Goal: Information Seeking & Learning: Find specific fact

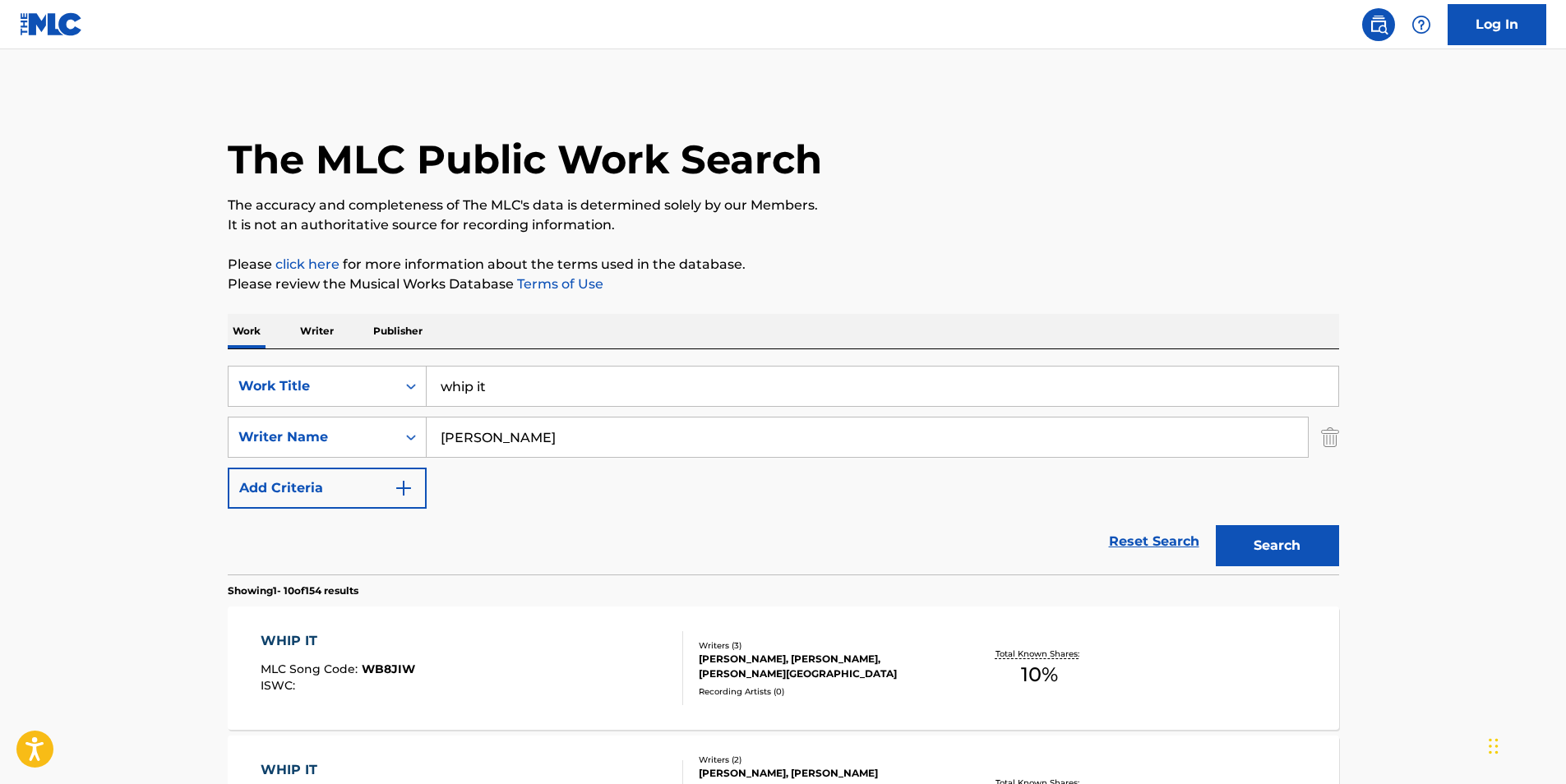
drag, startPoint x: 538, startPoint y: 379, endPoint x: 196, endPoint y: 385, distance: 342.1
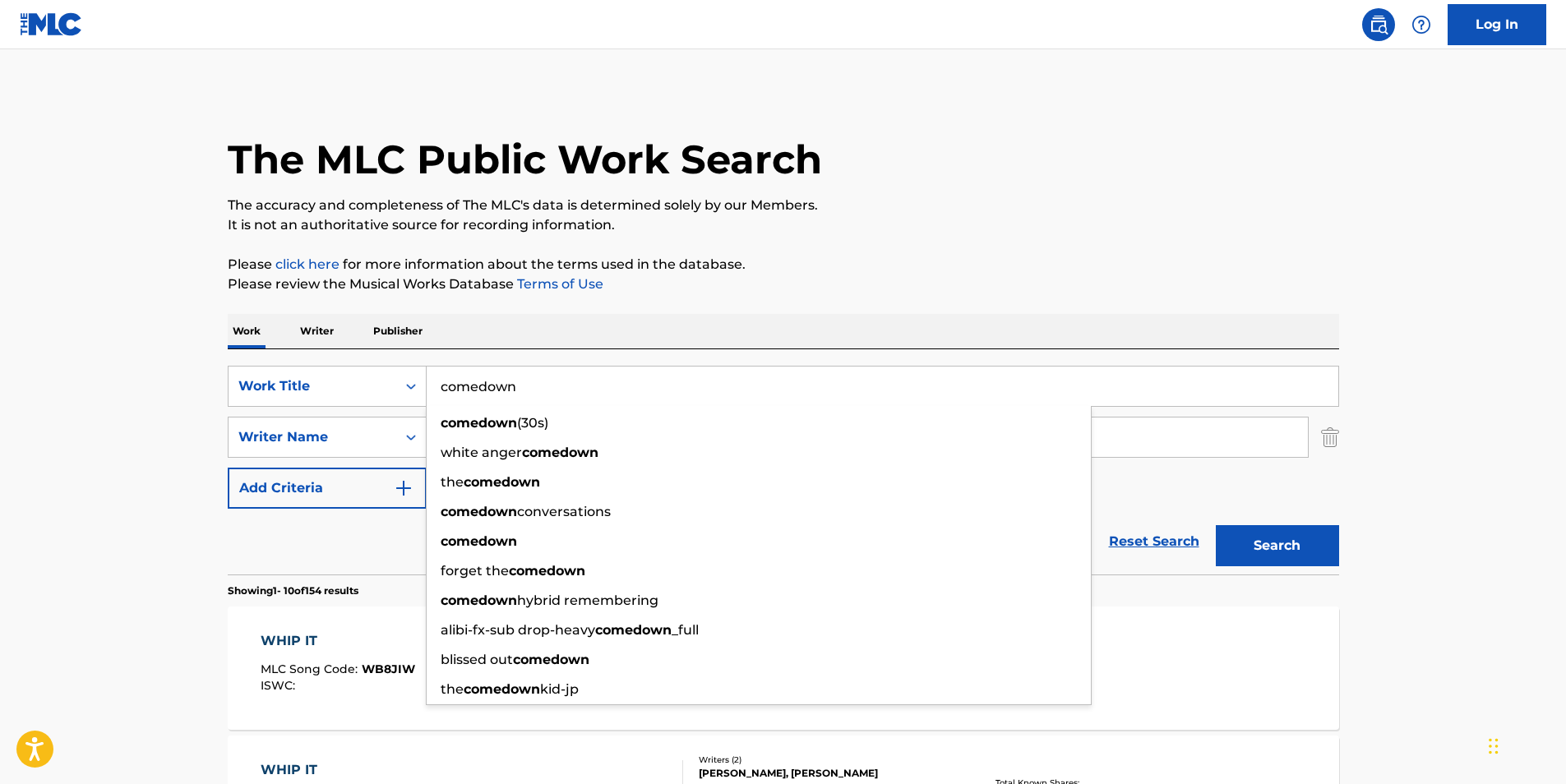
type input "comedown"
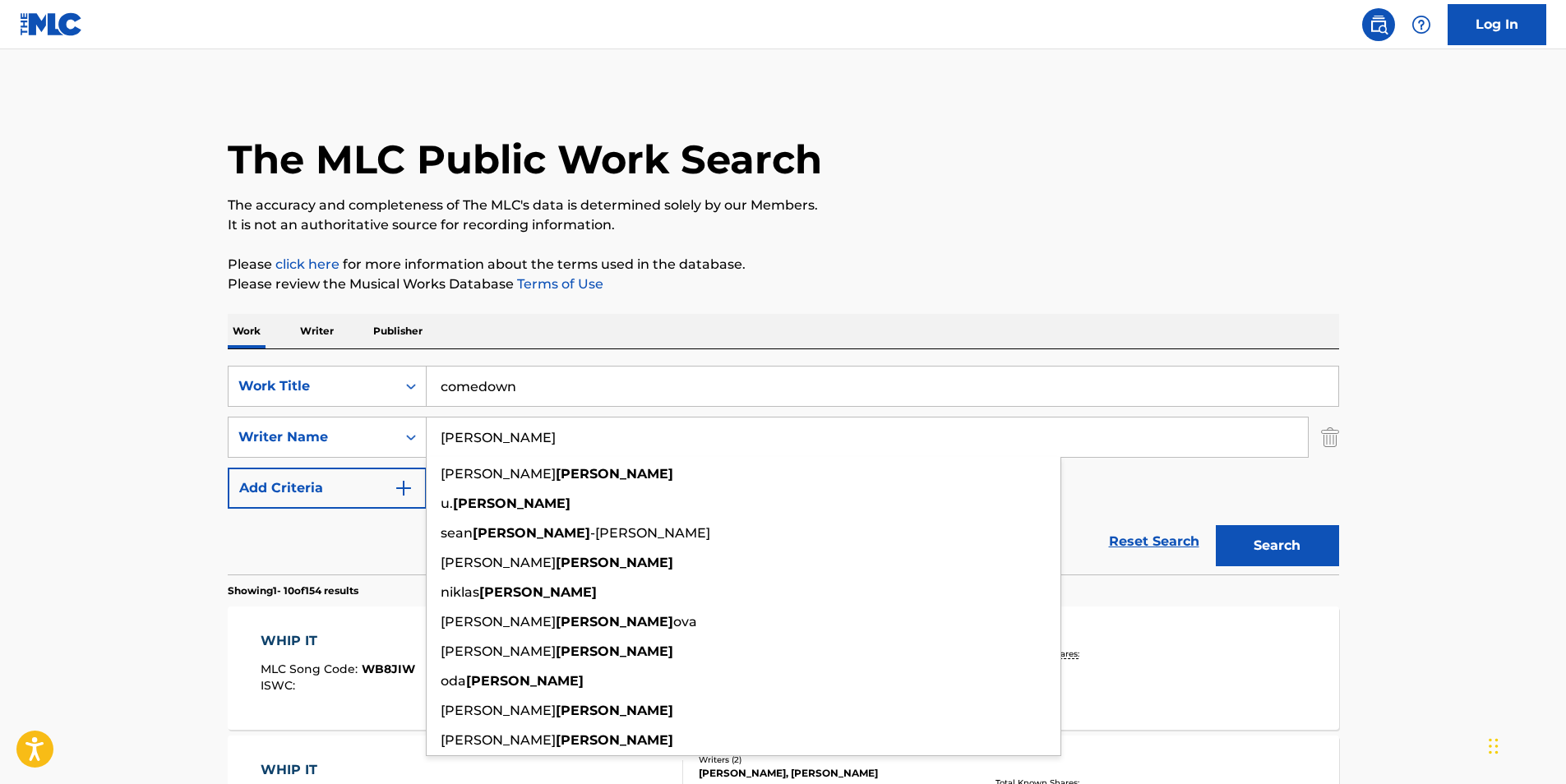
type input "[PERSON_NAME]"
click at [1303, 550] on button "Search" at bounding box center [1277, 545] width 123 height 41
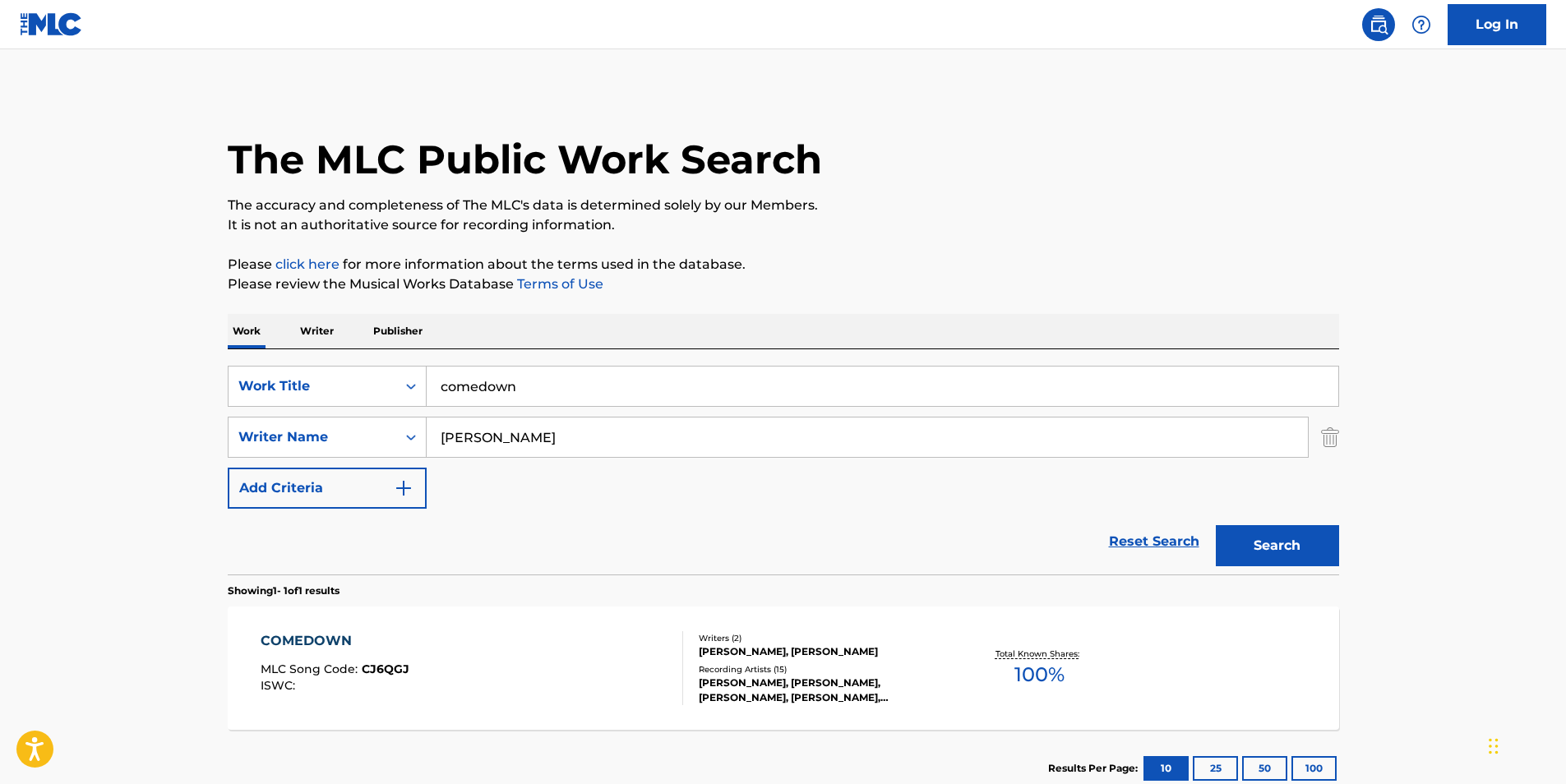
click at [286, 636] on div "COMEDOWN" at bounding box center [334, 641] width 149 height 20
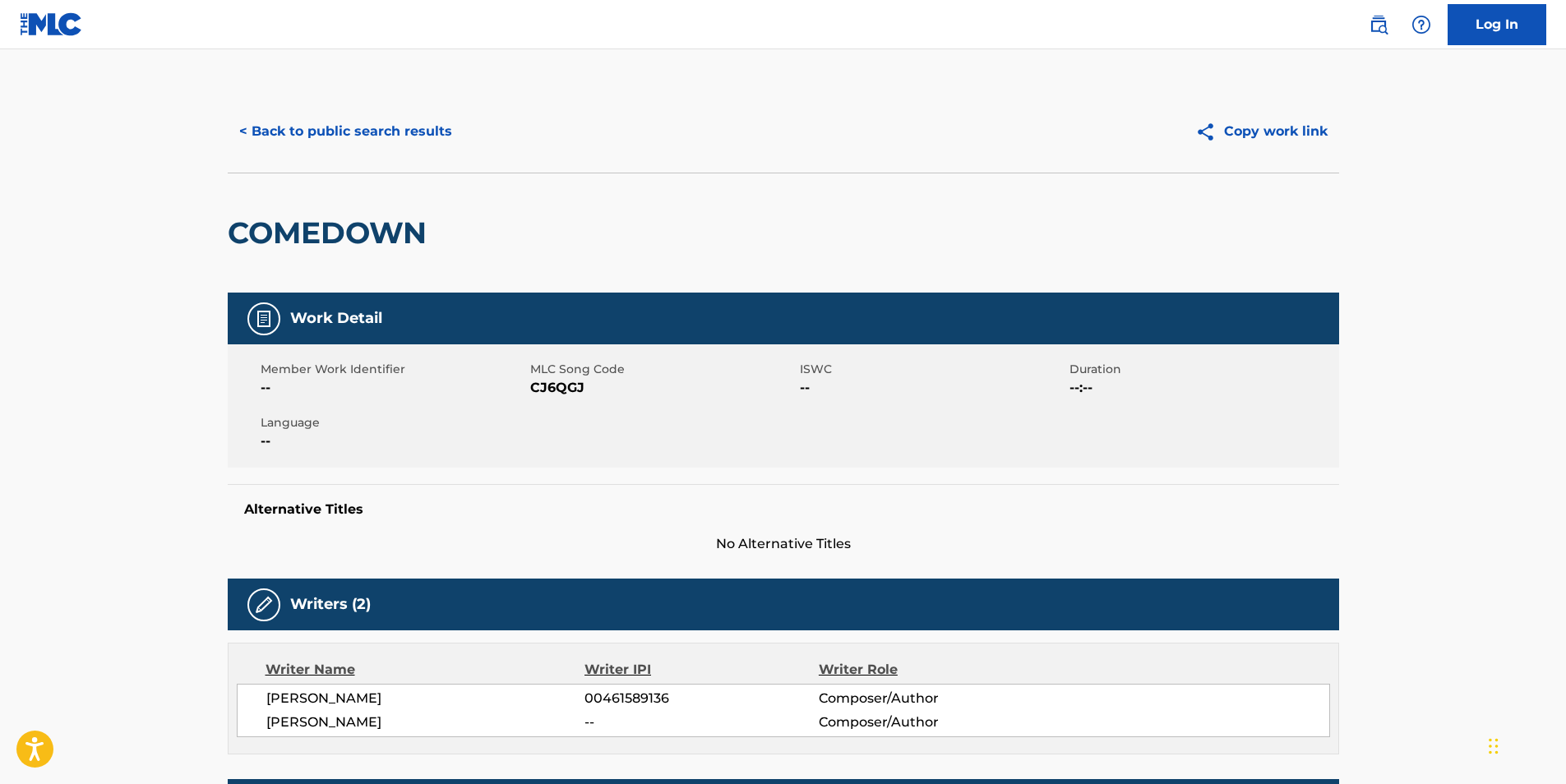
click at [364, 125] on button "< Back to public search results" at bounding box center [345, 131] width 236 height 41
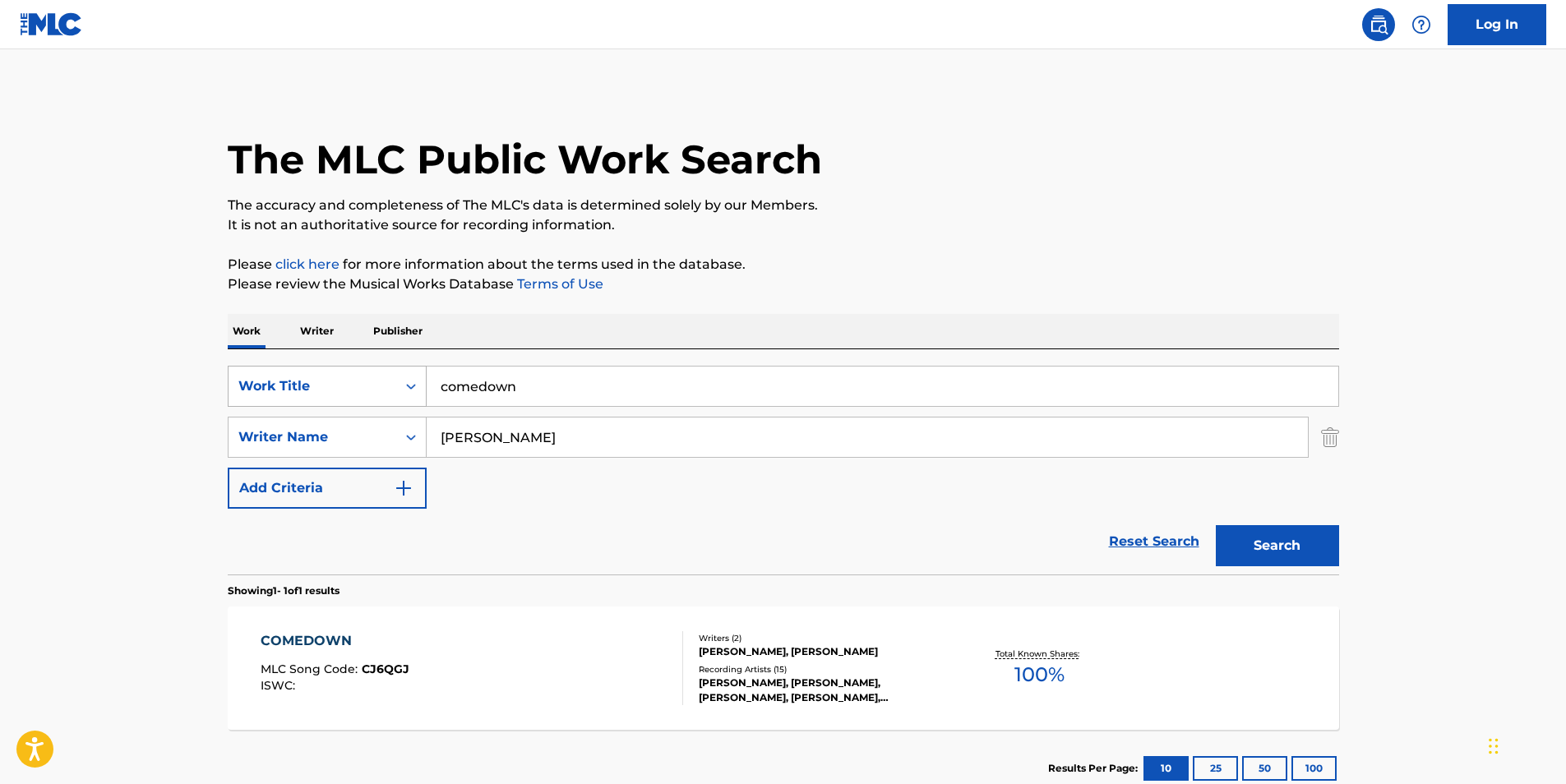
drag, startPoint x: 572, startPoint y: 387, endPoint x: 263, endPoint y: 387, distance: 309.0
click at [267, 387] on div "SearchWithCriteriadb6bc4b4-847a-4f55-81f0-174f46717efc Work Title comedown" at bounding box center [783, 386] width 1111 height 41
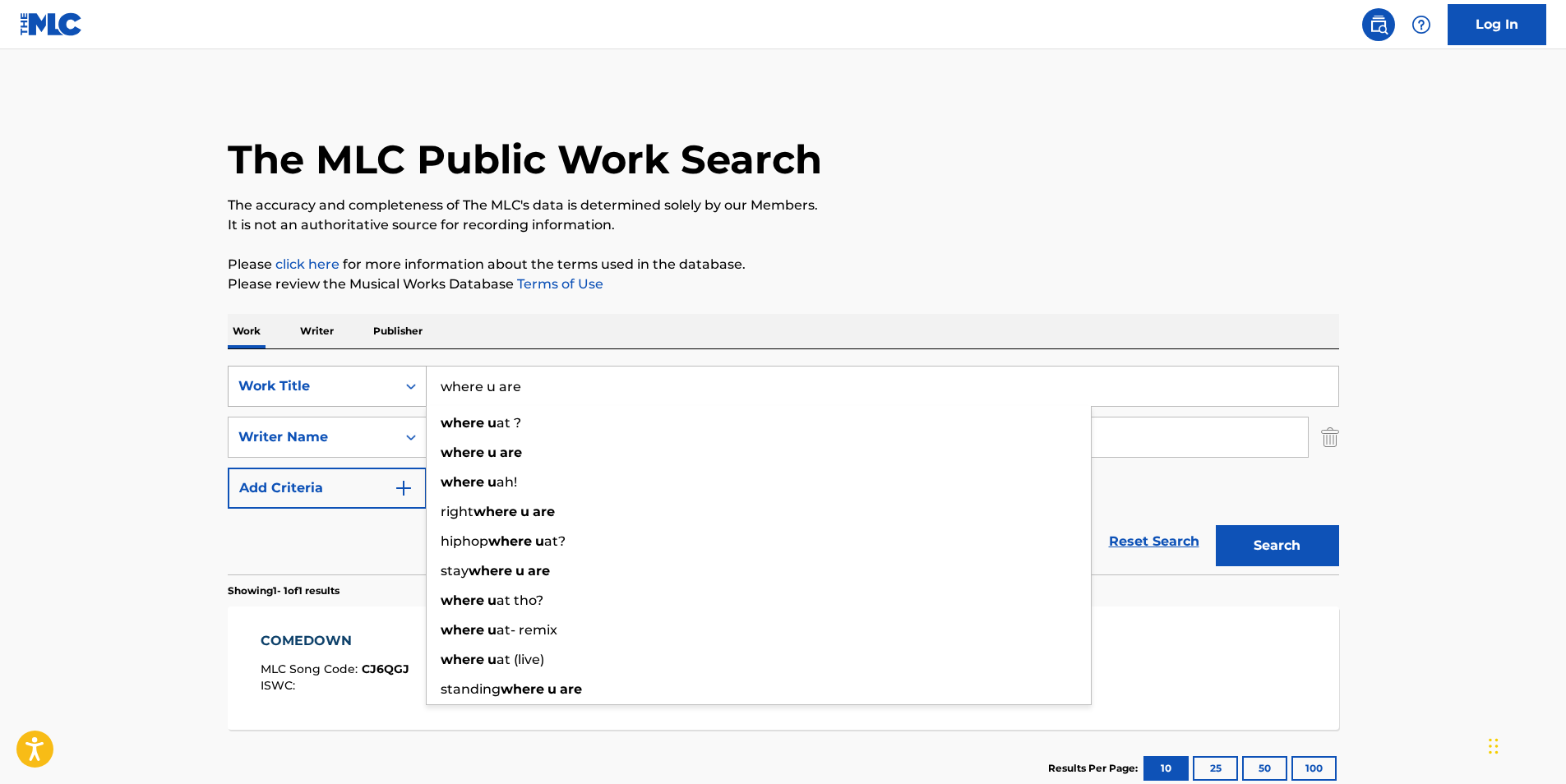
type input "where u are"
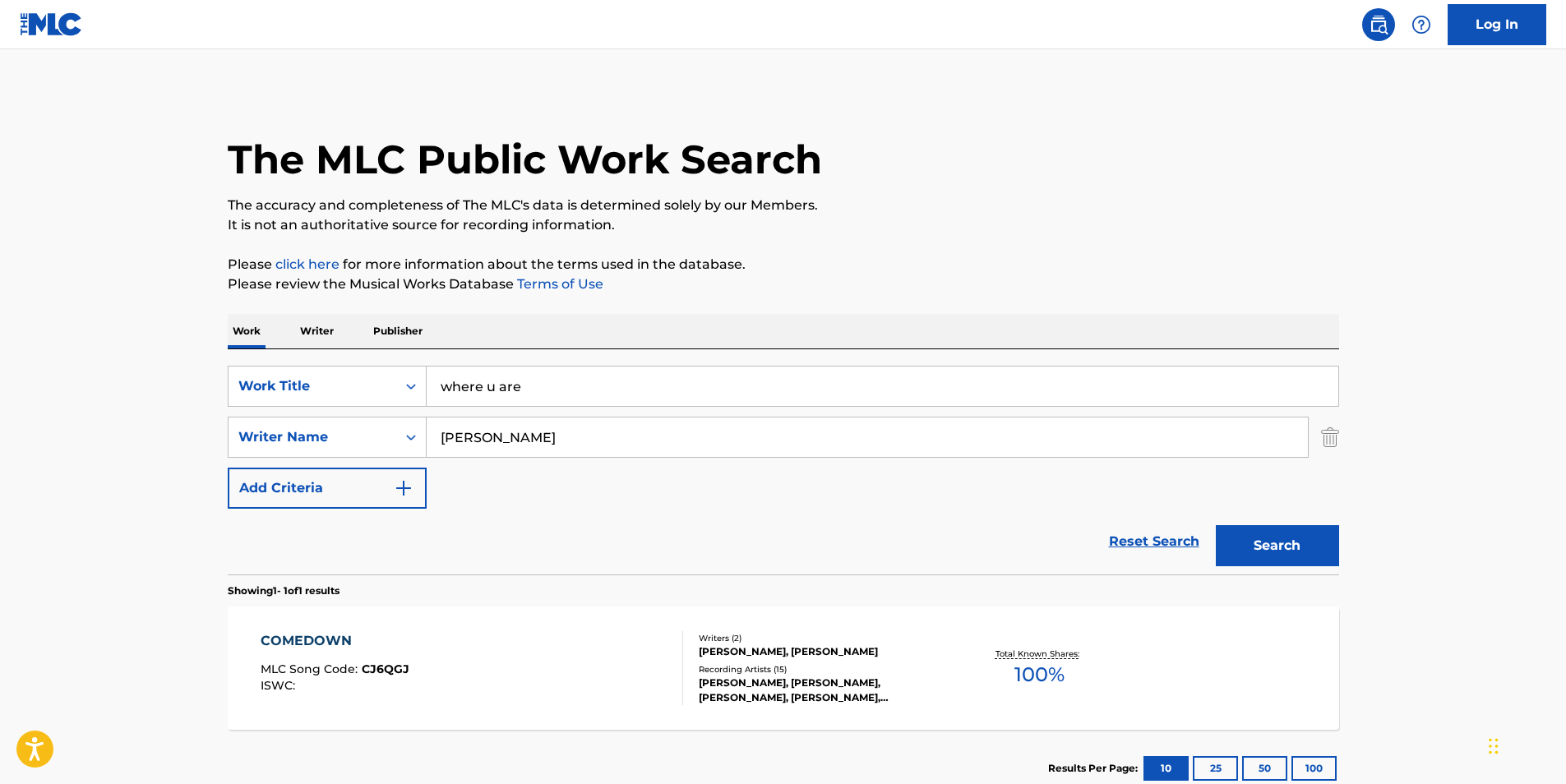
click at [1268, 537] on button "Search" at bounding box center [1277, 545] width 123 height 41
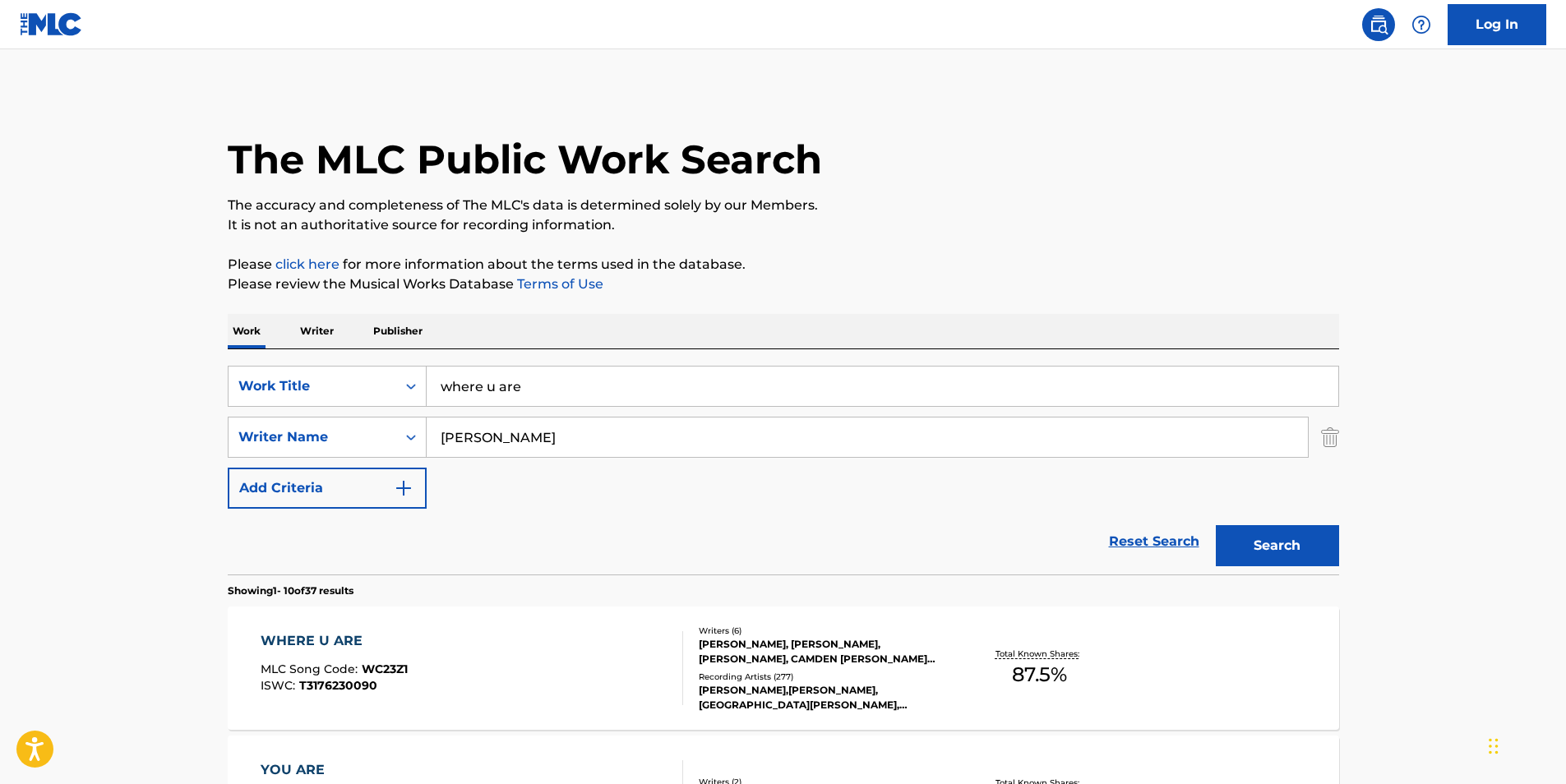
click at [335, 640] on div "WHERE U ARE" at bounding box center [333, 641] width 147 height 20
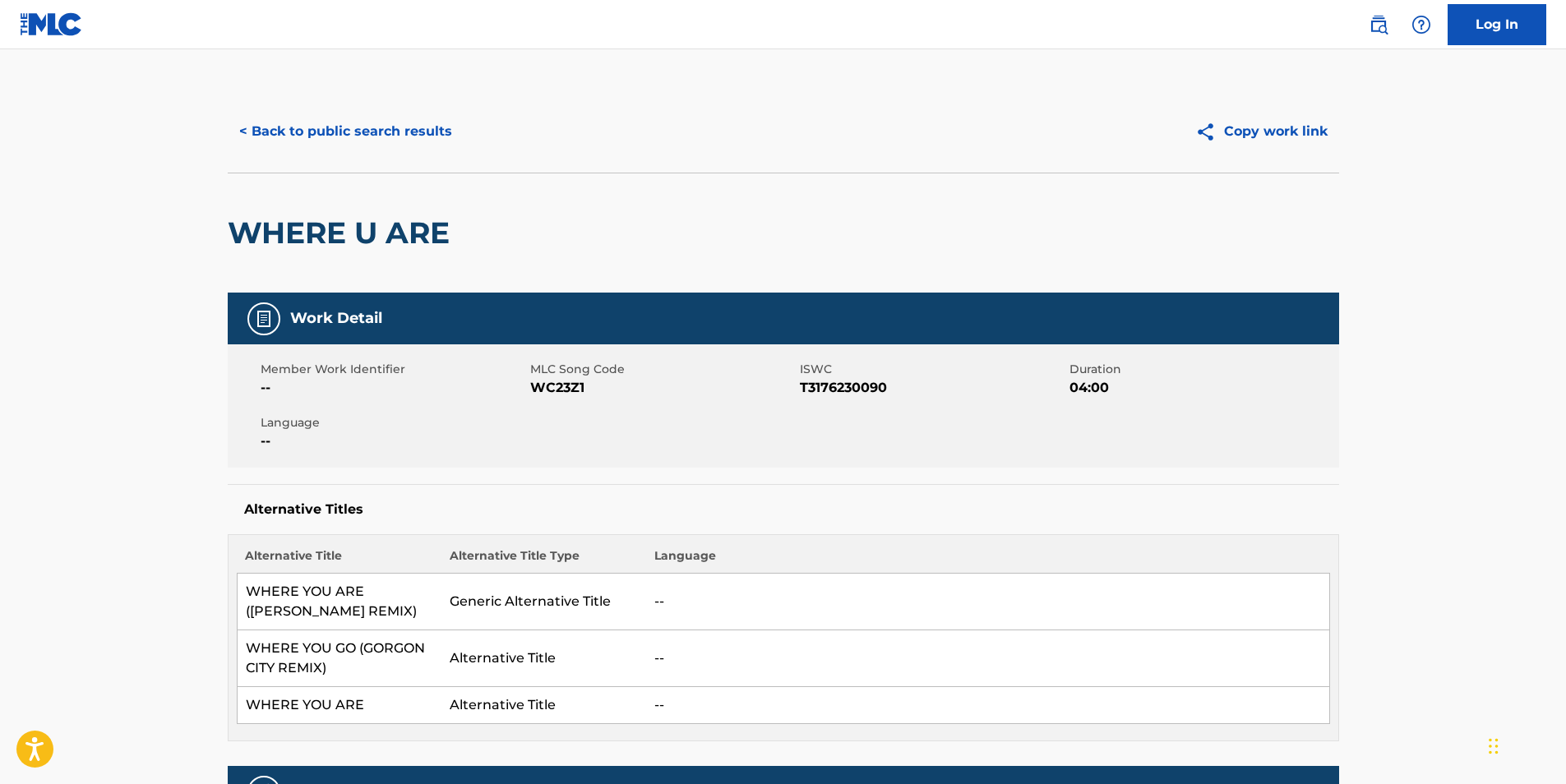
click at [378, 132] on button "< Back to public search results" at bounding box center [345, 131] width 236 height 41
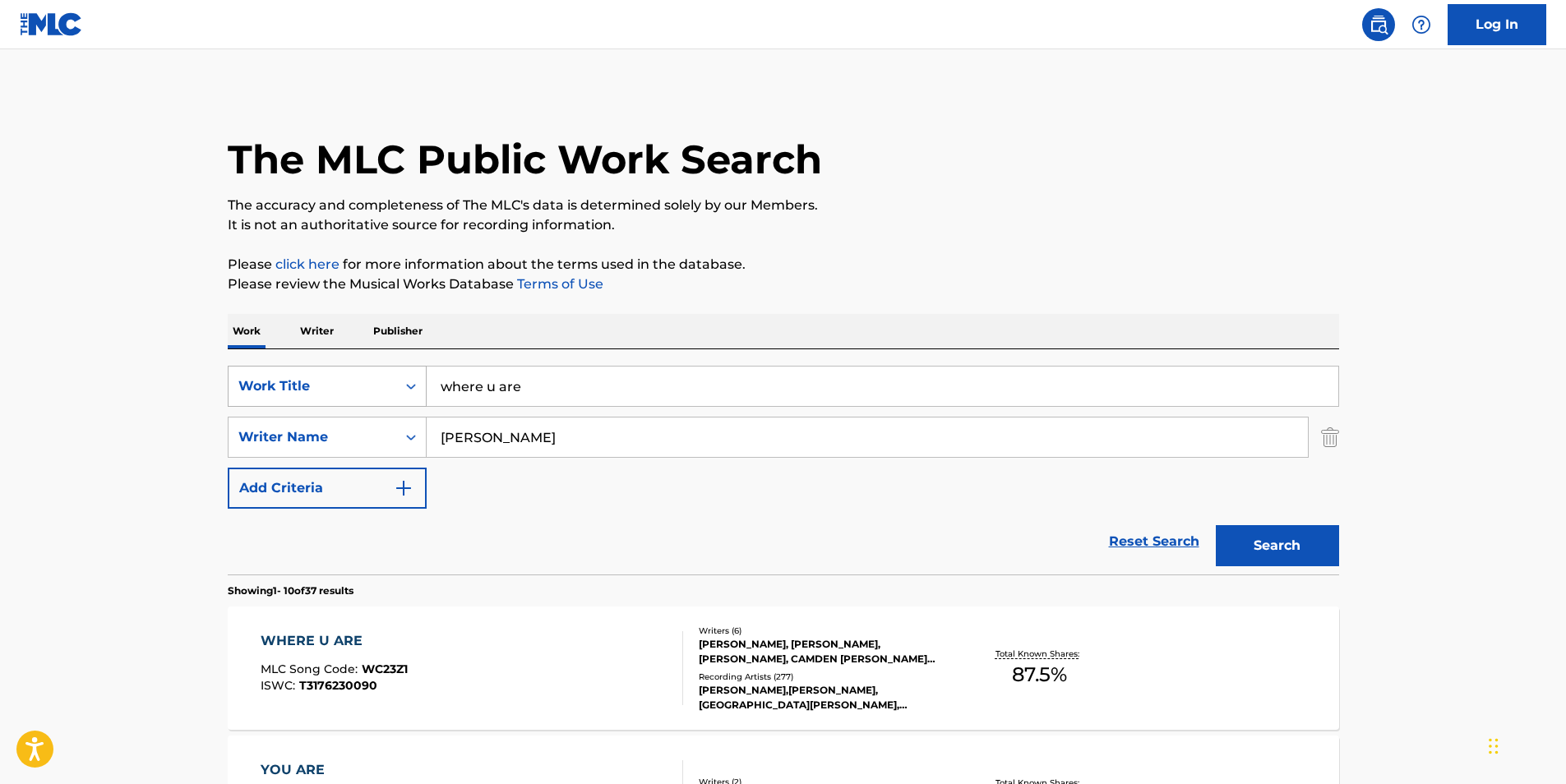
drag, startPoint x: 541, startPoint y: 385, endPoint x: 330, endPoint y: 366, distance: 211.9
click at [330, 366] on div "SearchWithCriteriadb6bc4b4-847a-4f55-81f0-174f46717efc Work Title where u are" at bounding box center [783, 386] width 1111 height 41
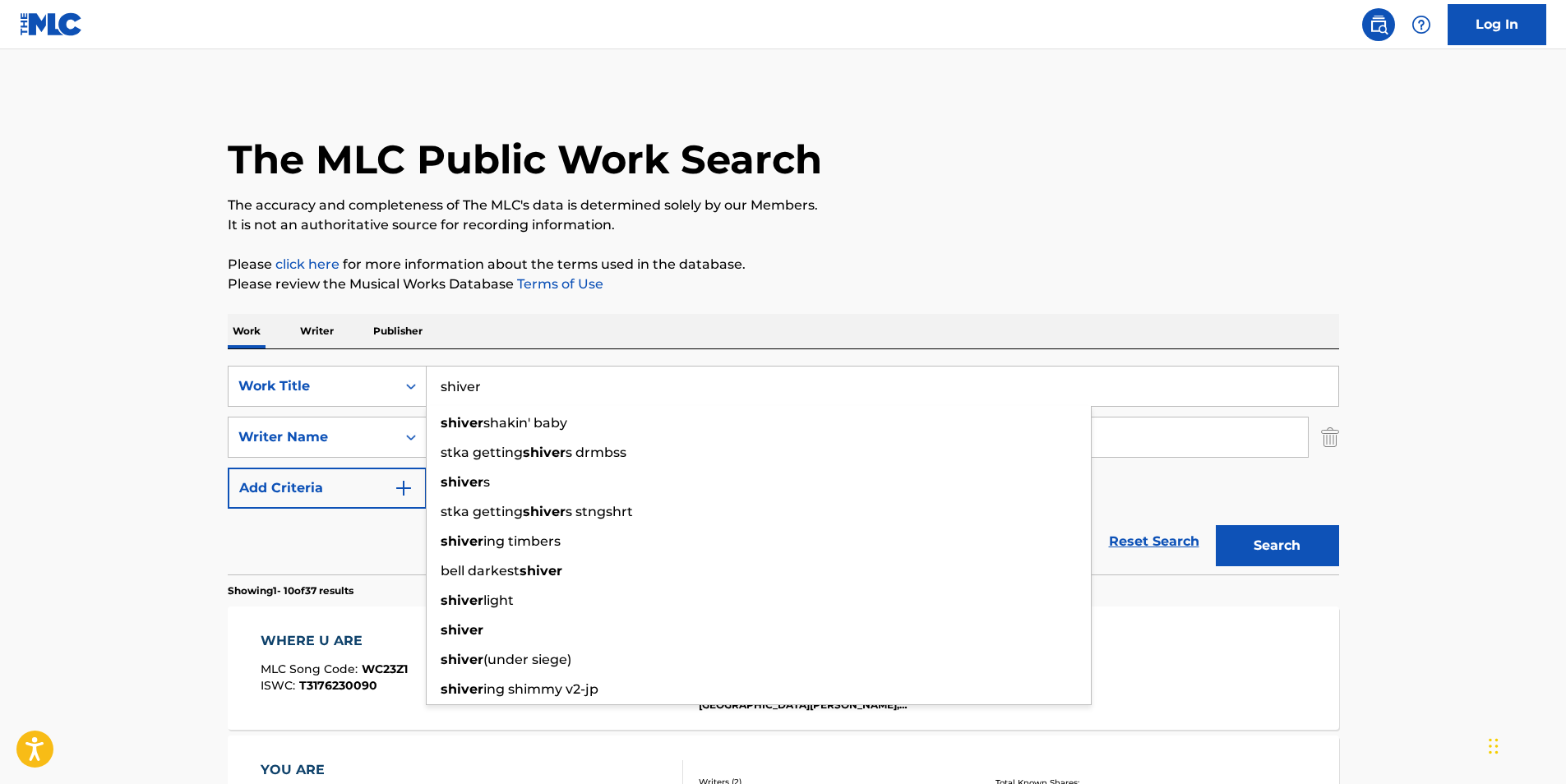
type input "shiver"
click at [649, 316] on div "Work Writer Publisher" at bounding box center [783, 331] width 1111 height 34
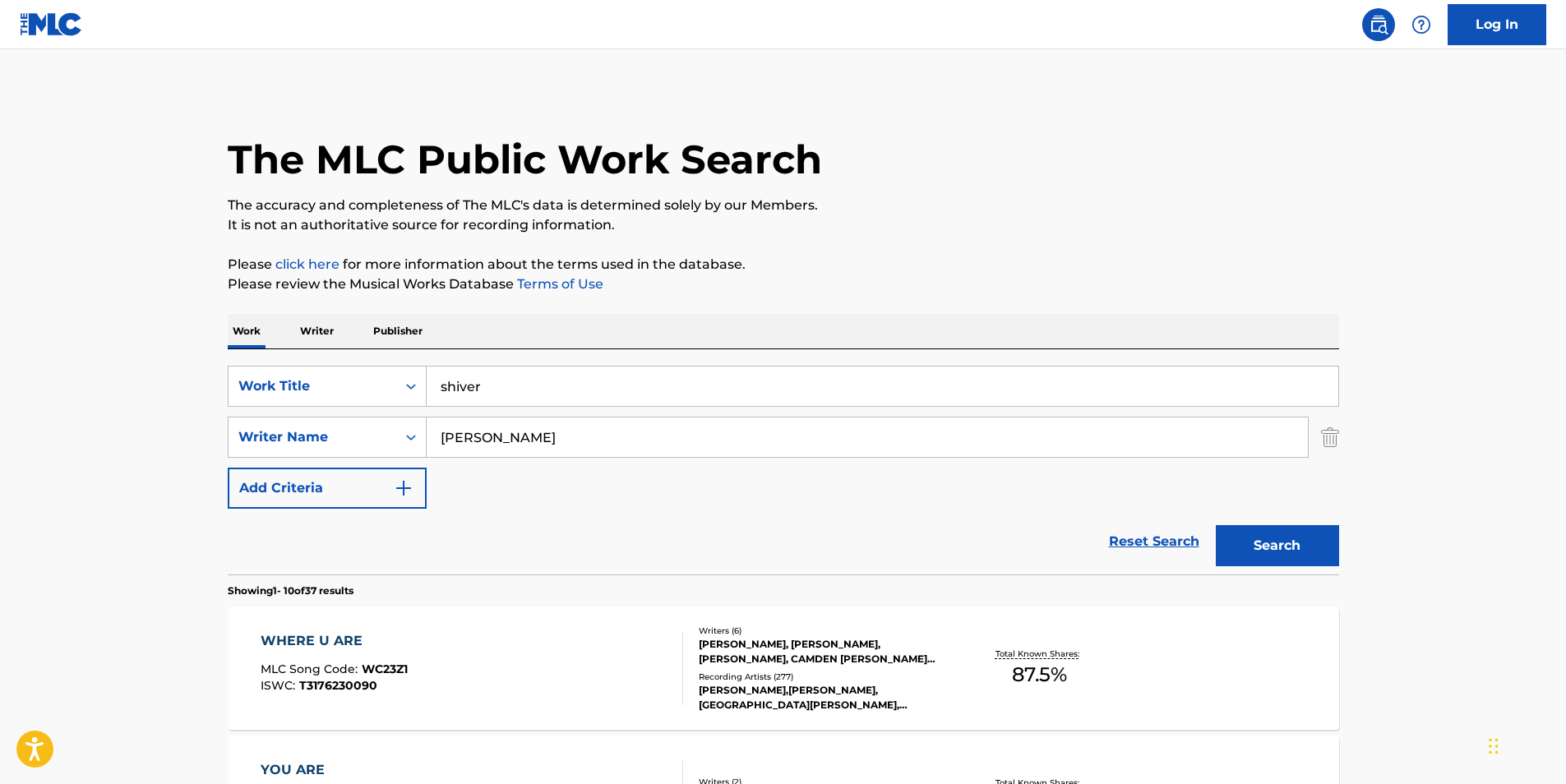
click at [1277, 549] on button "Search" at bounding box center [1277, 545] width 123 height 41
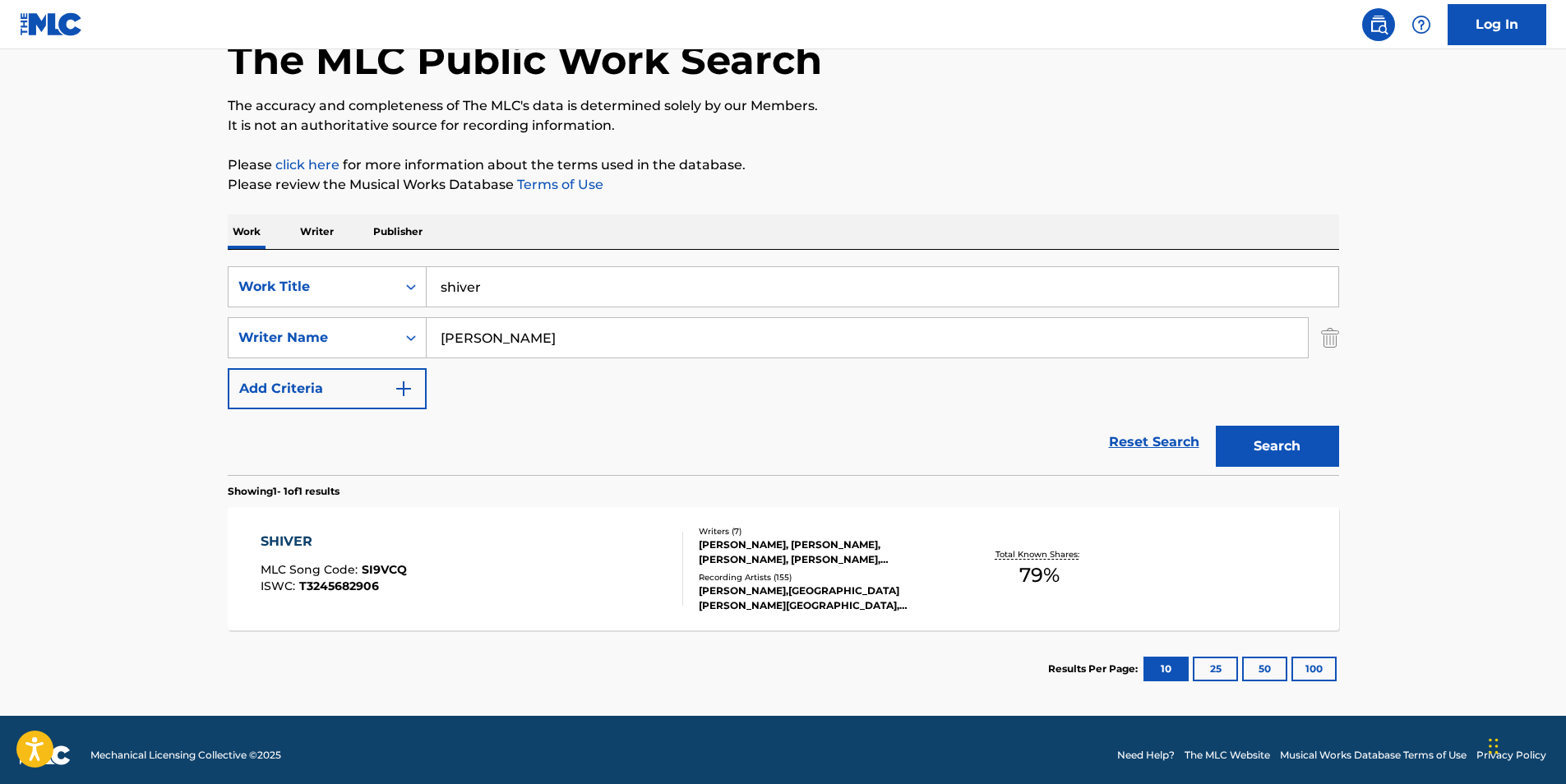
scroll to position [110, 0]
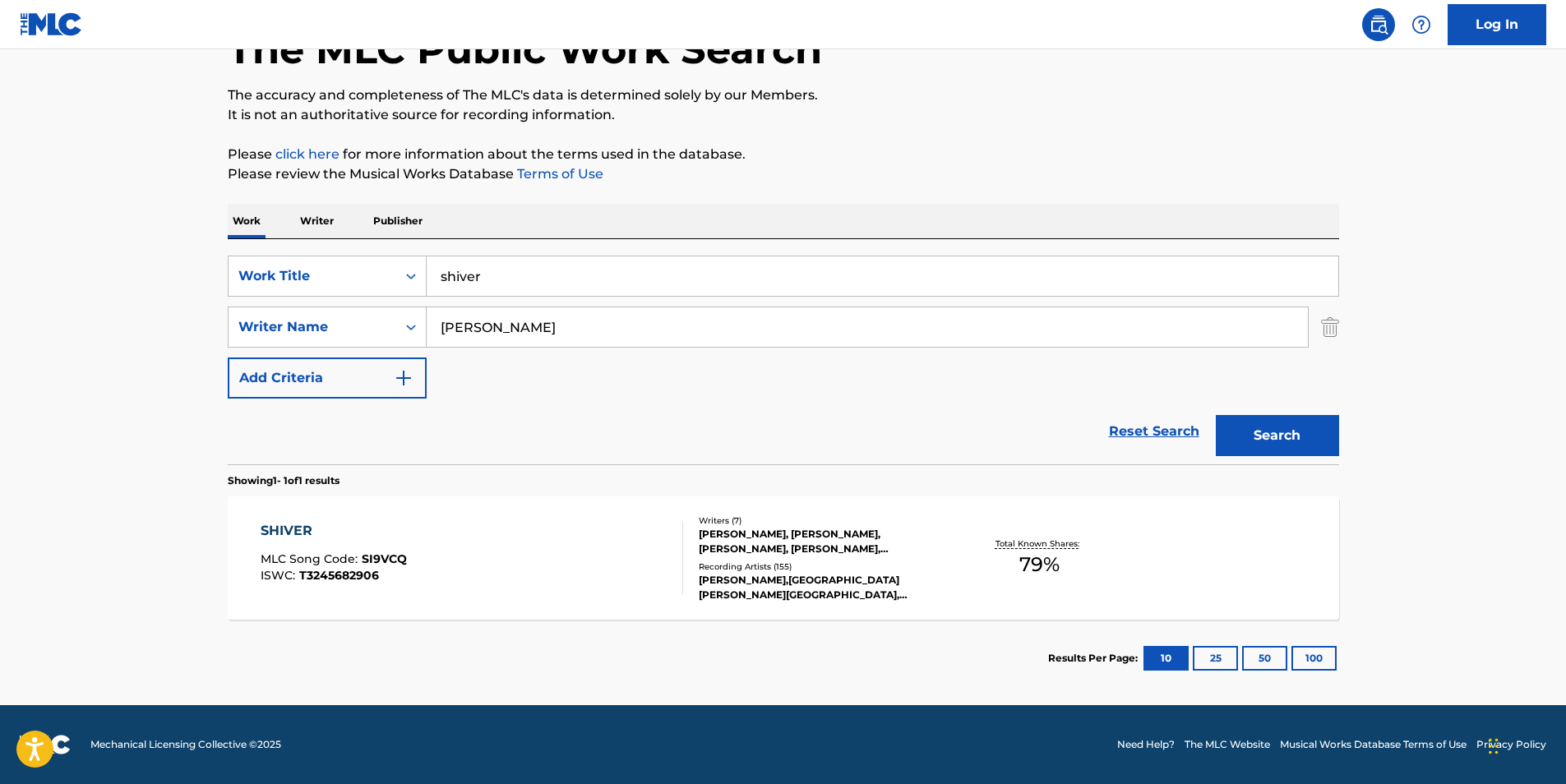
click at [286, 523] on div "SHIVER" at bounding box center [333, 531] width 146 height 20
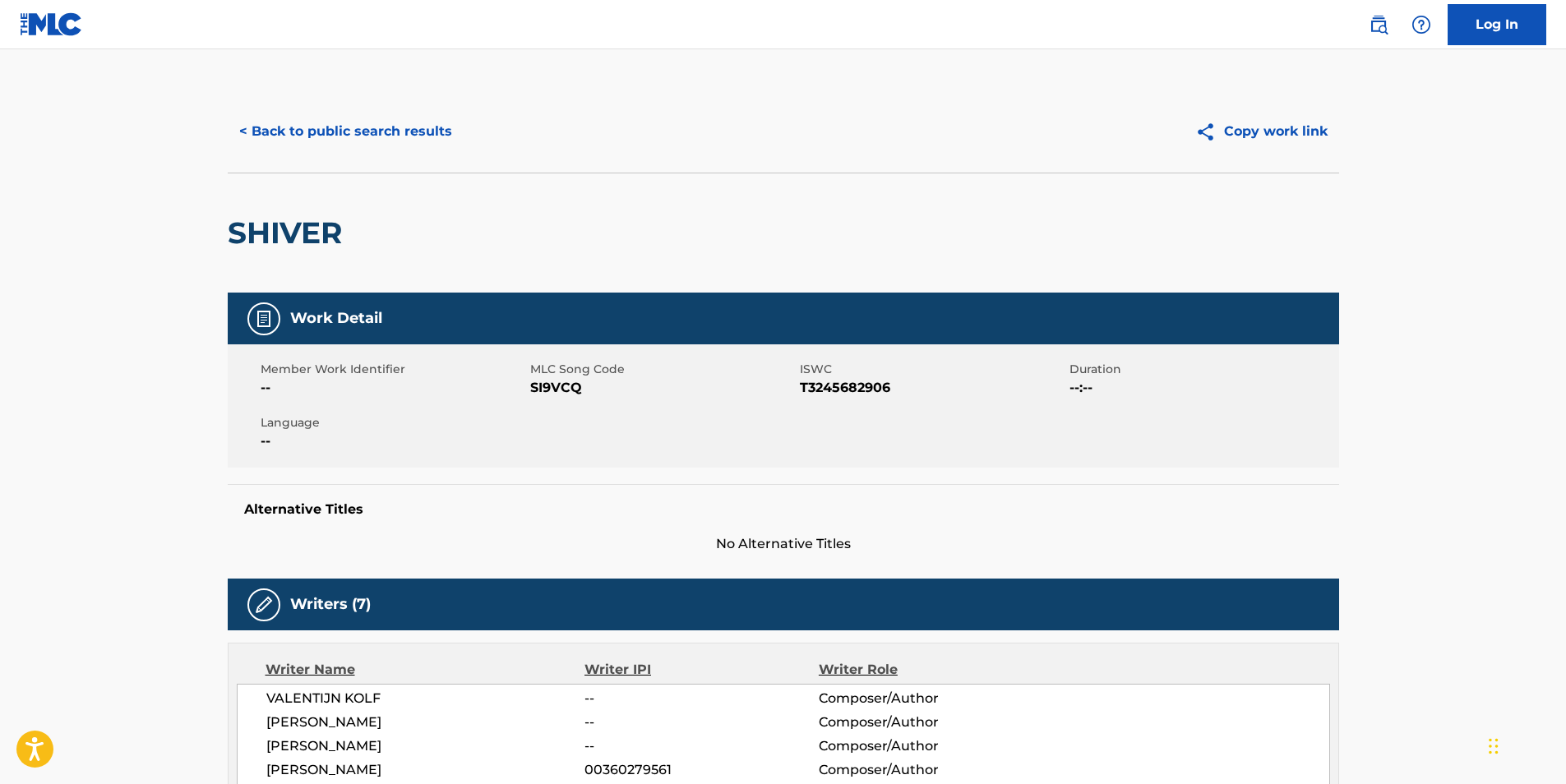
click at [352, 125] on button "< Back to public search results" at bounding box center [345, 131] width 236 height 41
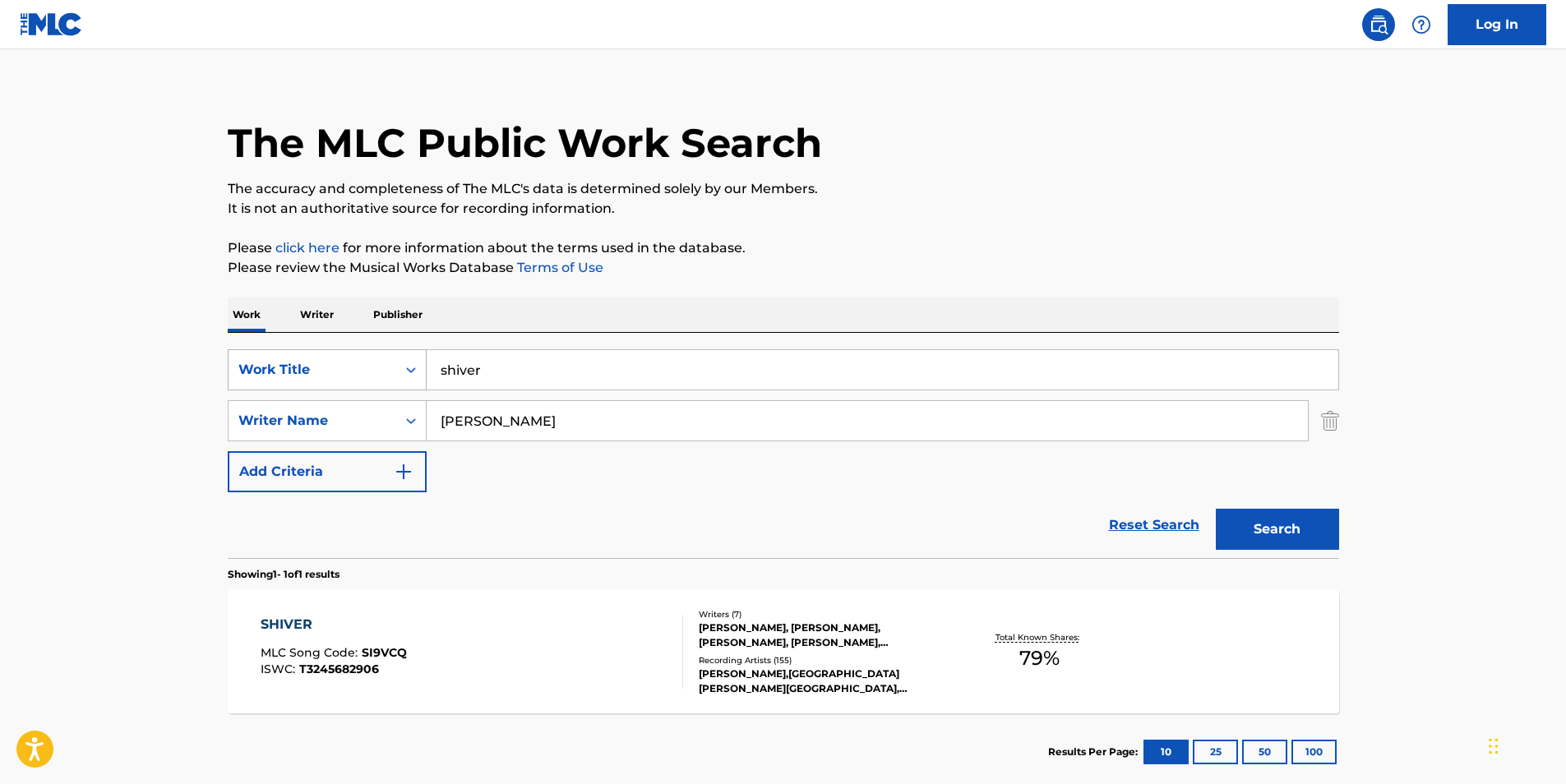
drag, startPoint x: 513, startPoint y: 369, endPoint x: 319, endPoint y: 359, distance: 194.3
click at [320, 359] on div "SearchWithCriteriadb6bc4b4-847a-4f55-81f0-174f46717efc Work Title shiver" at bounding box center [783, 369] width 1111 height 41
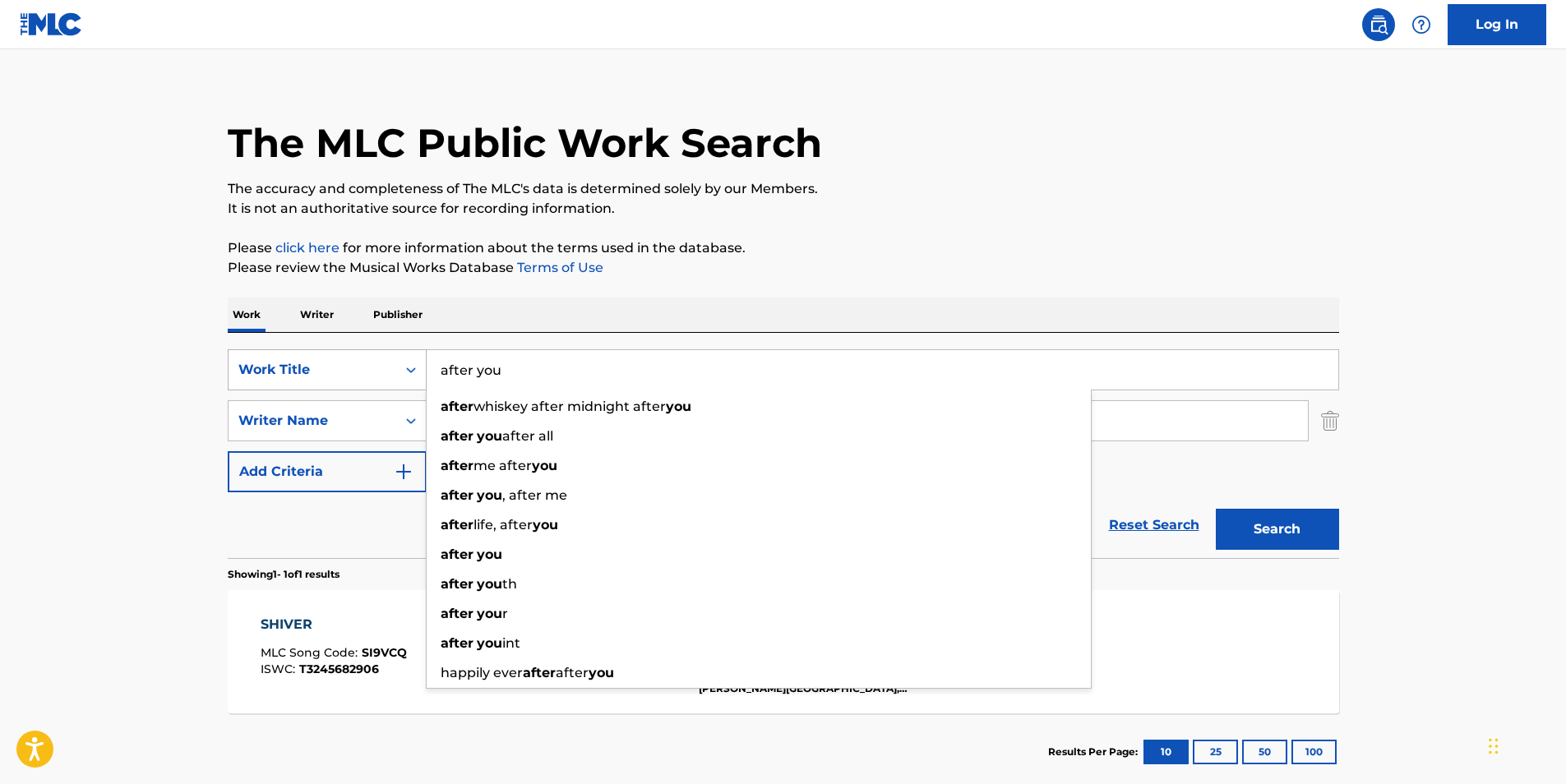
type input "after you"
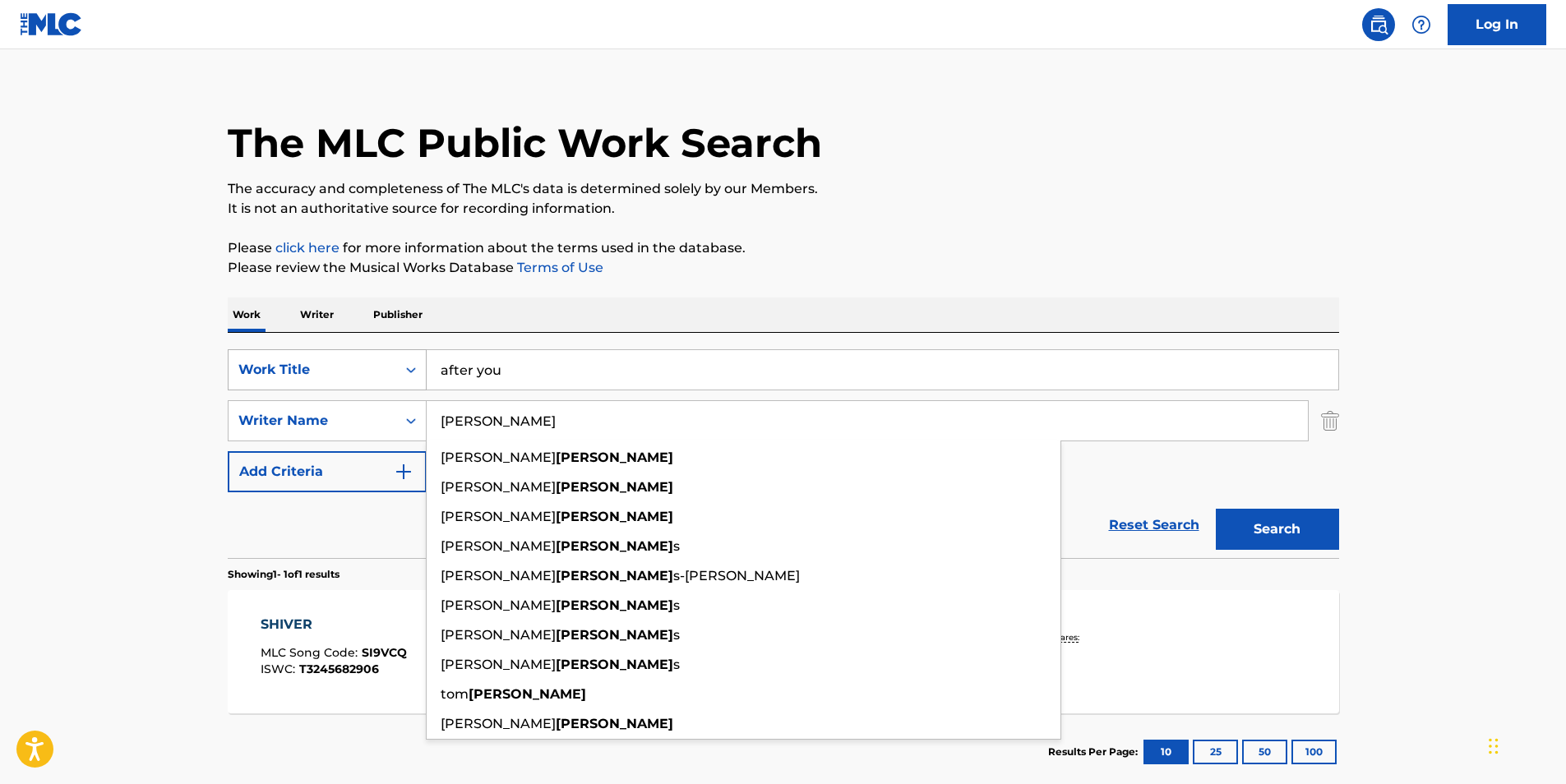
type input "[PERSON_NAME]"
click at [1215, 509] on button "Search" at bounding box center [1277, 528] width 123 height 41
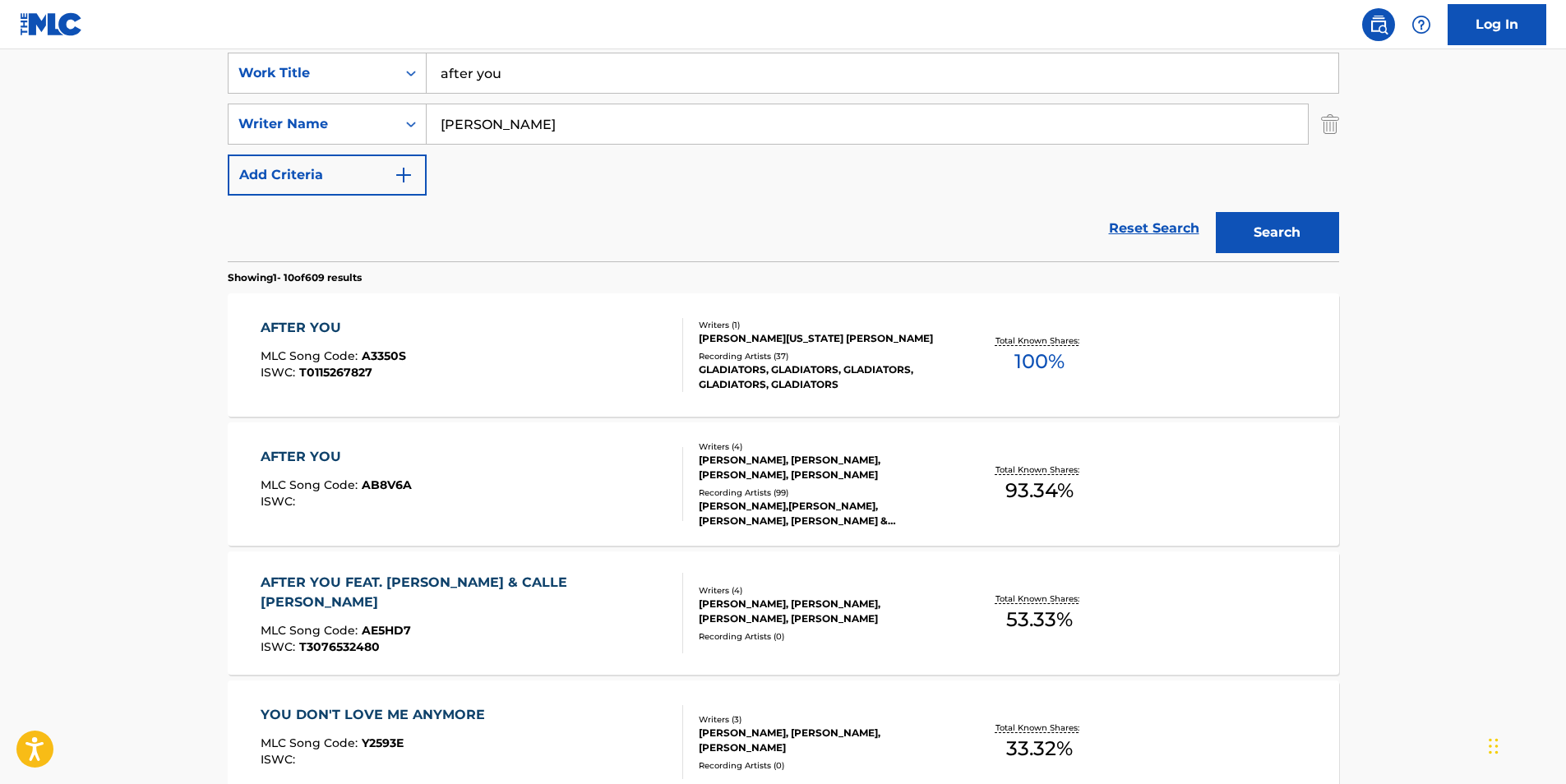
scroll to position [329, 0]
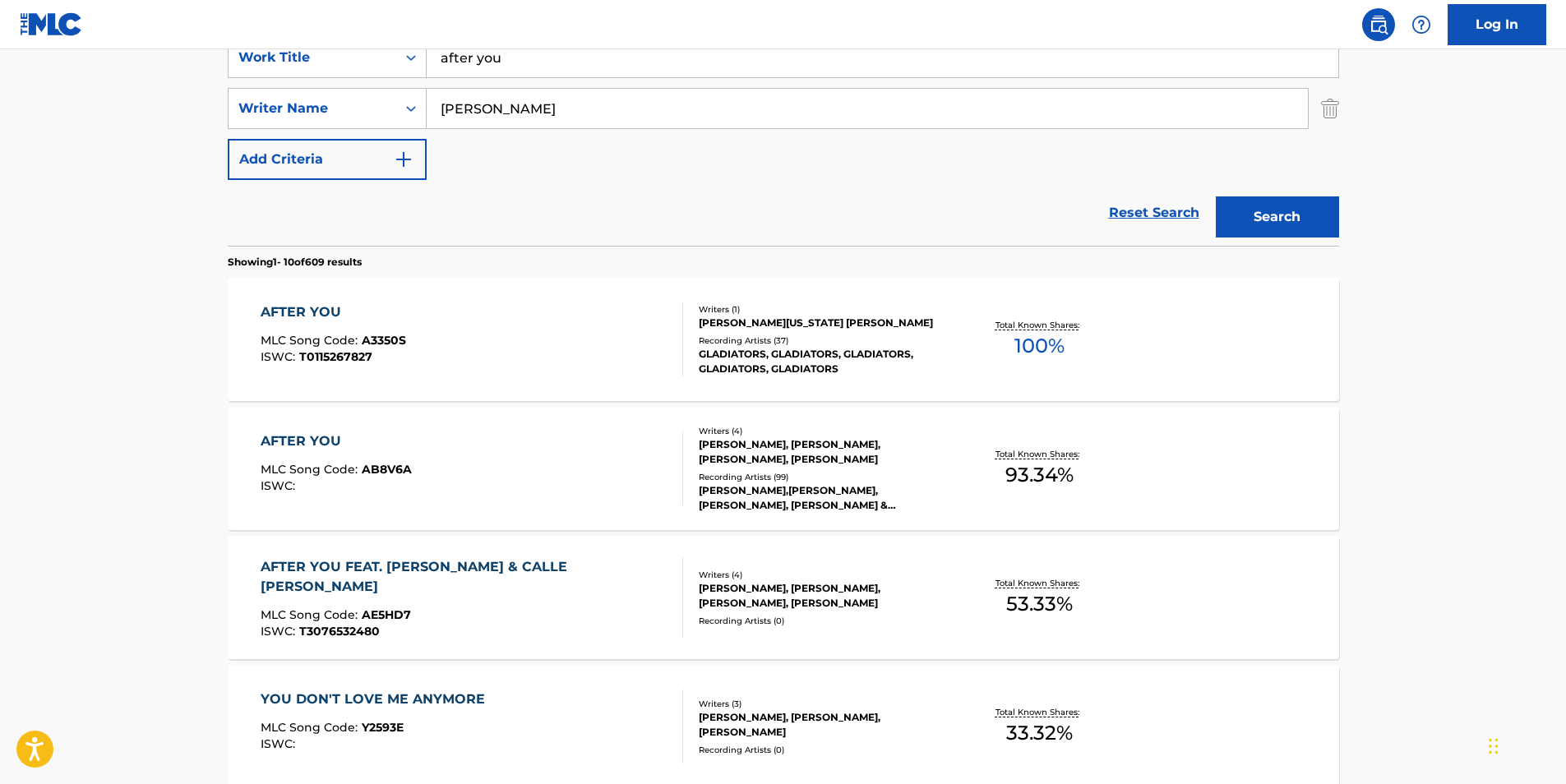
click at [298, 443] on div "AFTER YOU" at bounding box center [335, 442] width 151 height 20
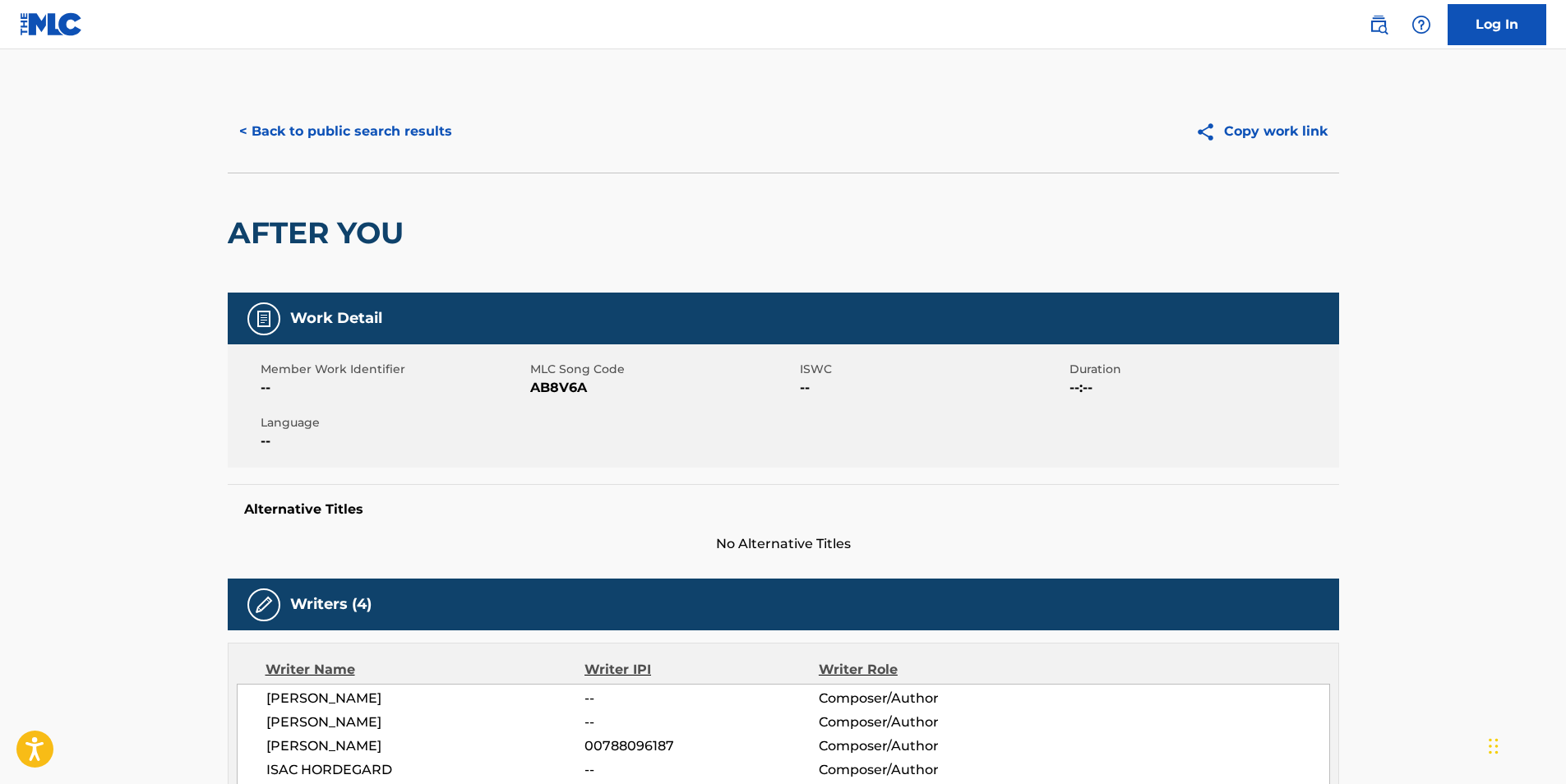
click at [348, 135] on button "< Back to public search results" at bounding box center [345, 131] width 236 height 41
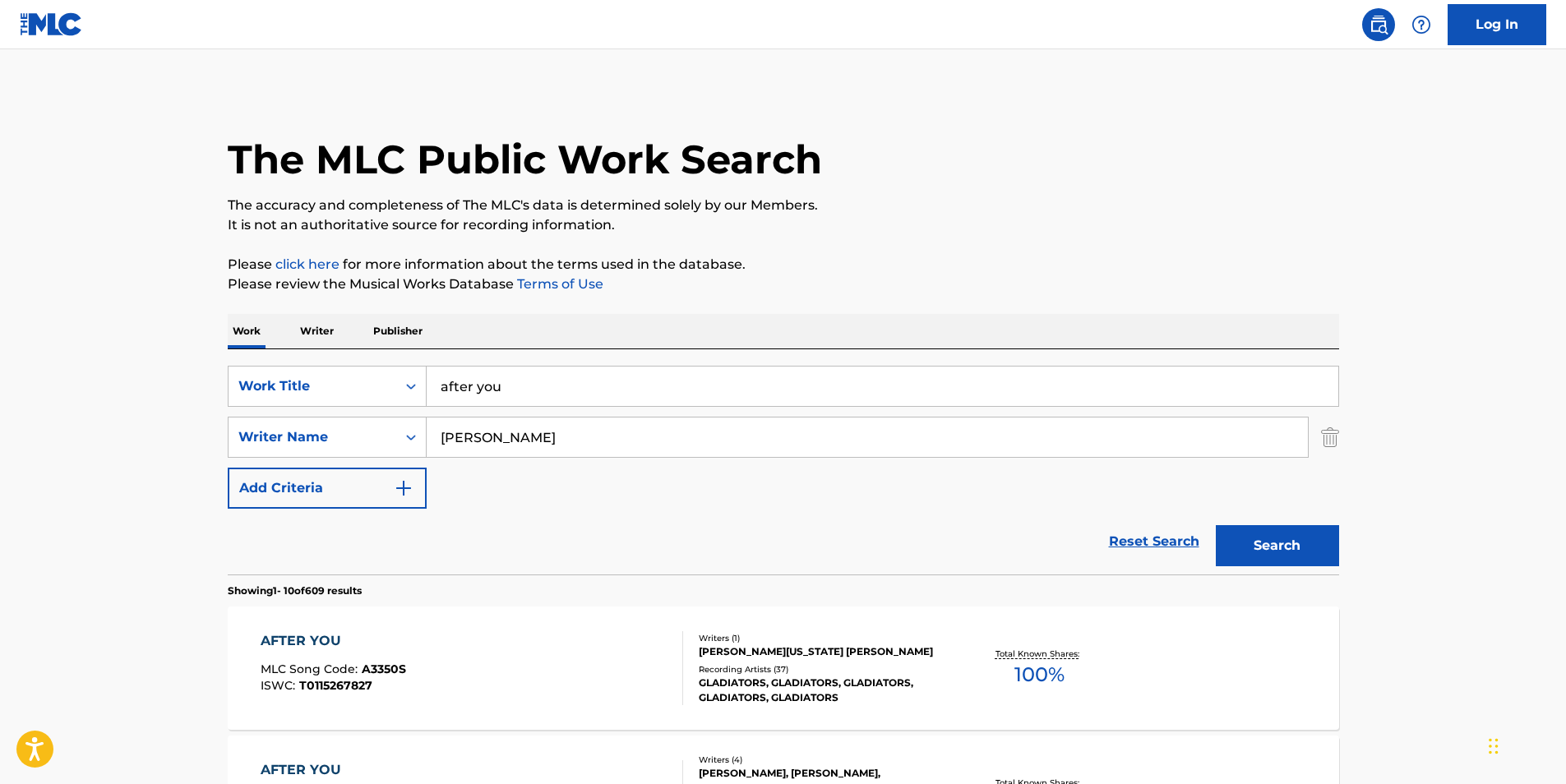
scroll to position [329, 0]
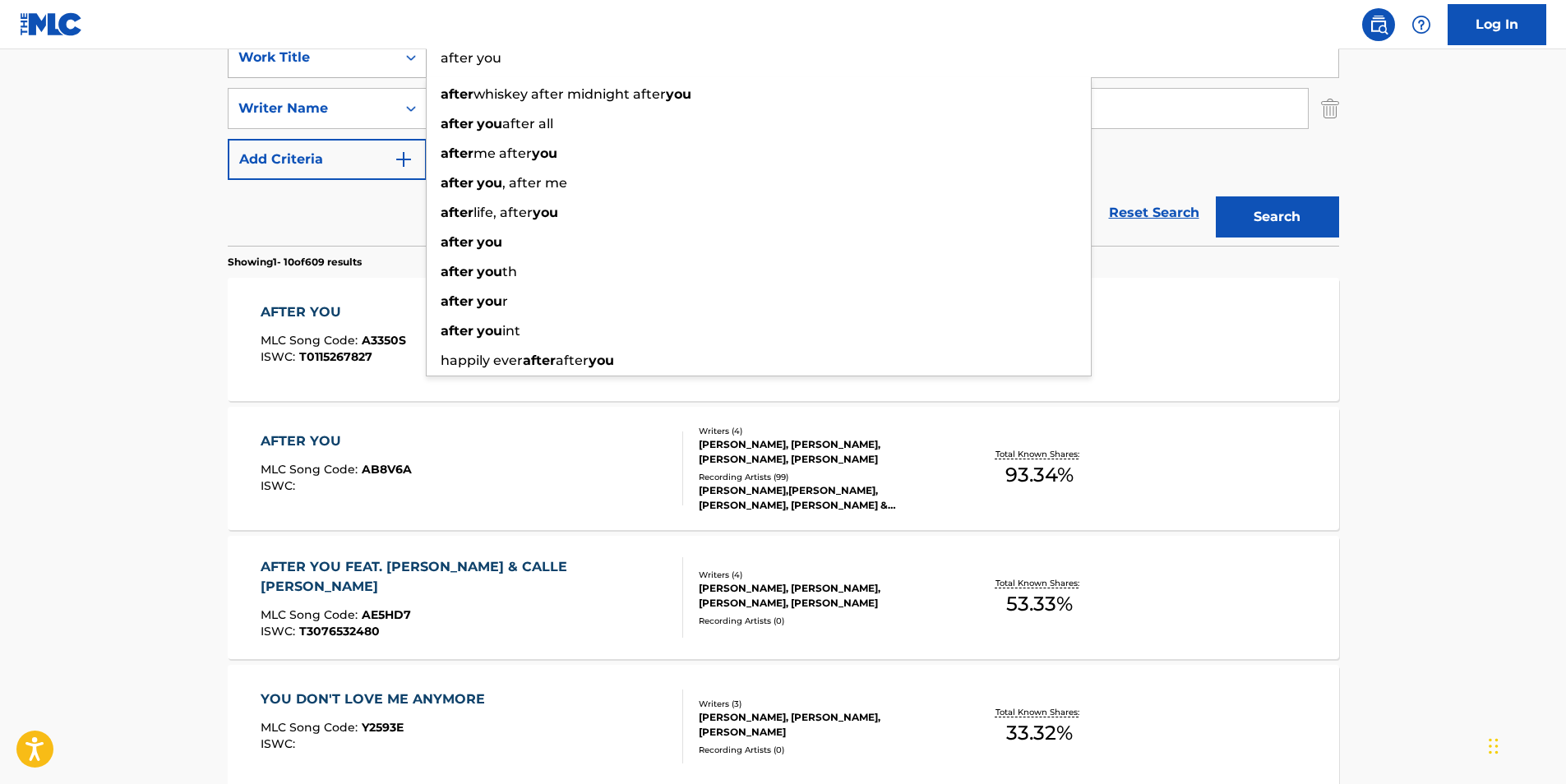
drag, startPoint x: 533, startPoint y: 68, endPoint x: 352, endPoint y: 51, distance: 181.8
click at [352, 51] on div "SearchWithCriteriadb6bc4b4-847a-4f55-81f0-174f46717efc Work Title after you aft…" at bounding box center [783, 57] width 1111 height 41
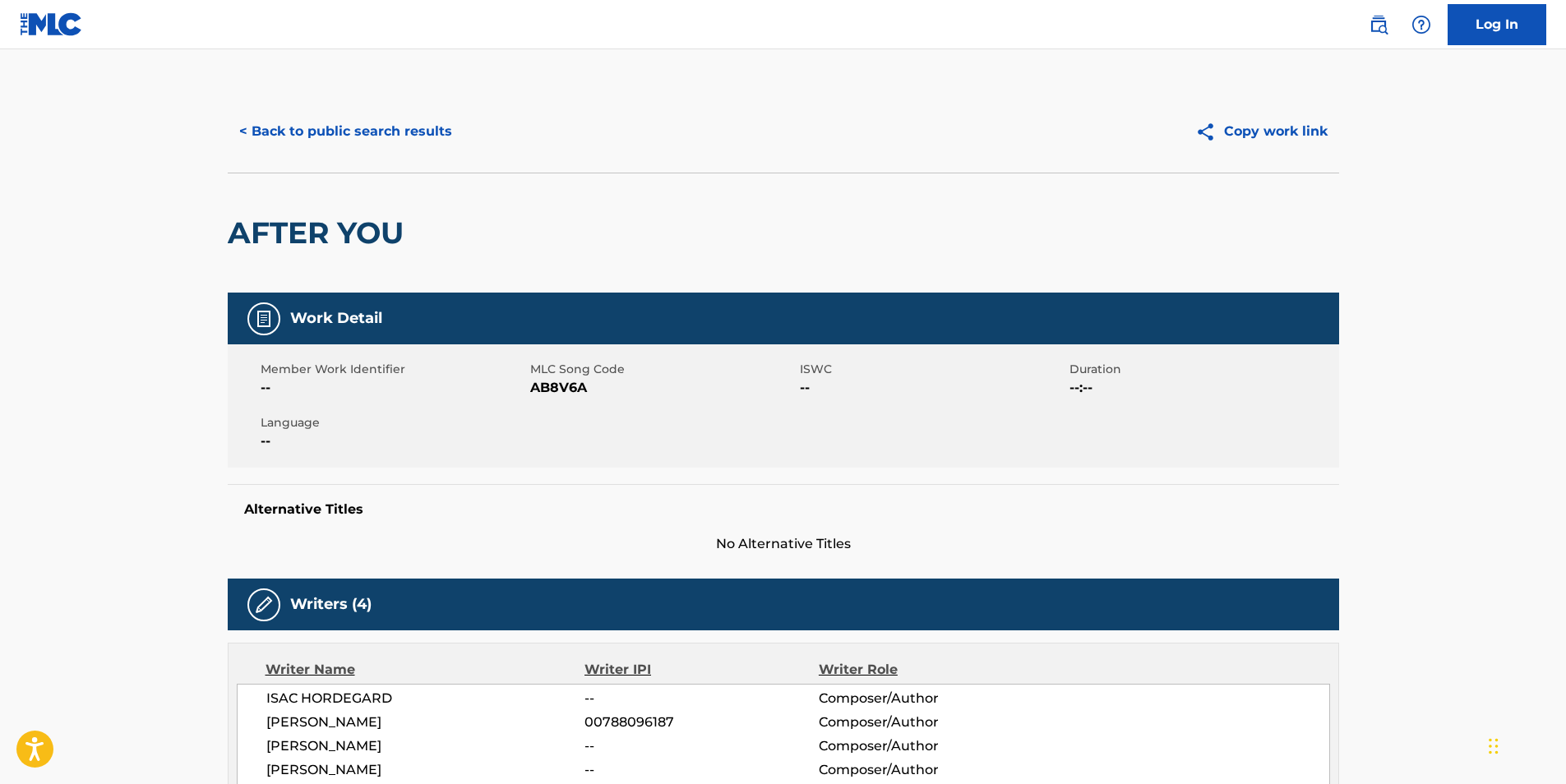
click at [292, 119] on button "< Back to public search results" at bounding box center [345, 131] width 236 height 41
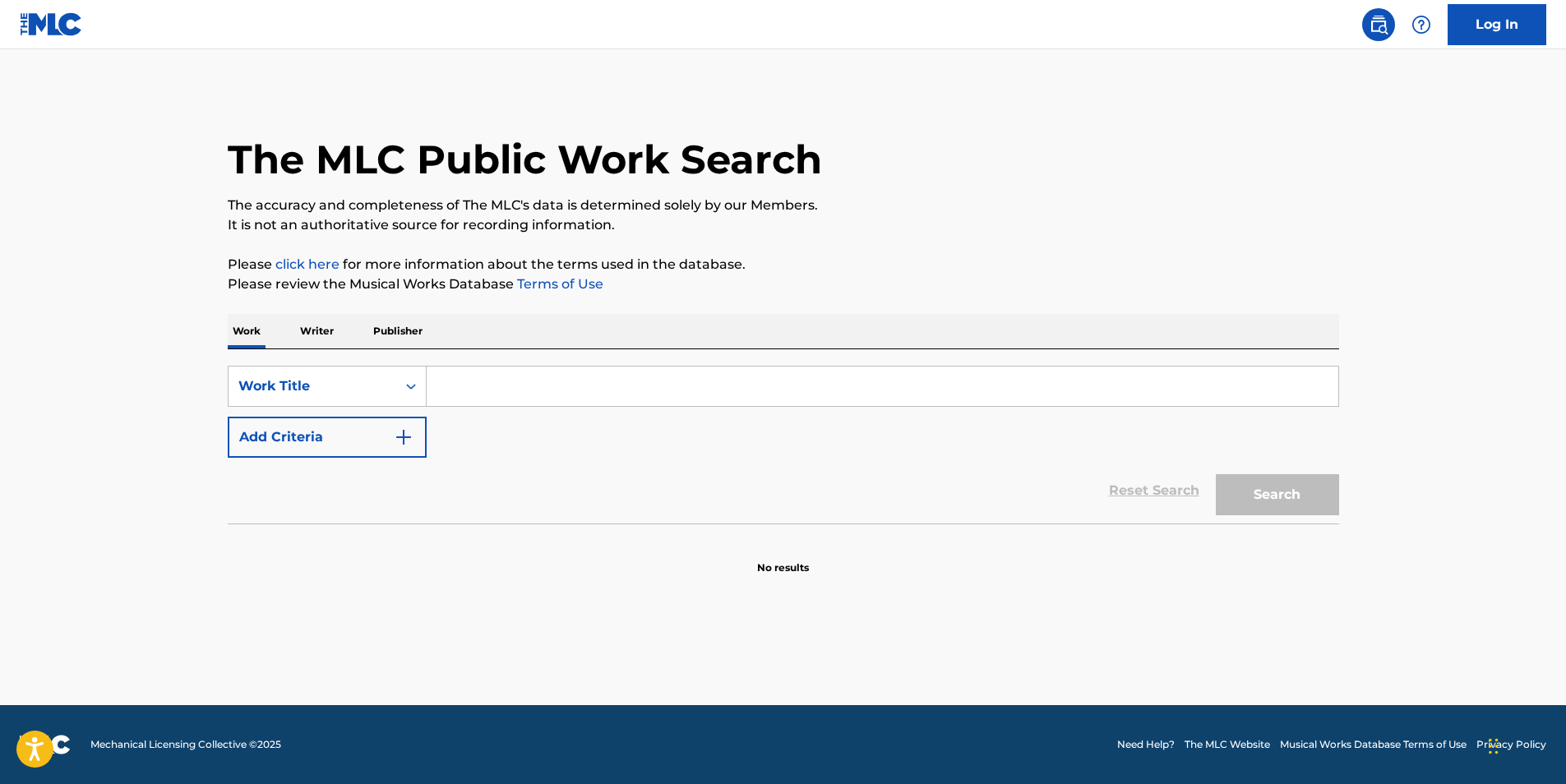
click at [470, 378] on input "Search Form" at bounding box center [882, 387] width 912 height 40
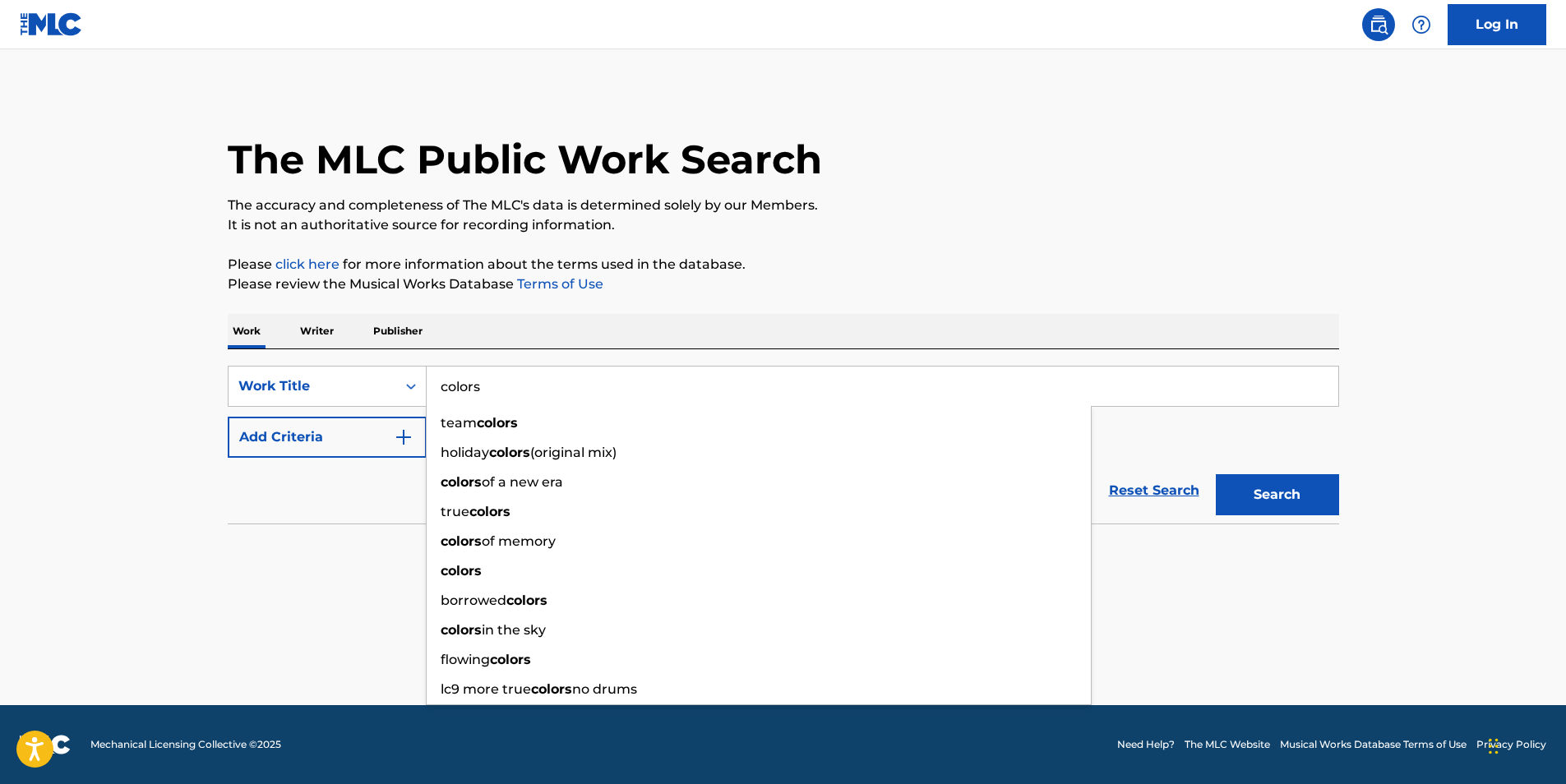
type input "colors"
click at [373, 436] on button "Add Criteria" at bounding box center [327, 436] width 199 height 41
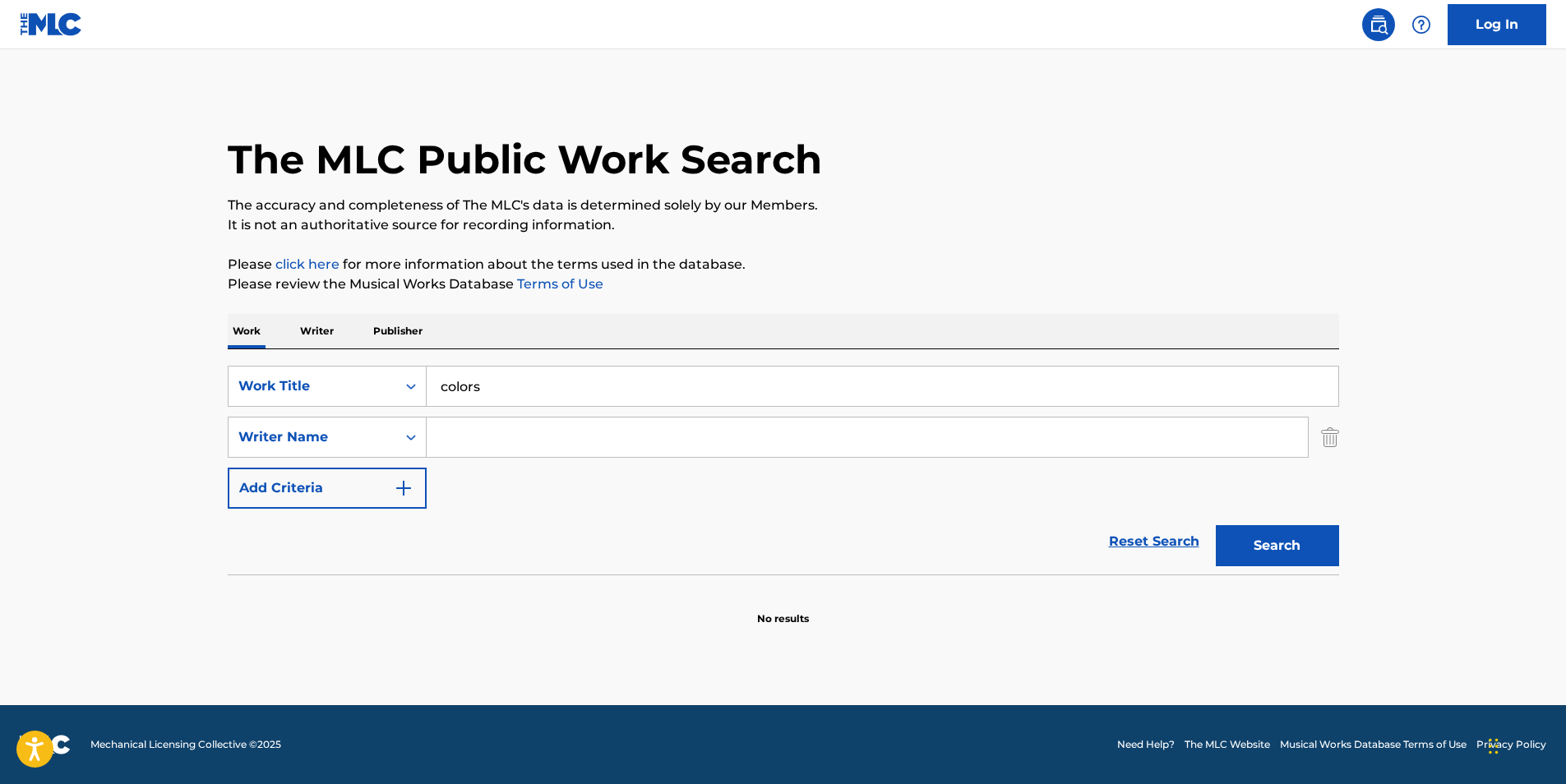
click at [514, 441] on input "Search Form" at bounding box center [867, 437] width 881 height 40
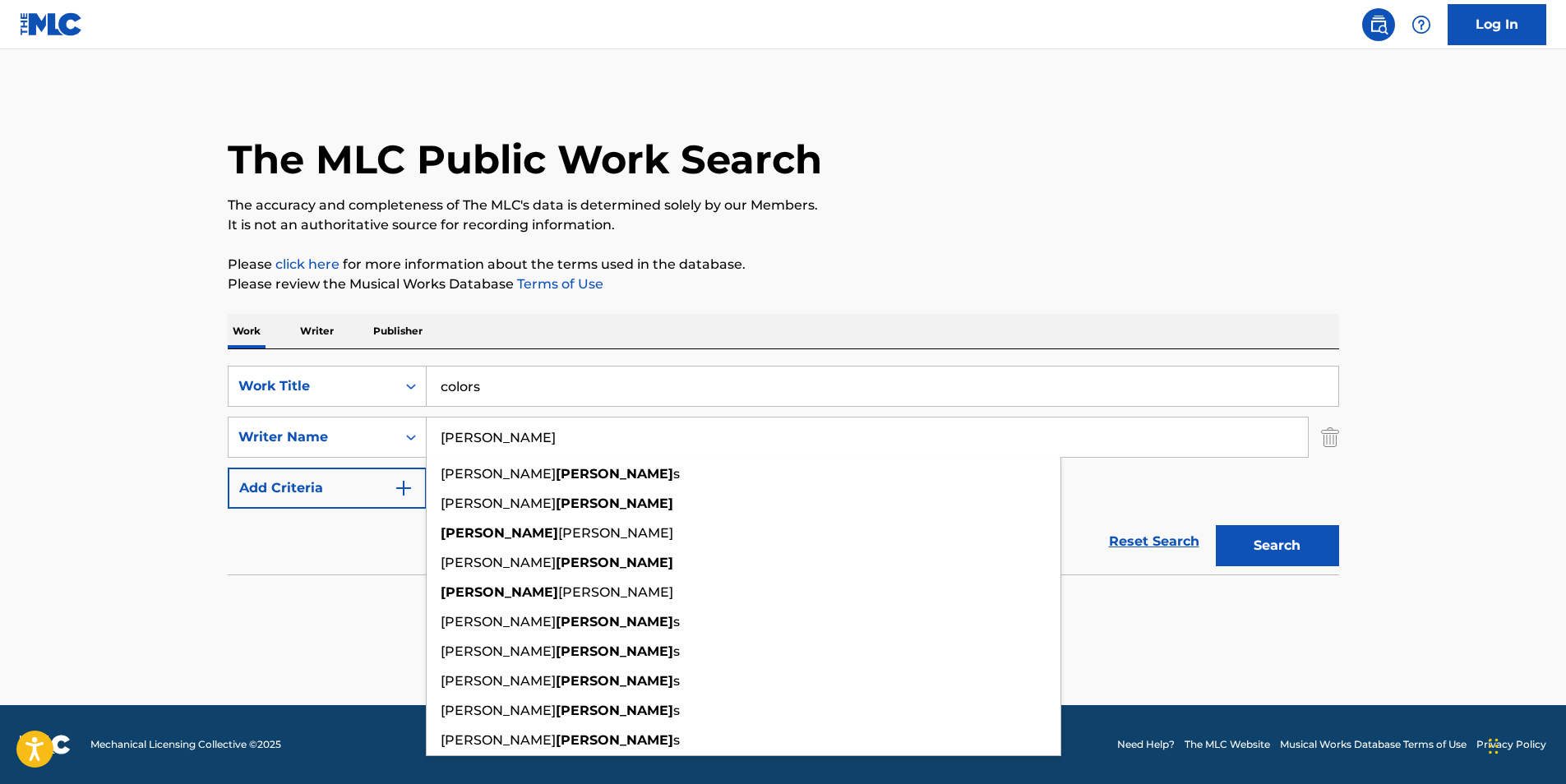
type input "[PERSON_NAME]"
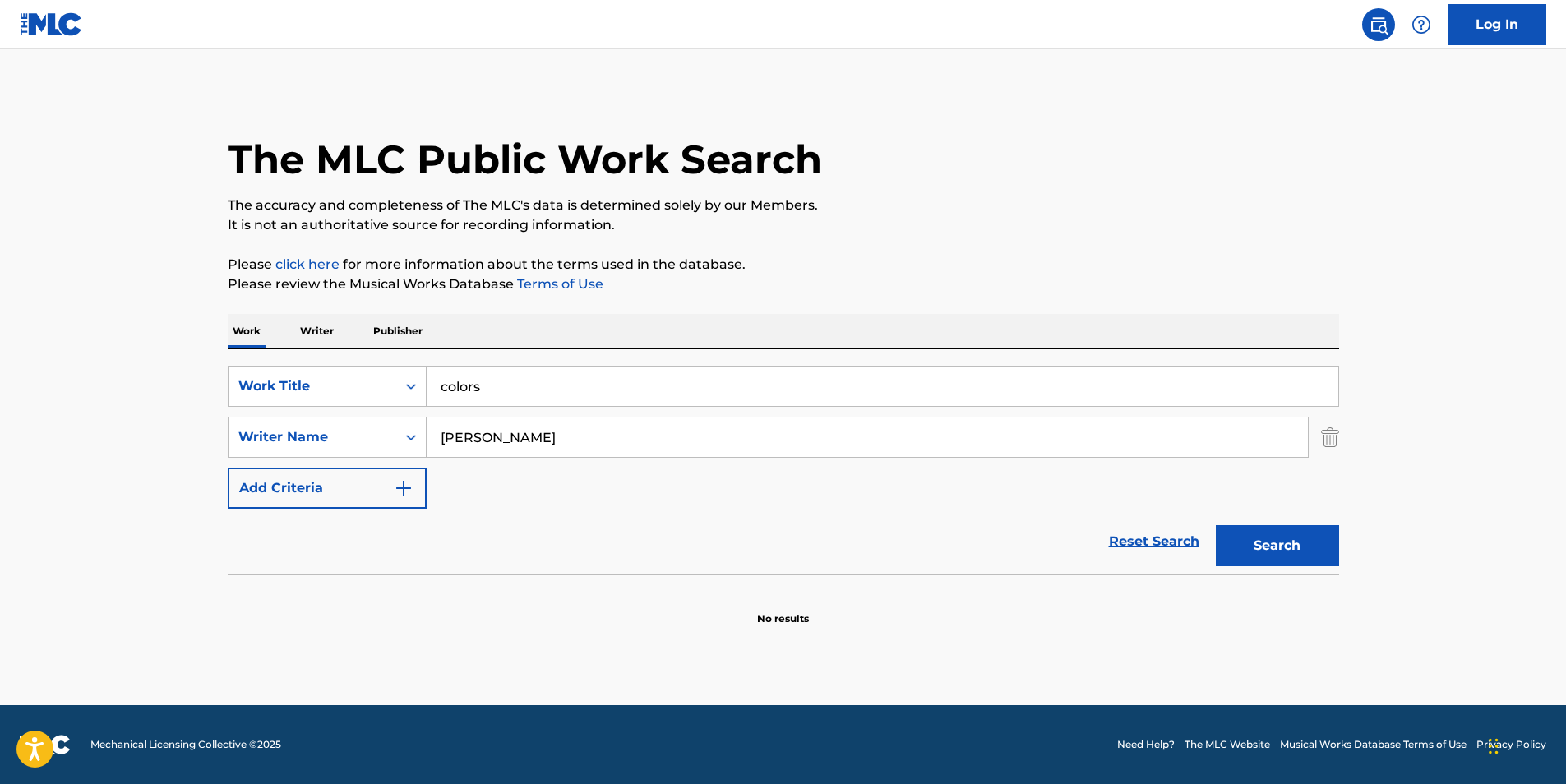
click at [1270, 551] on button "Search" at bounding box center [1277, 545] width 123 height 41
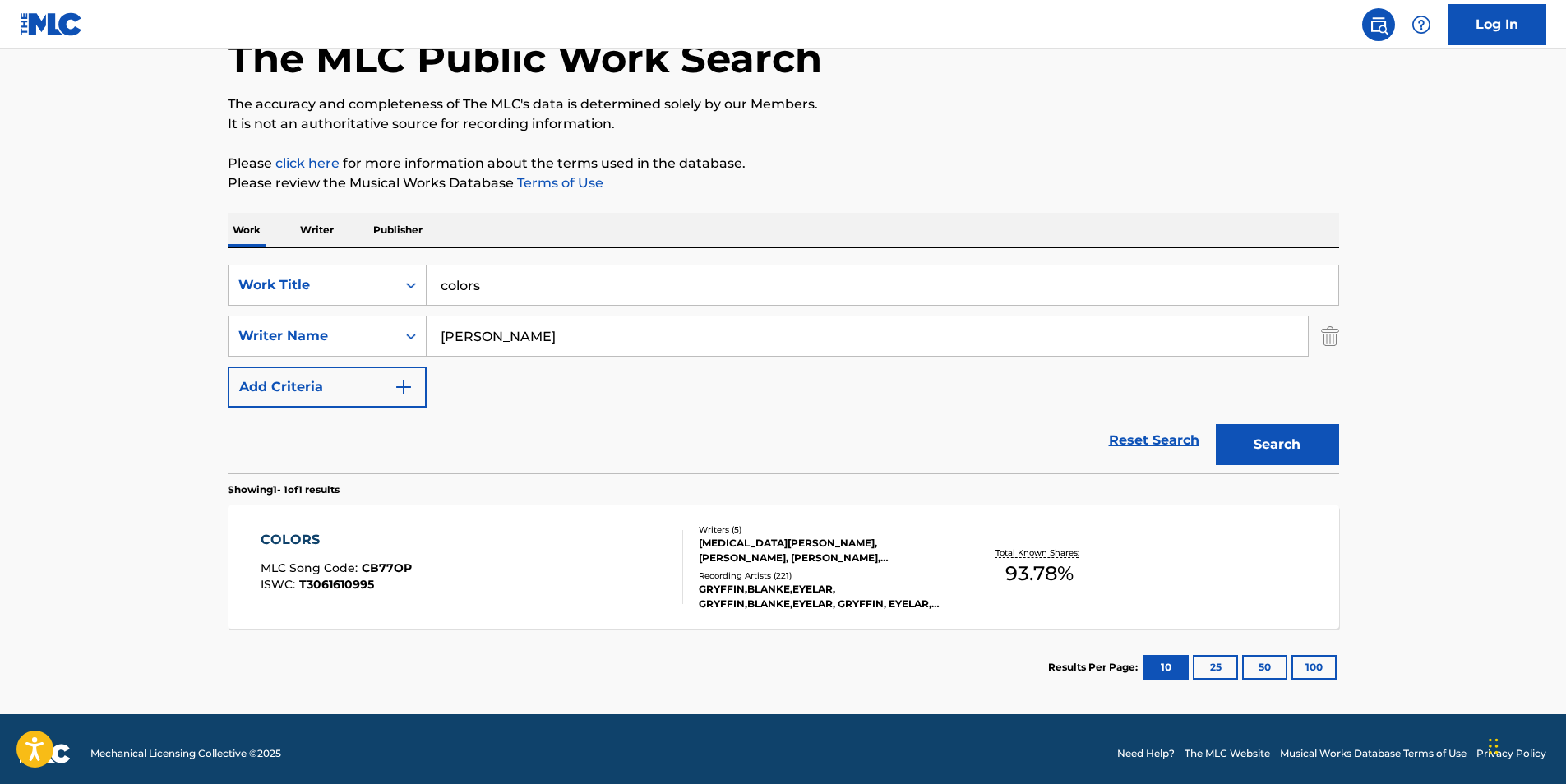
scroll to position [110, 0]
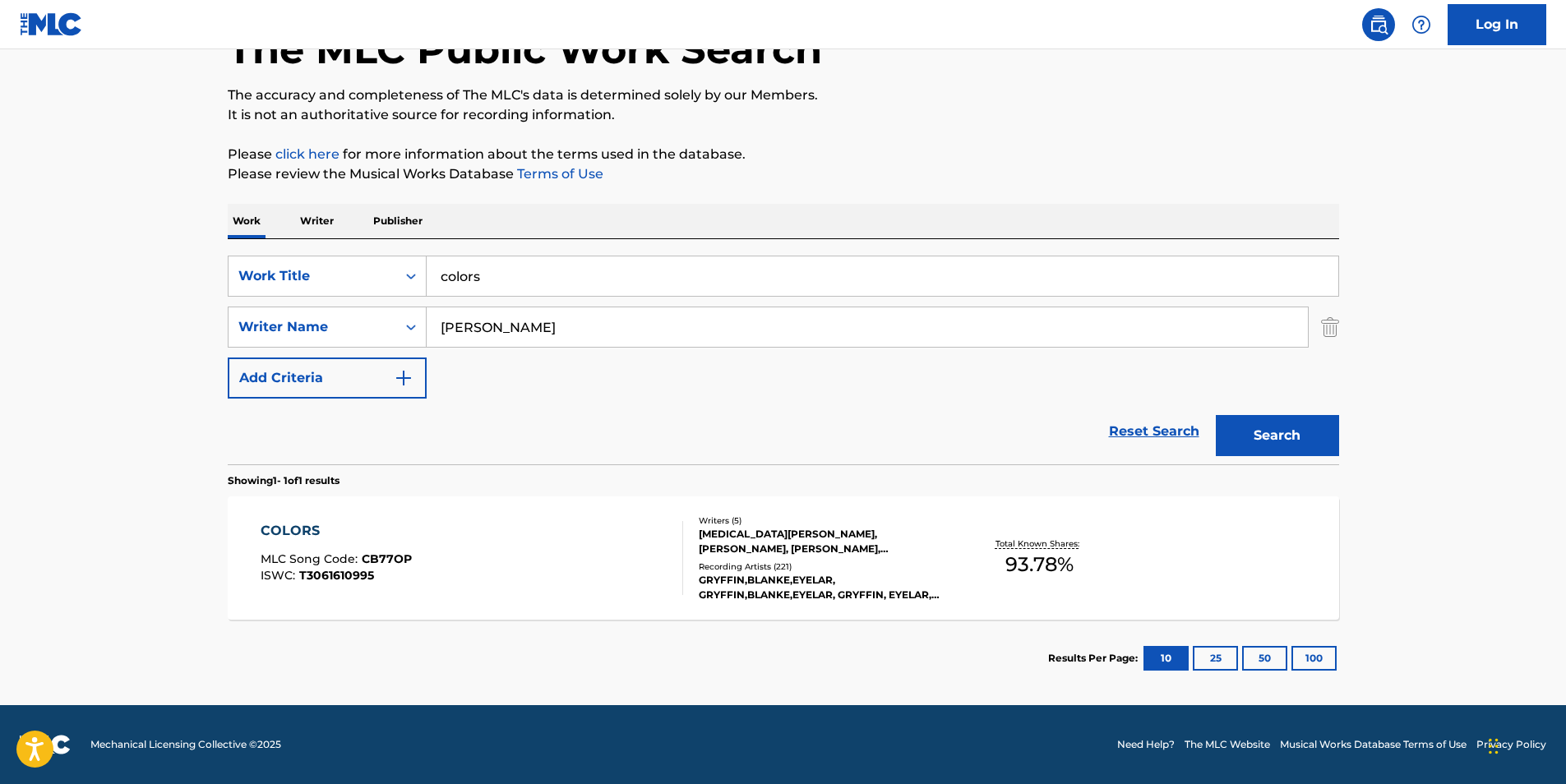
click at [298, 526] on div "COLORS" at bounding box center [335, 531] width 151 height 20
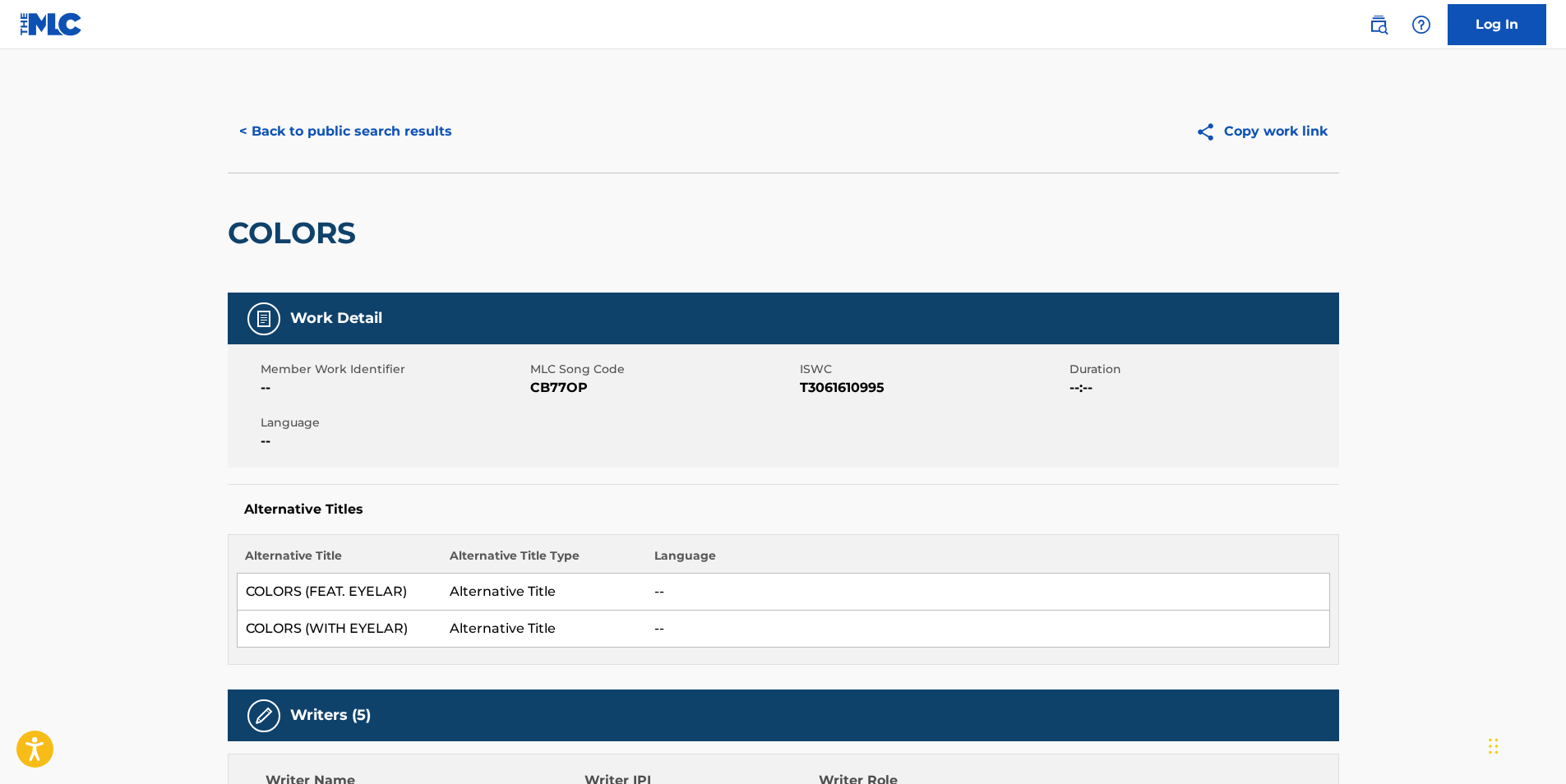
click at [338, 121] on button "< Back to public search results" at bounding box center [345, 131] width 236 height 41
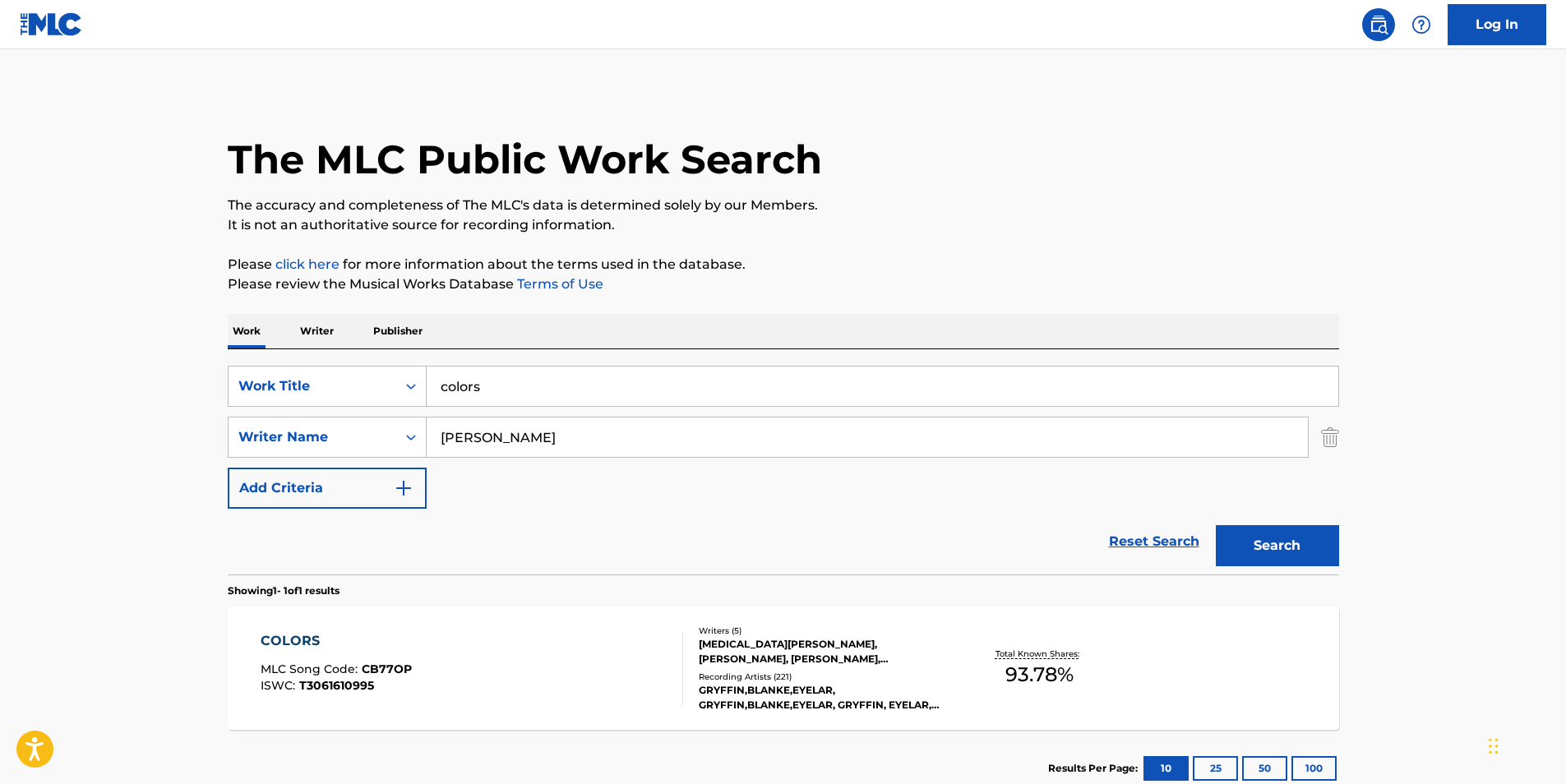
scroll to position [16, 0]
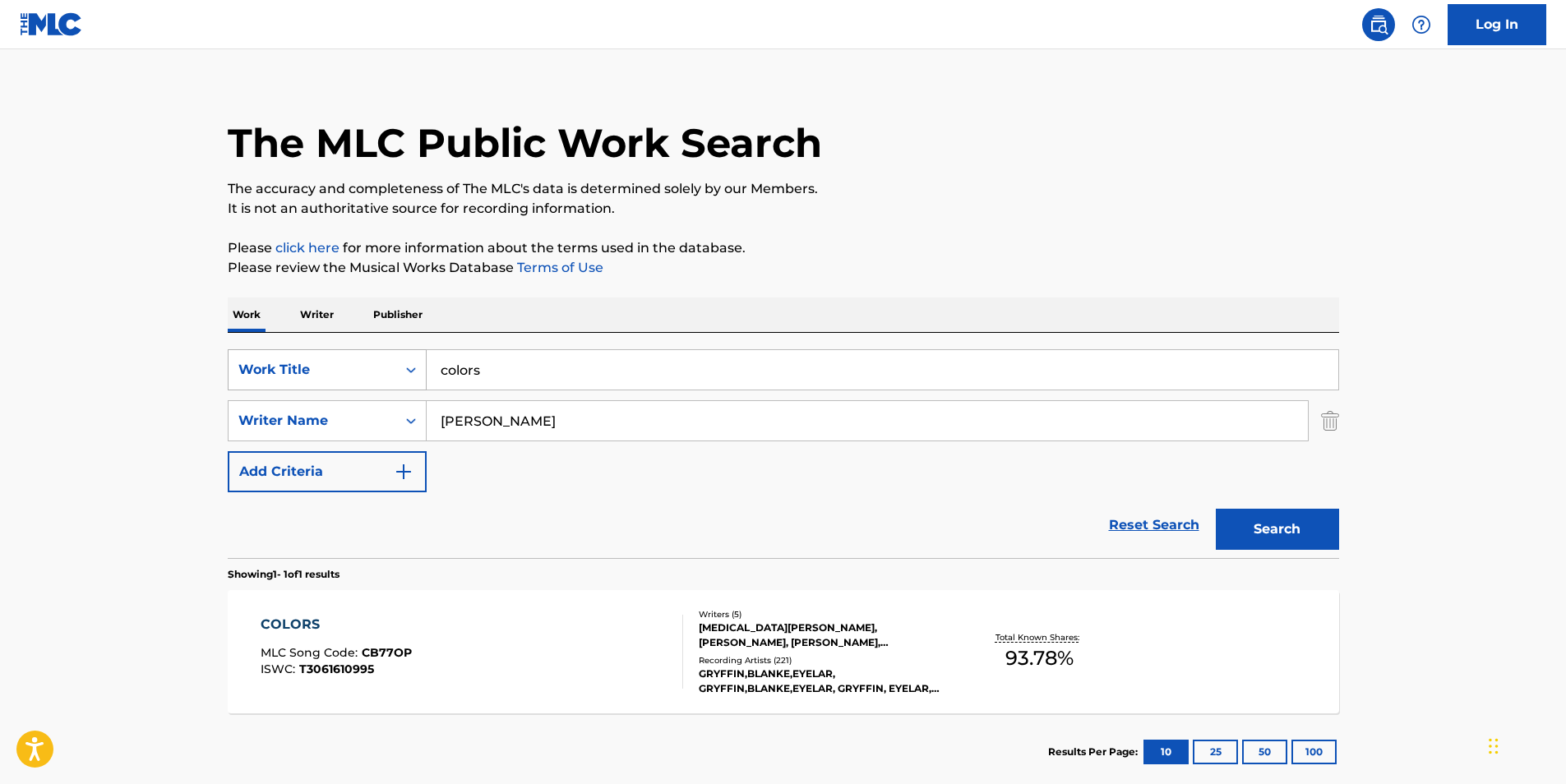
drag, startPoint x: 511, startPoint y: 378, endPoint x: 295, endPoint y: 359, distance: 216.8
click at [306, 353] on div "SearchWithCriteriadb6bc4b4-847a-4f55-81f0-174f46717efc Work Title colors" at bounding box center [783, 369] width 1111 height 41
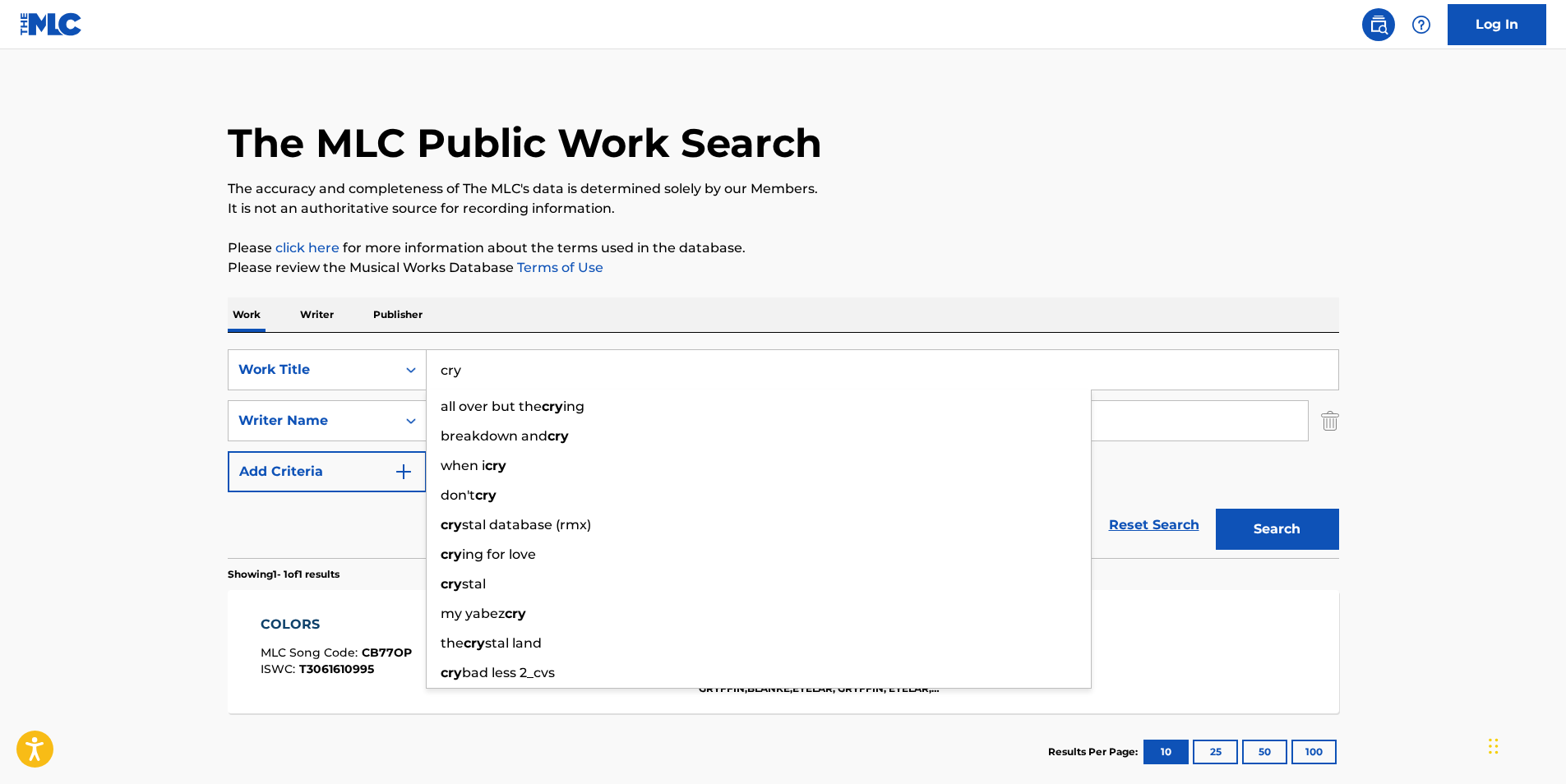
type input "cry"
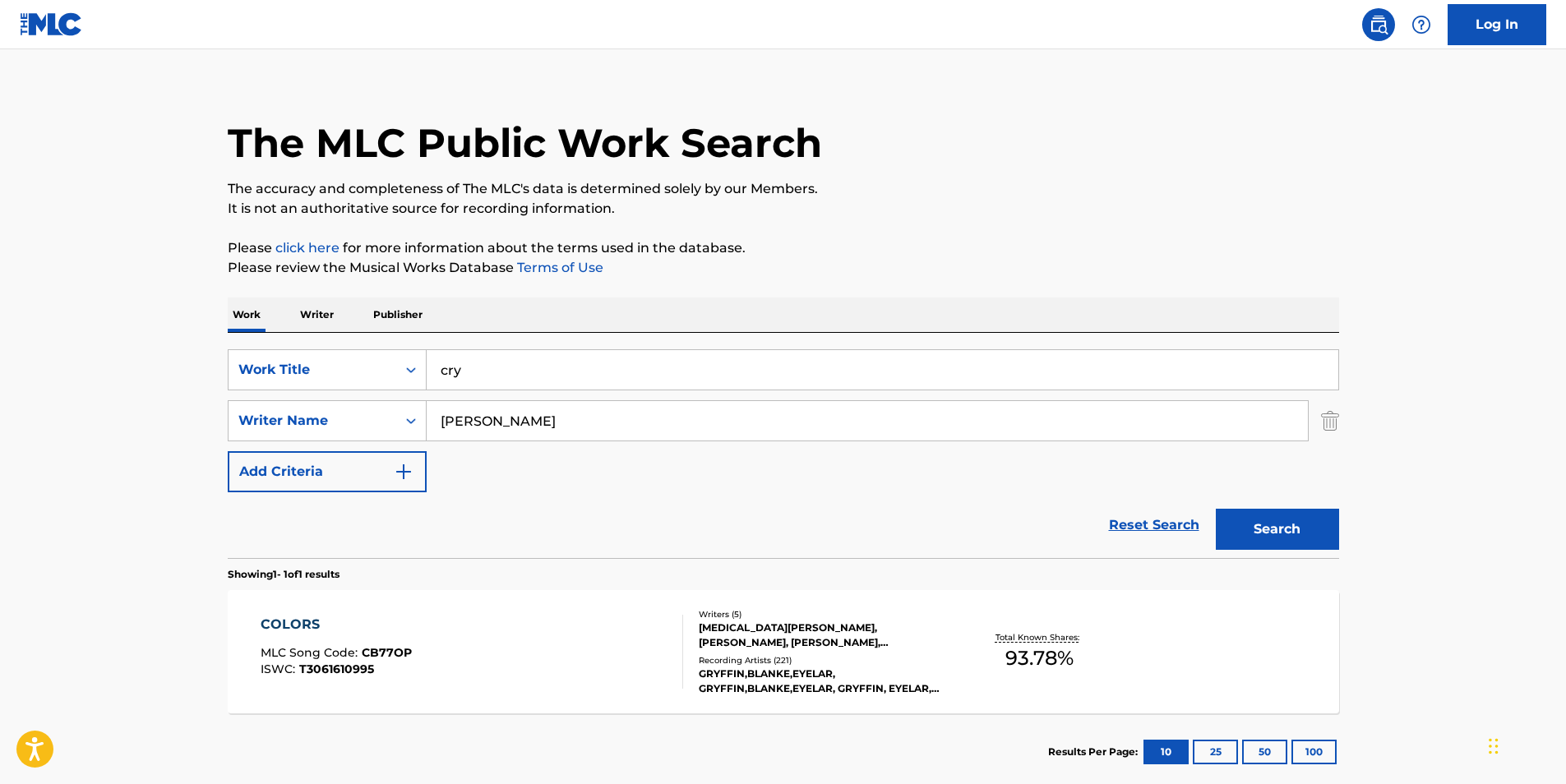
click at [1037, 288] on div "The MLC Public Work Search The accuracy and completeness of The MLC's data is d…" at bounding box center [783, 432] width 1150 height 716
click at [1279, 530] on button "Search" at bounding box center [1277, 528] width 123 height 41
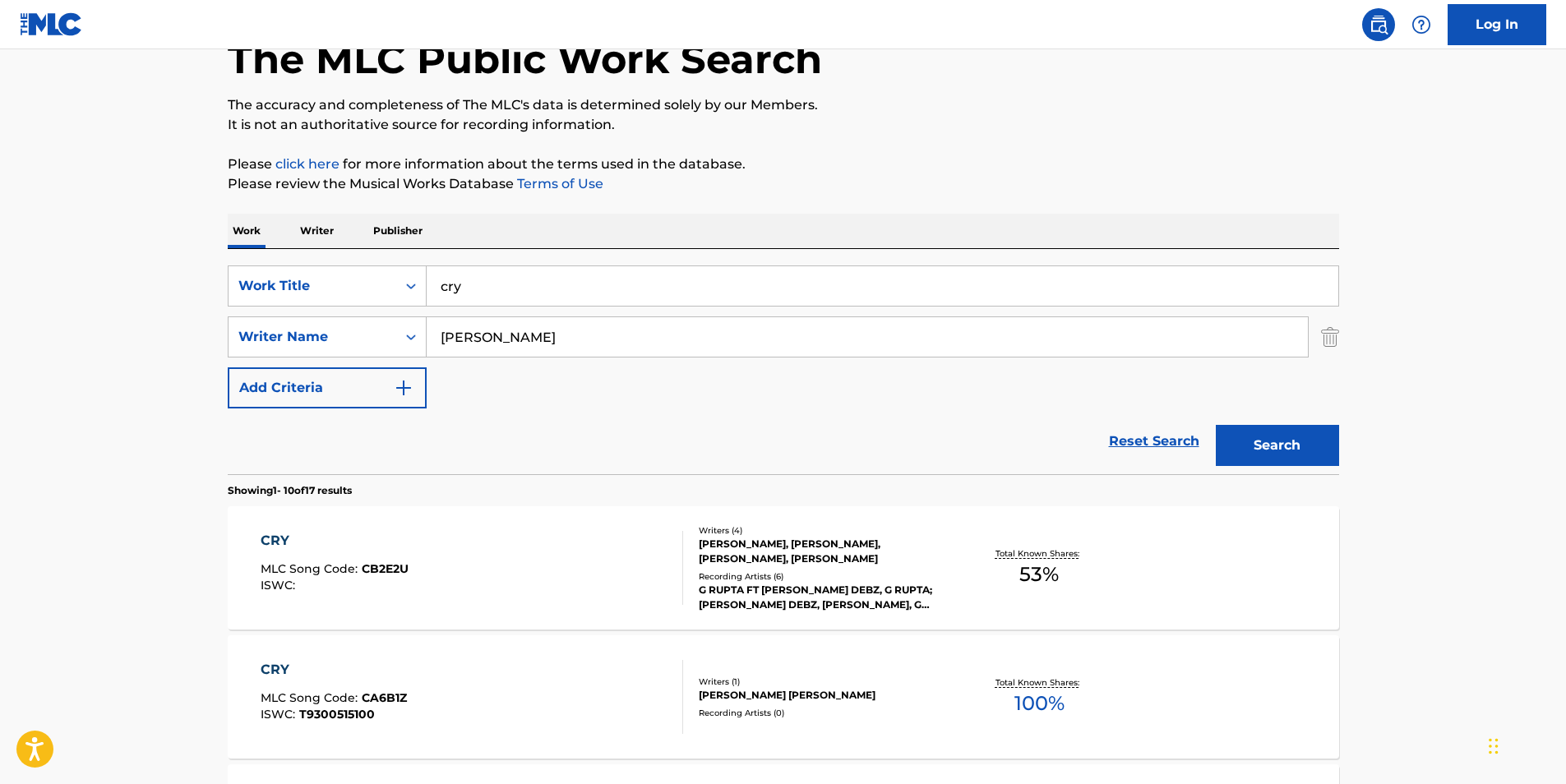
scroll to position [247, 0]
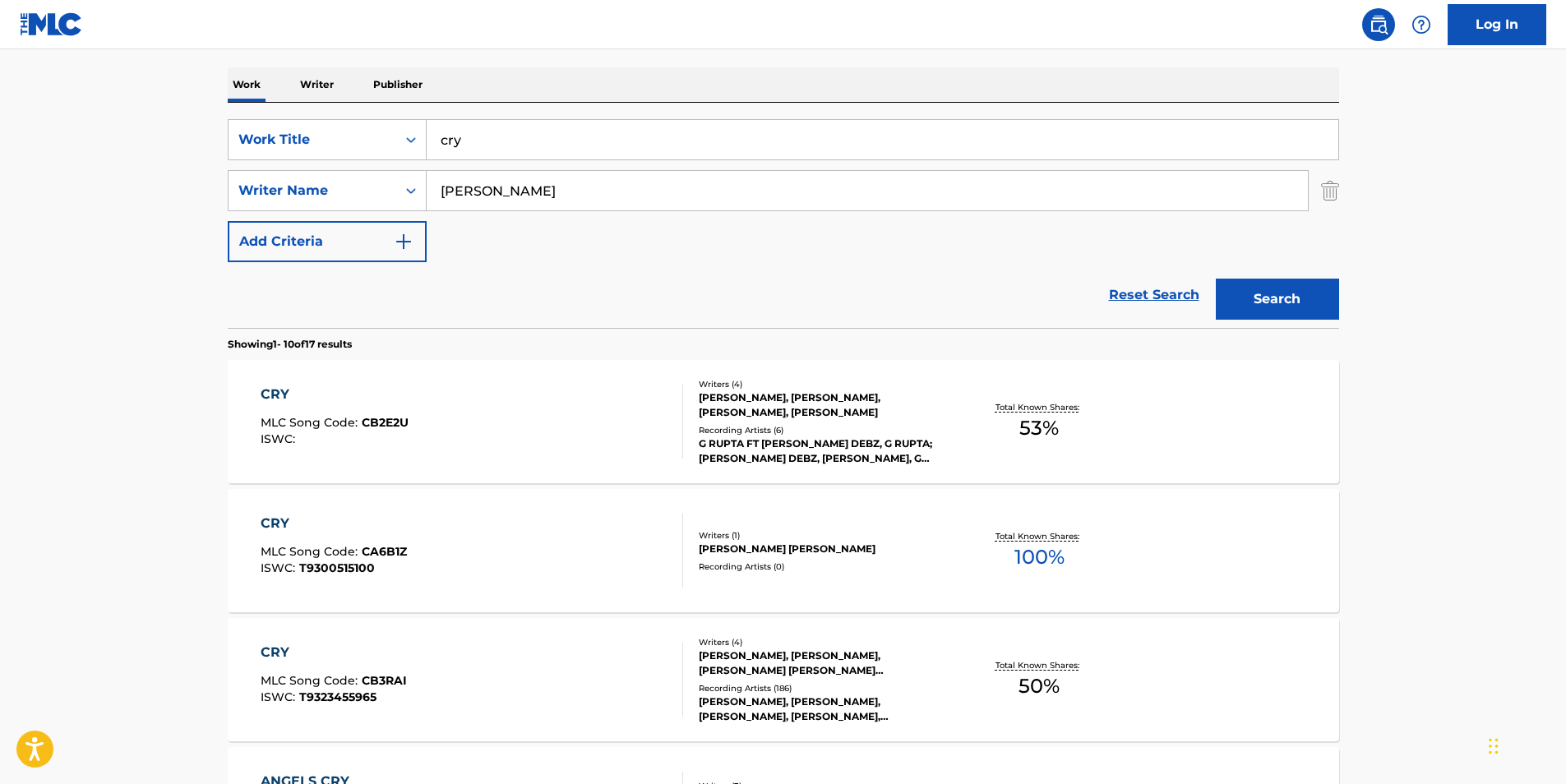
click at [267, 651] on div "CRY" at bounding box center [333, 652] width 146 height 20
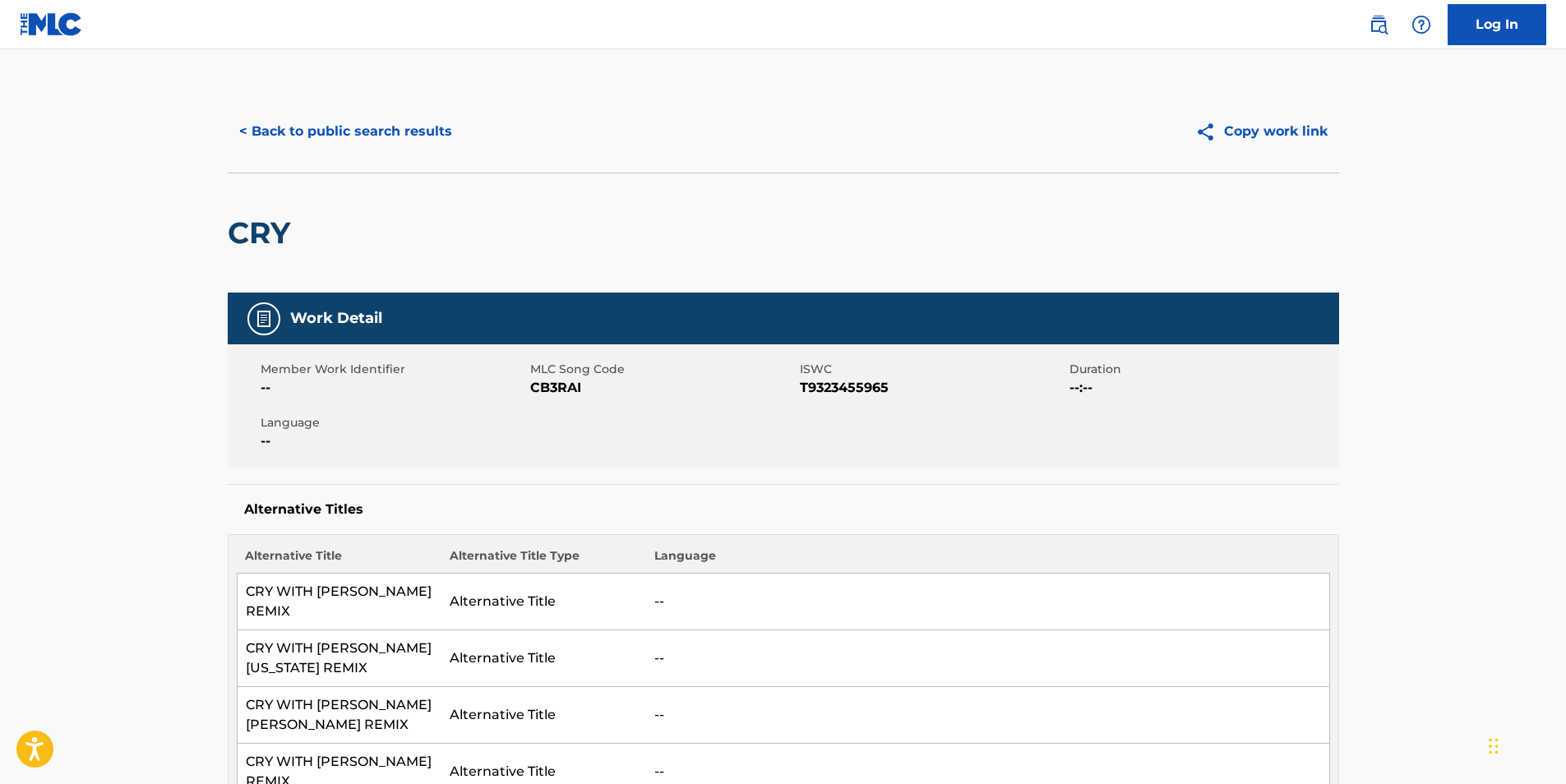
click at [337, 139] on button "< Back to public search results" at bounding box center [345, 131] width 236 height 41
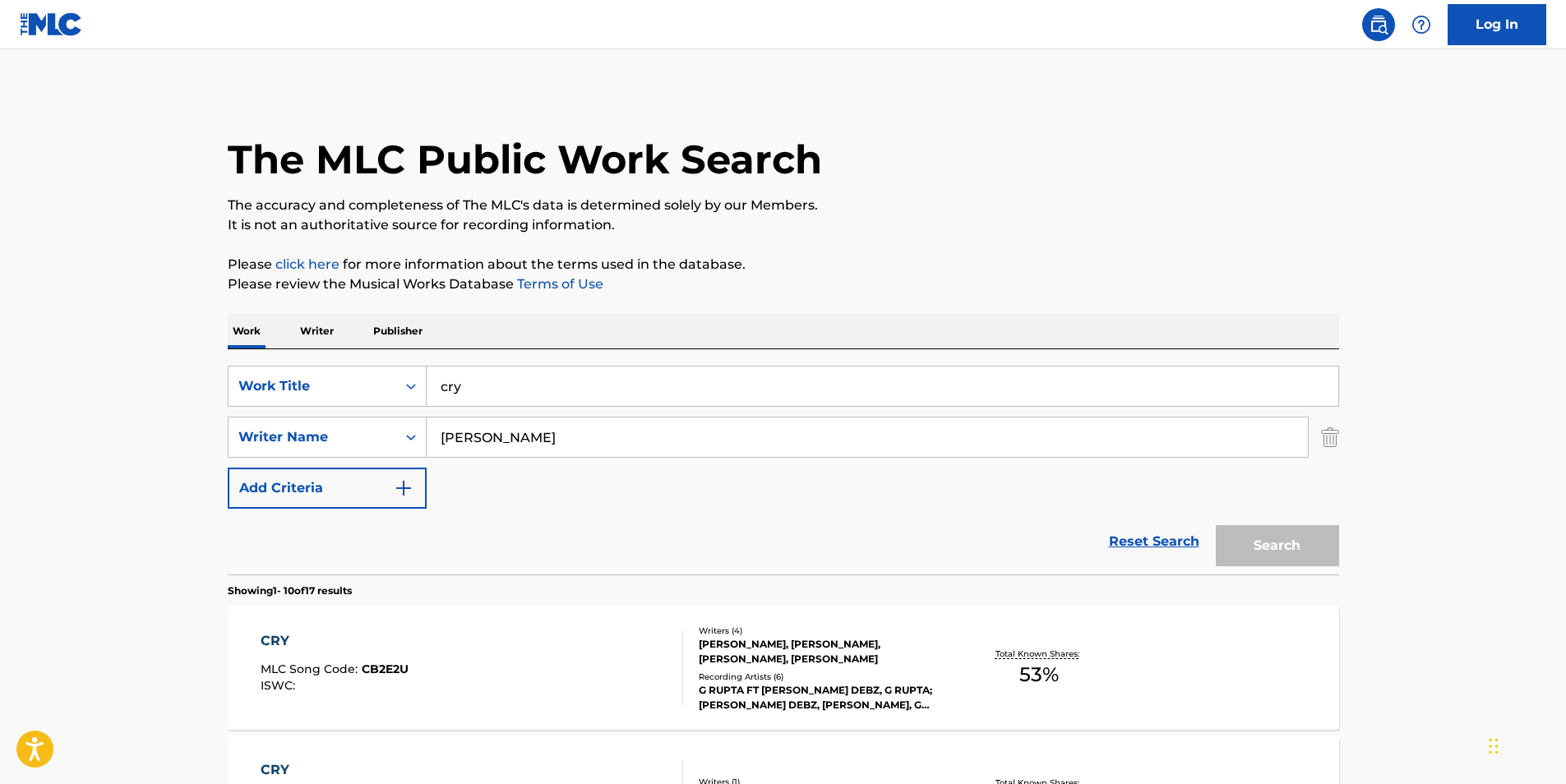
scroll to position [247, 0]
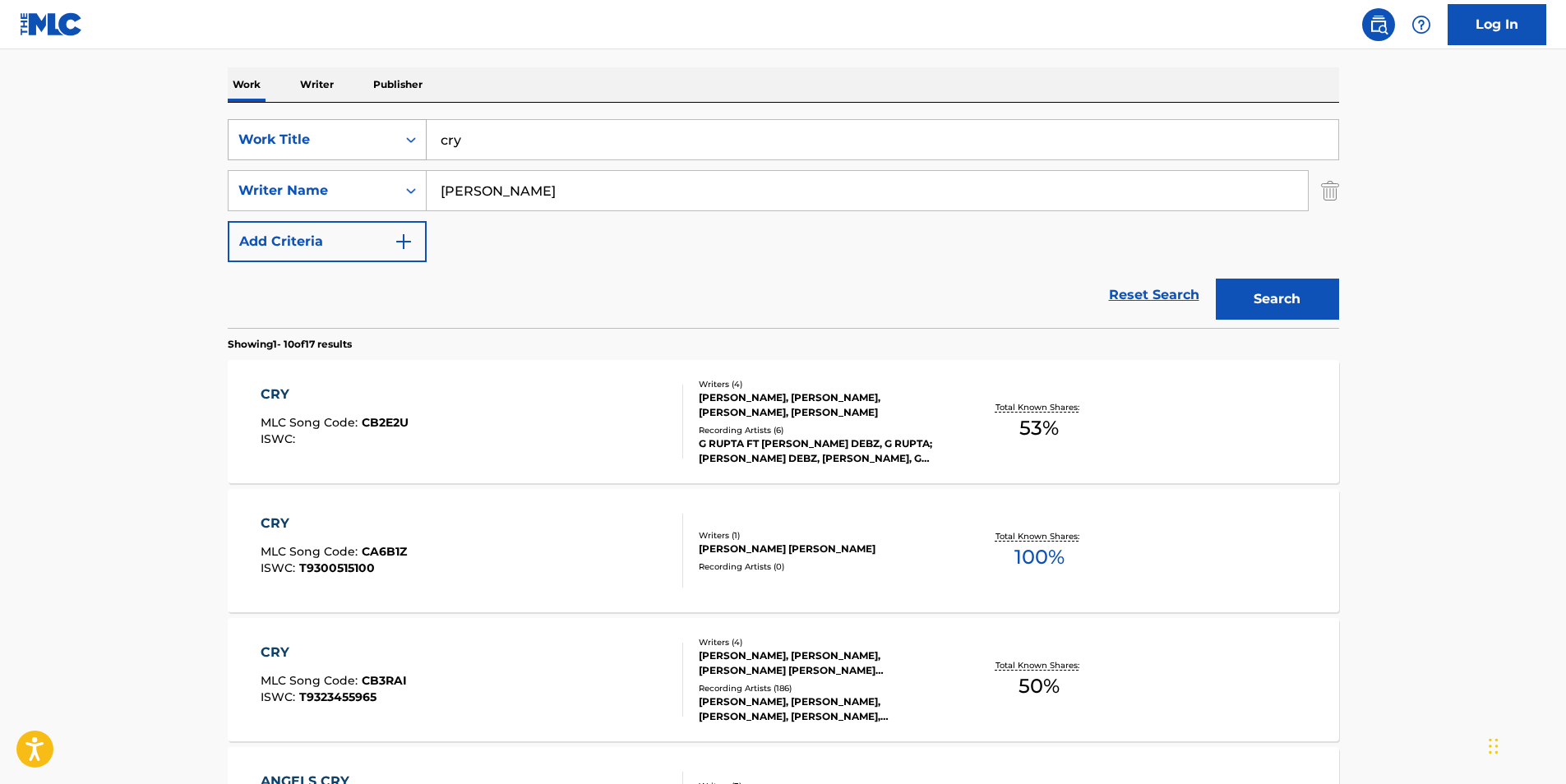
drag, startPoint x: 495, startPoint y: 143, endPoint x: 383, endPoint y: 139, distance: 112.1
click at [384, 138] on div "SearchWithCriteriadb6bc4b4-847a-4f55-81f0-174f46717efc Work Title cry" at bounding box center [783, 139] width 1111 height 41
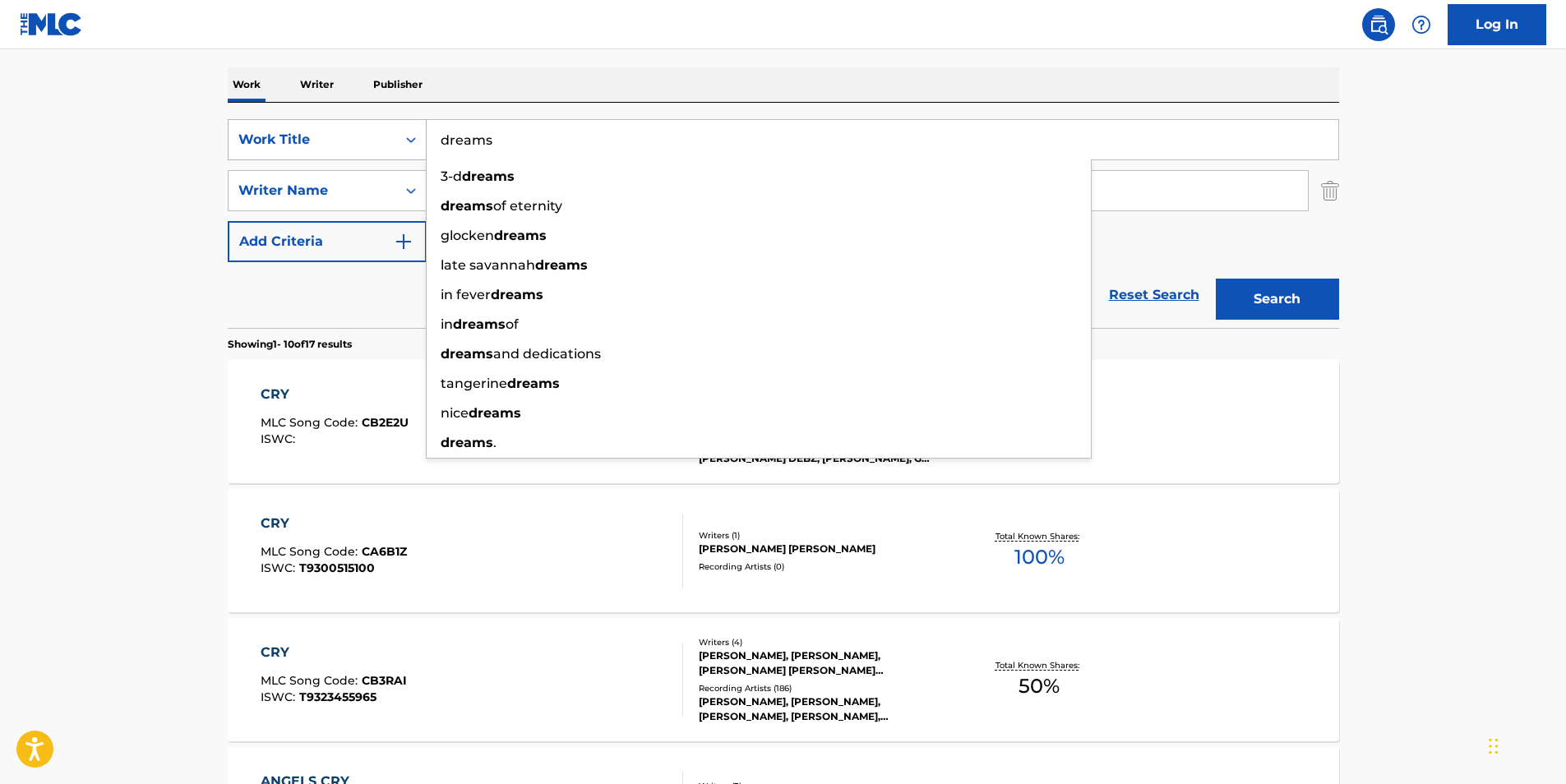
type input "dreams"
click at [1215, 278] on button "Search" at bounding box center [1277, 298] width 123 height 41
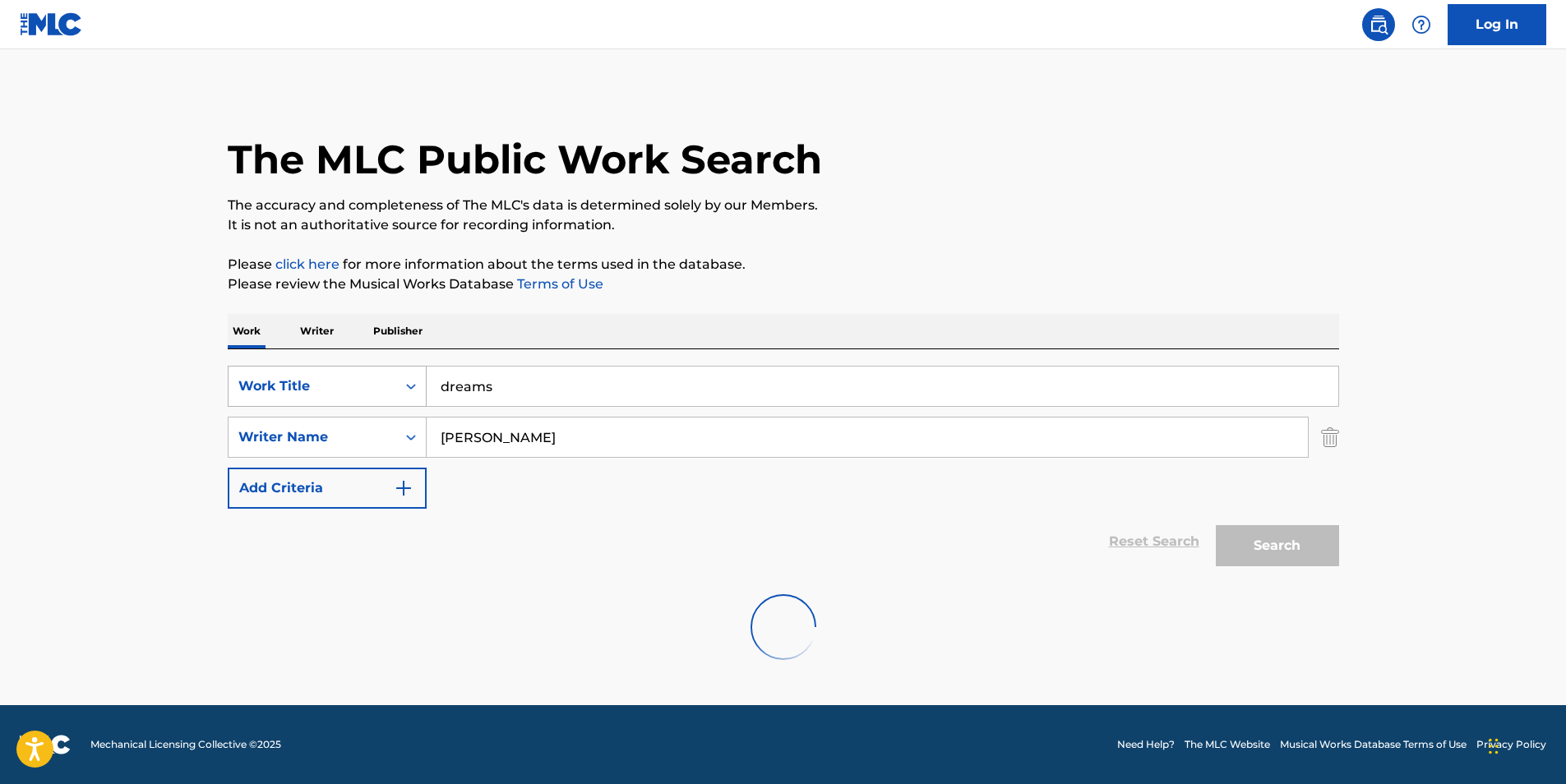
scroll to position [0, 0]
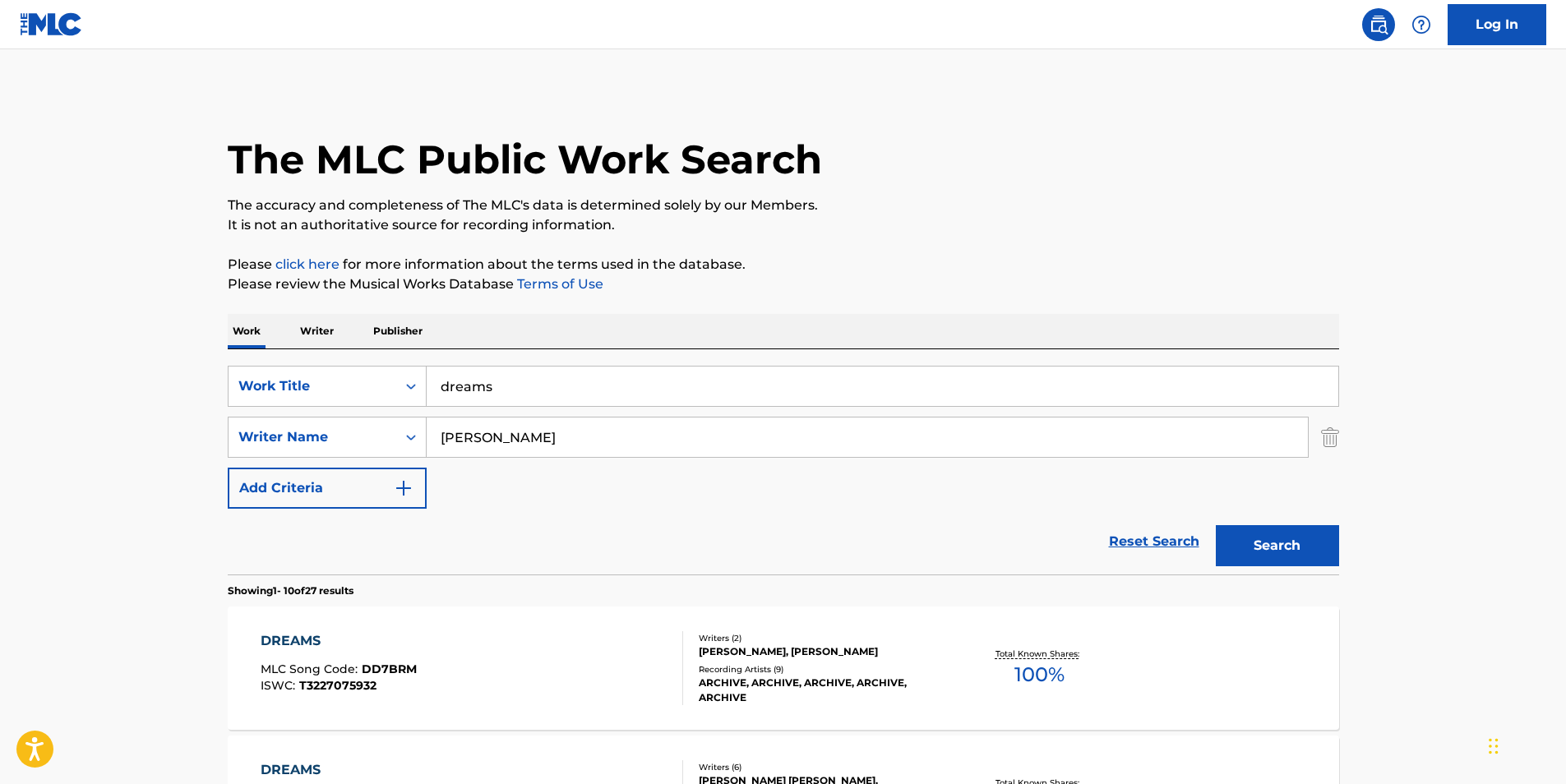
click at [289, 640] on div "DREAMS" at bounding box center [338, 641] width 156 height 20
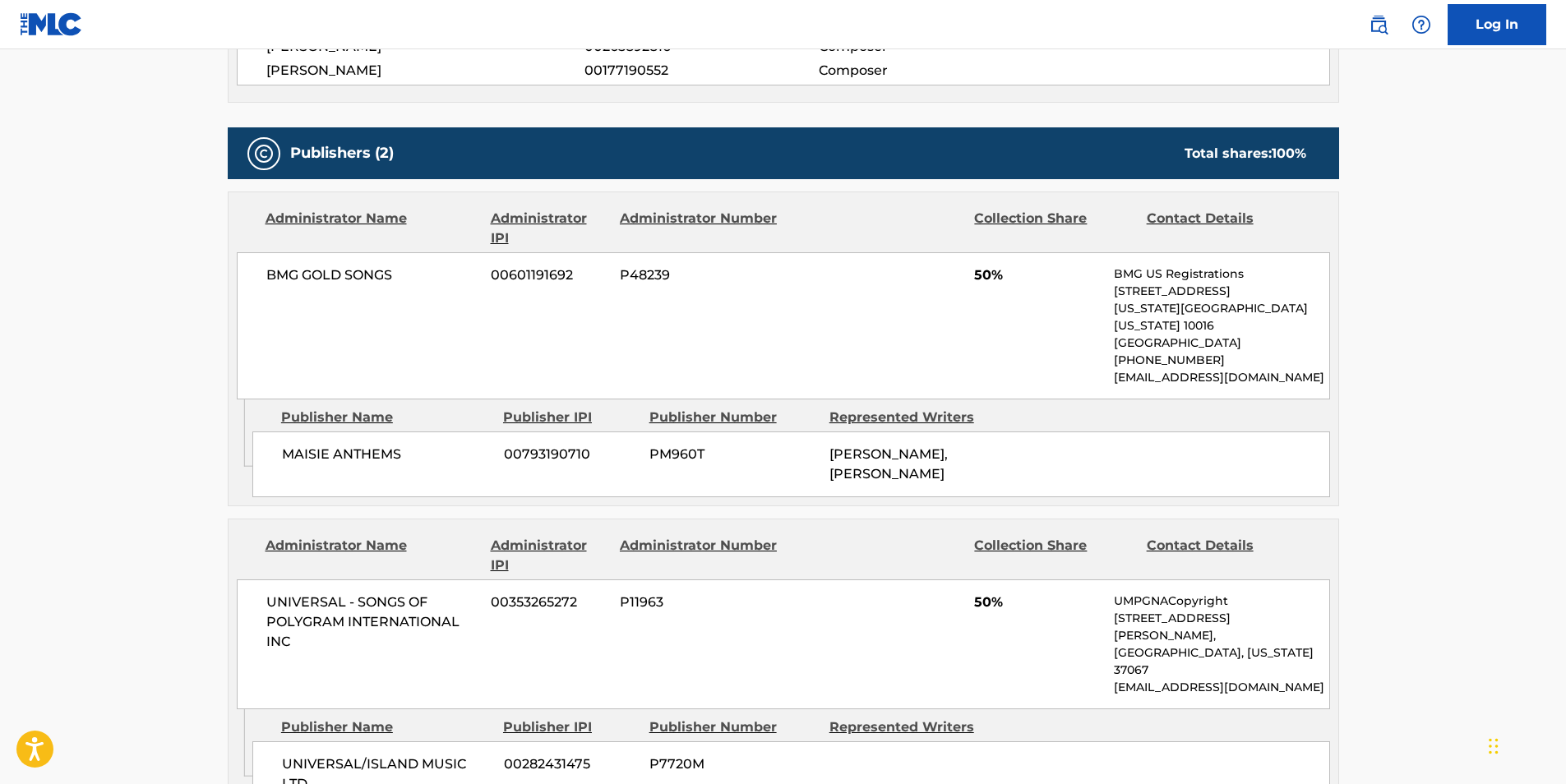
scroll to position [740, 0]
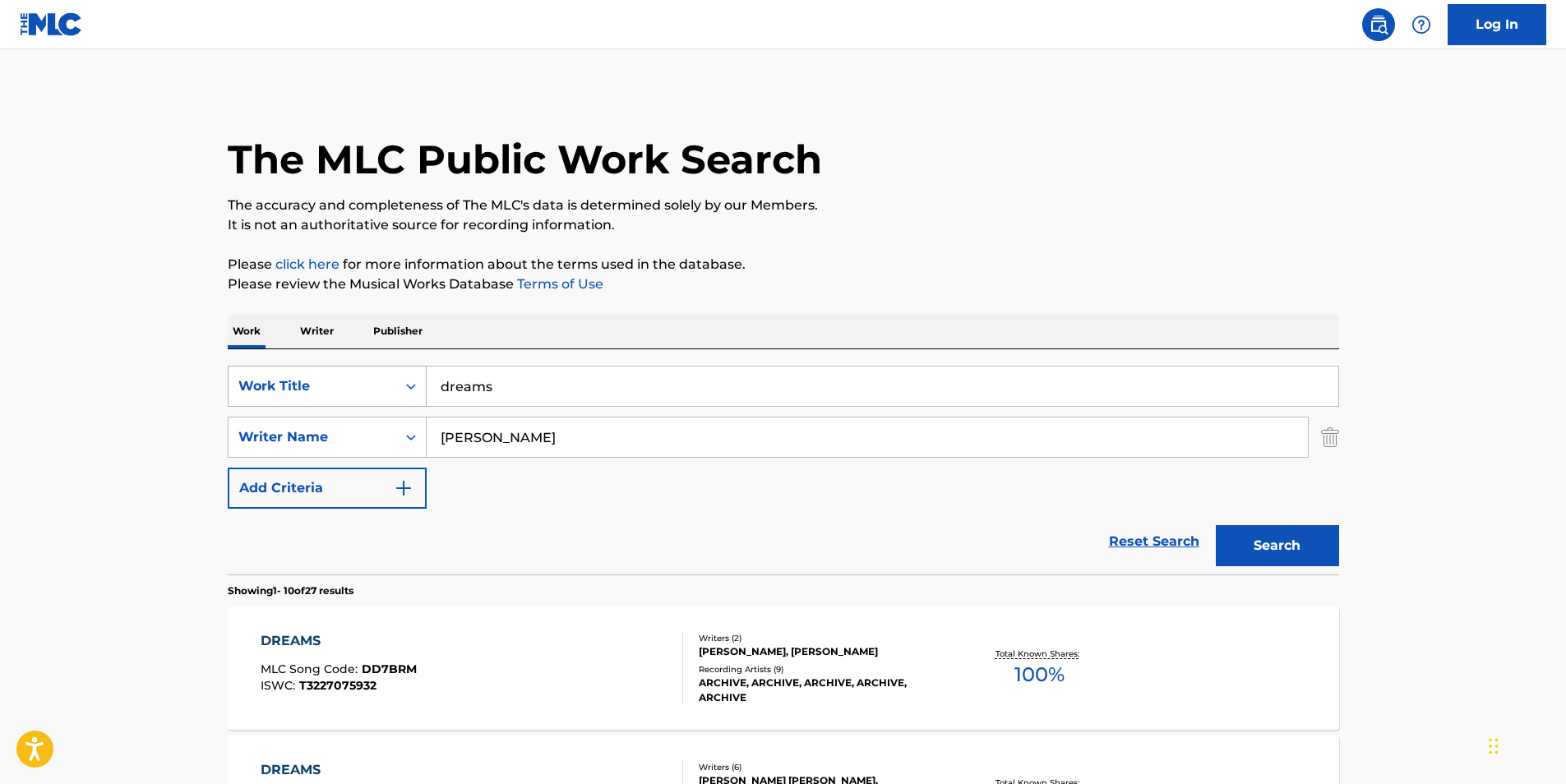
drag, startPoint x: 538, startPoint y: 390, endPoint x: 381, endPoint y: 387, distance: 157.0
click at [383, 387] on div "SearchWithCriteriadb6bc4b4-847a-4f55-81f0-174f46717efc Work Title dreams" at bounding box center [783, 386] width 1111 height 41
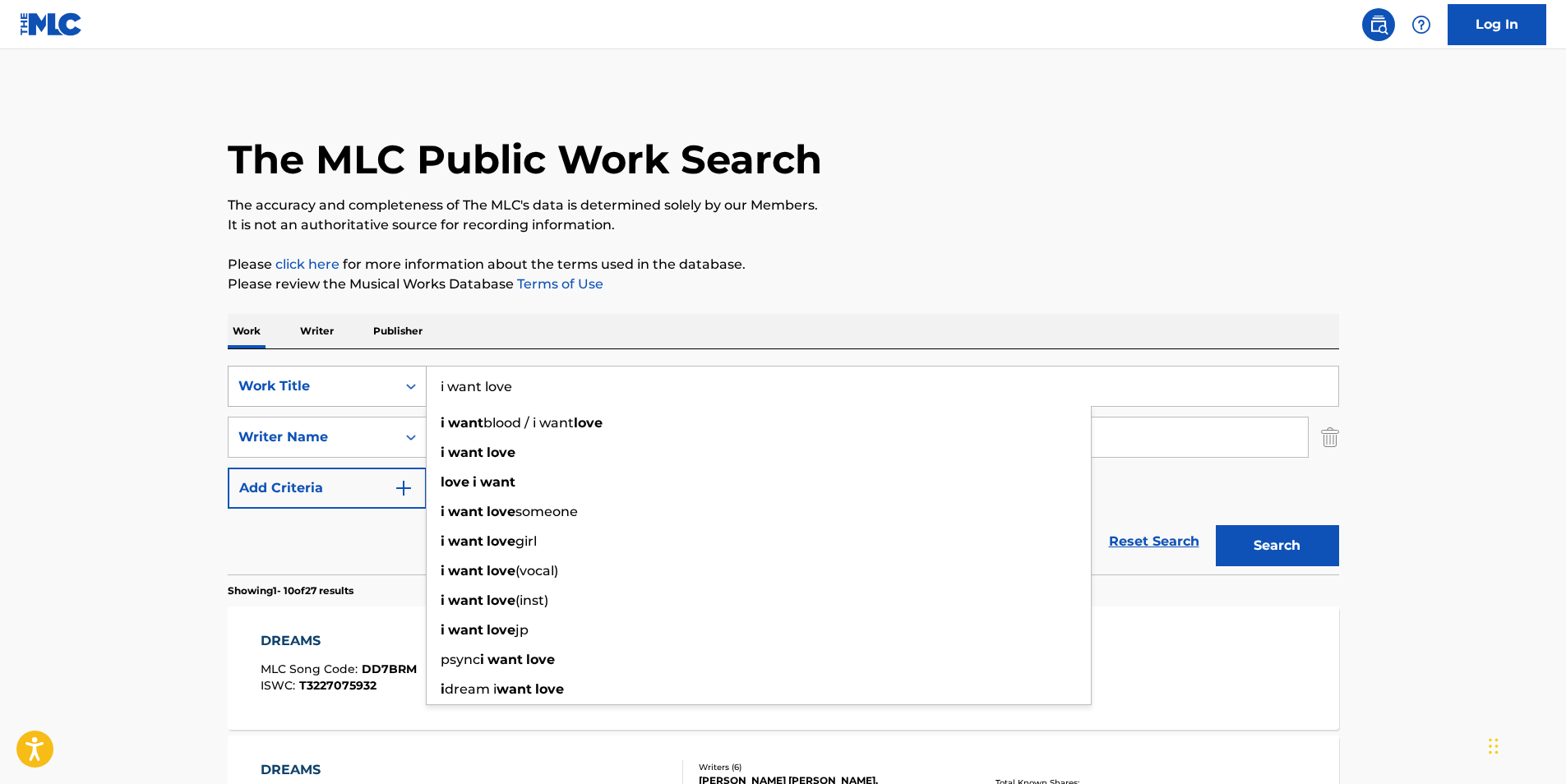
type input "i want love"
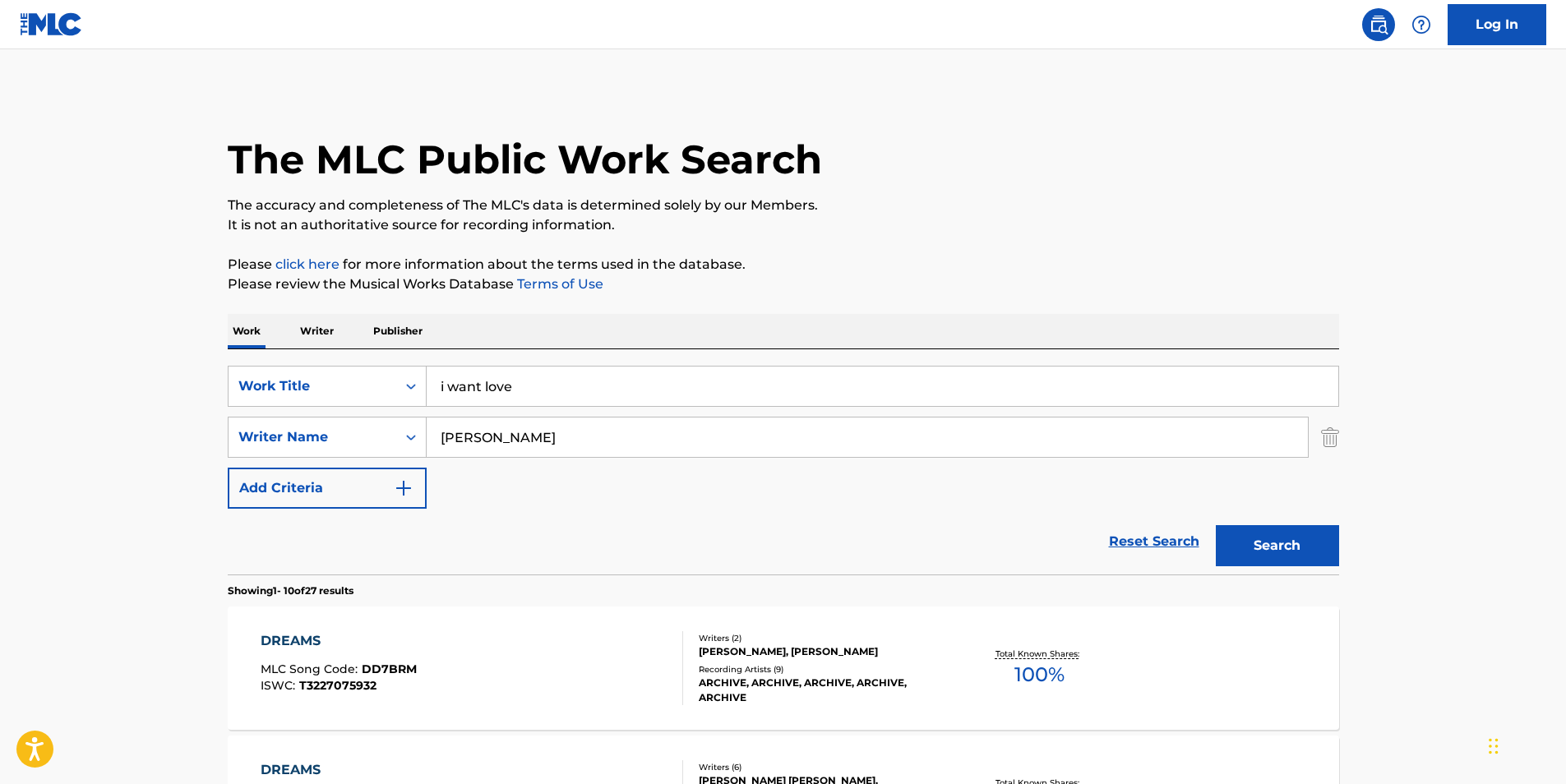
click at [1295, 537] on button "Search" at bounding box center [1277, 545] width 123 height 41
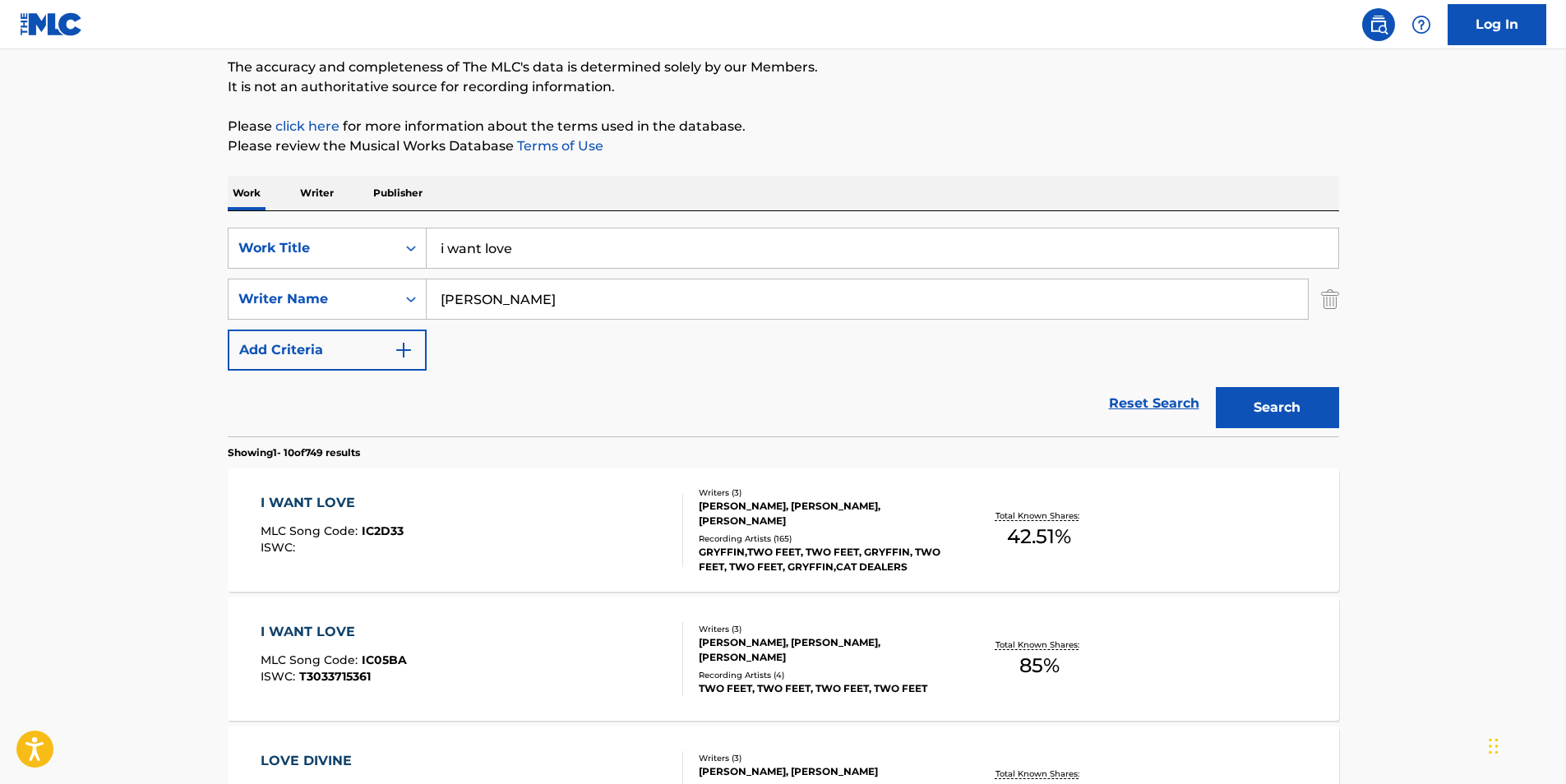
scroll to position [164, 0]
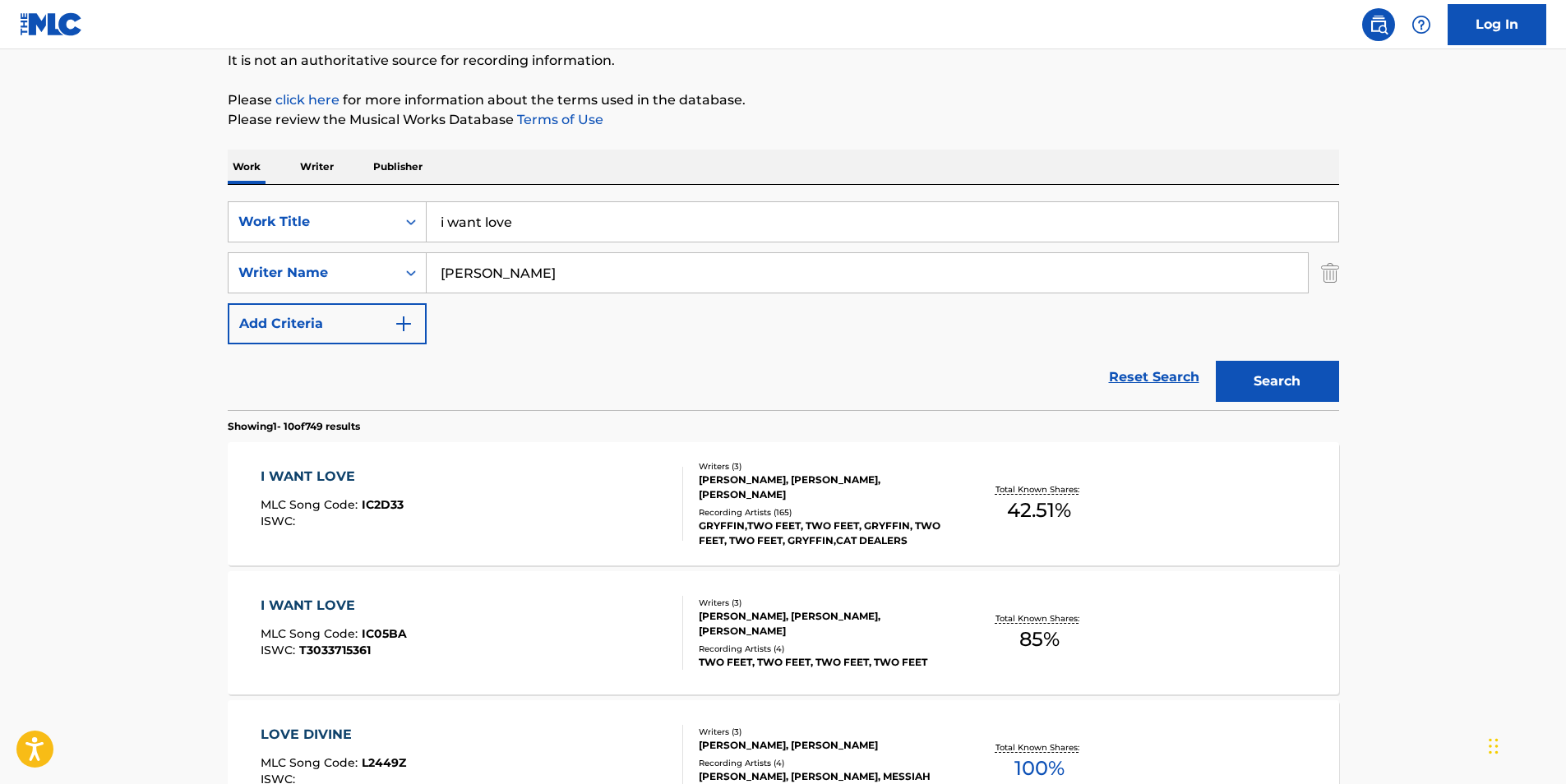
click at [320, 608] on div "I WANT LOVE" at bounding box center [333, 605] width 146 height 20
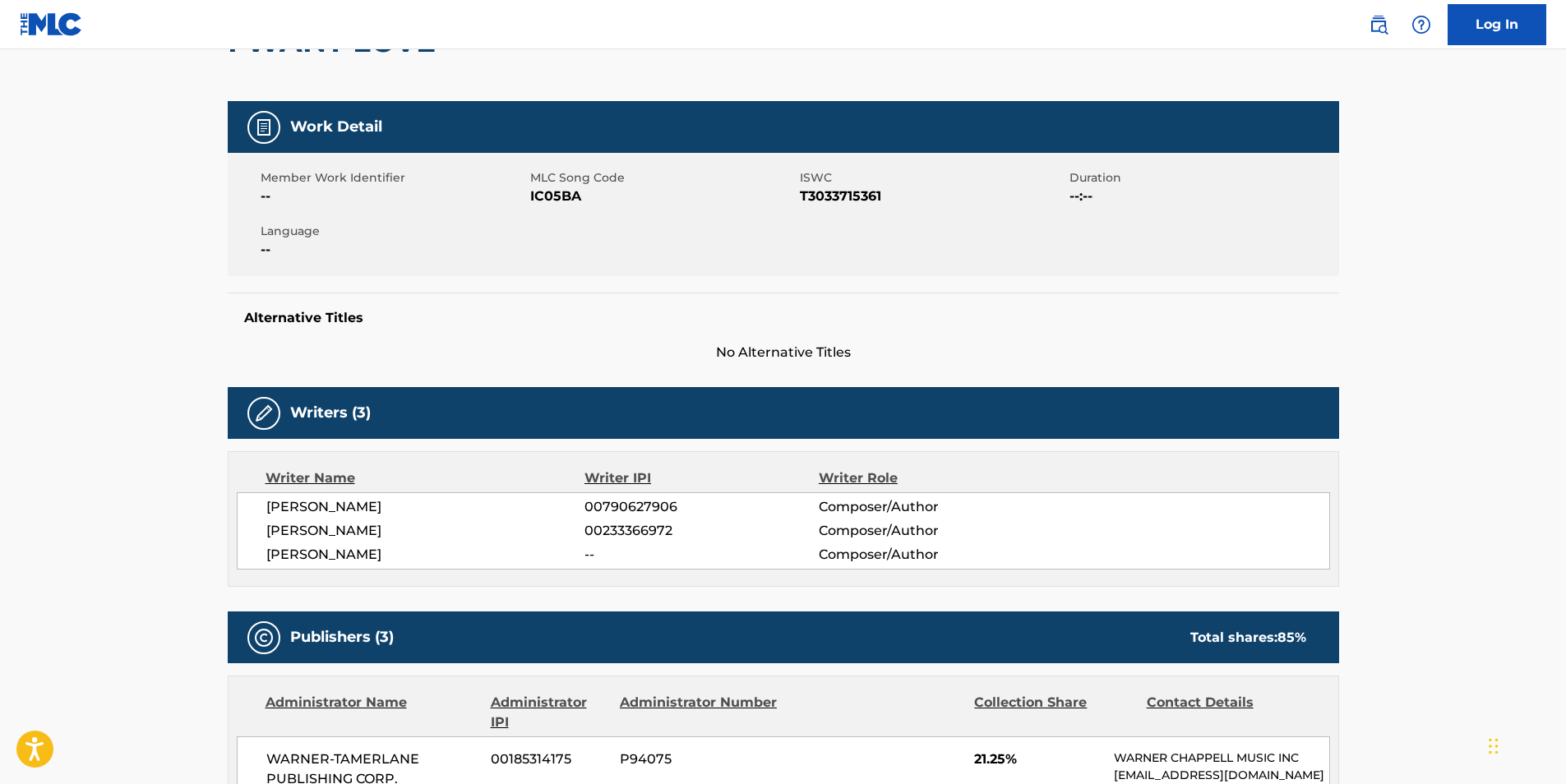
scroll to position [164, 0]
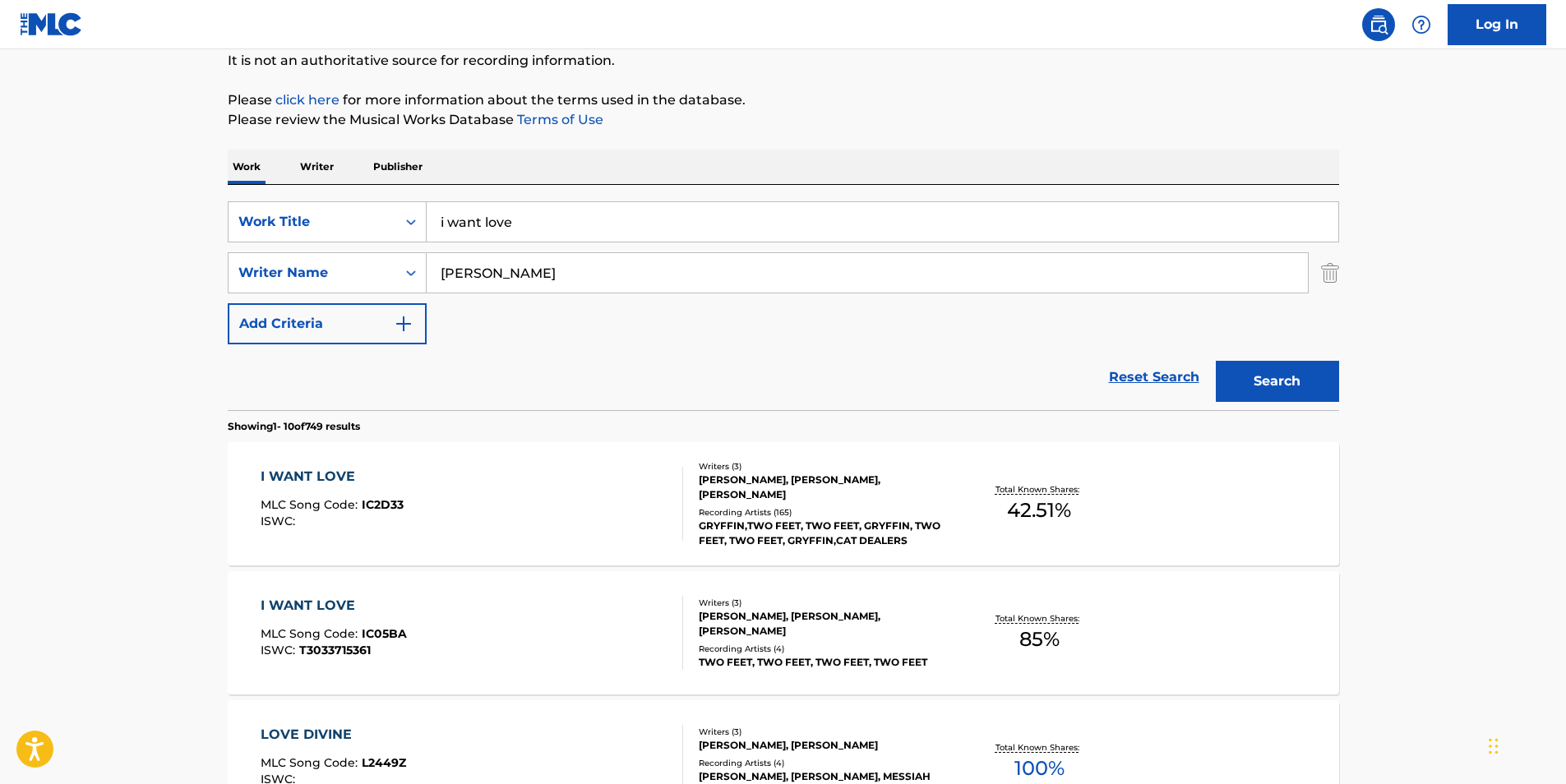
click at [327, 473] on div "I WANT LOVE" at bounding box center [332, 477] width 143 height 20
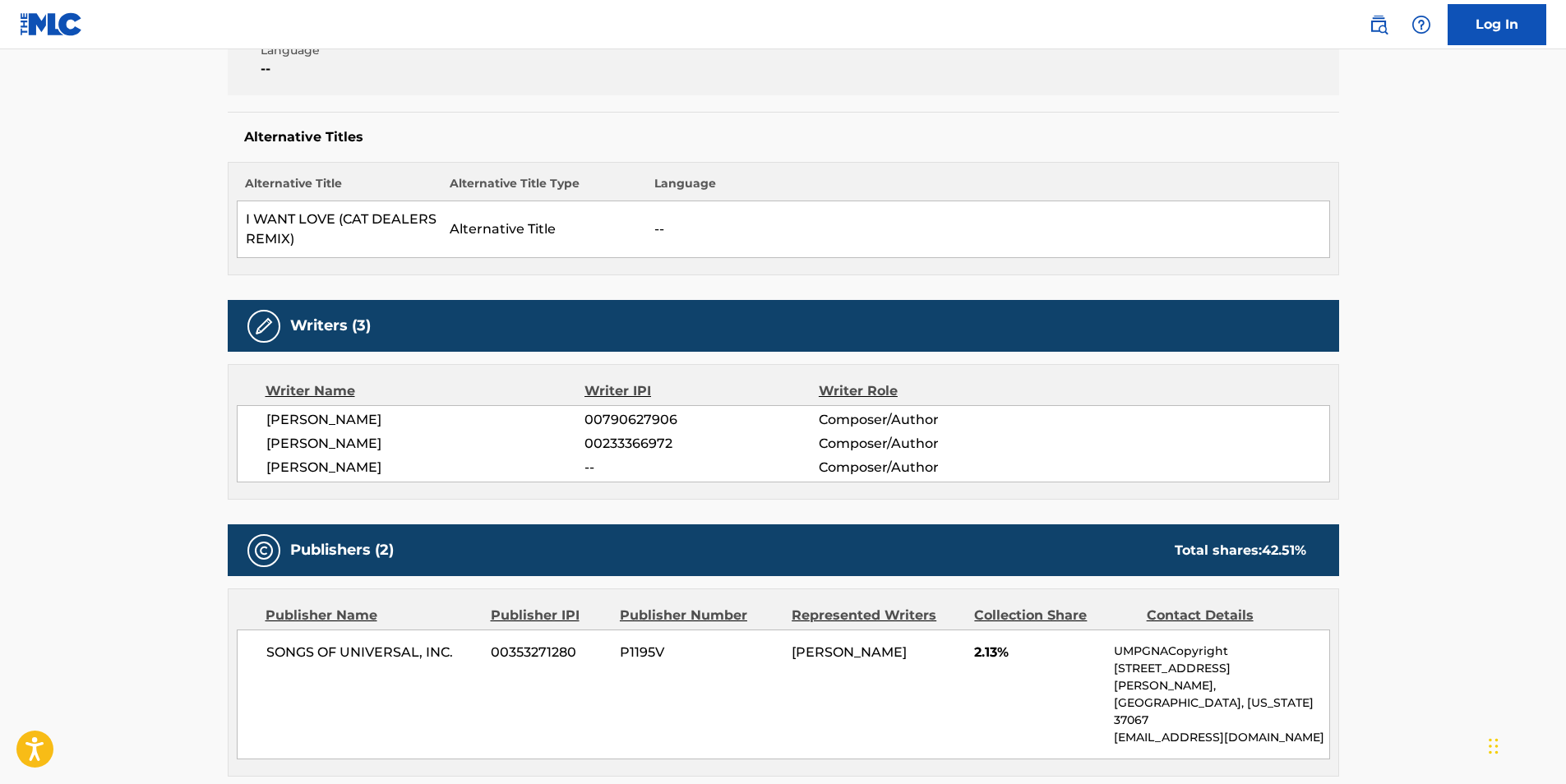
scroll to position [82, 0]
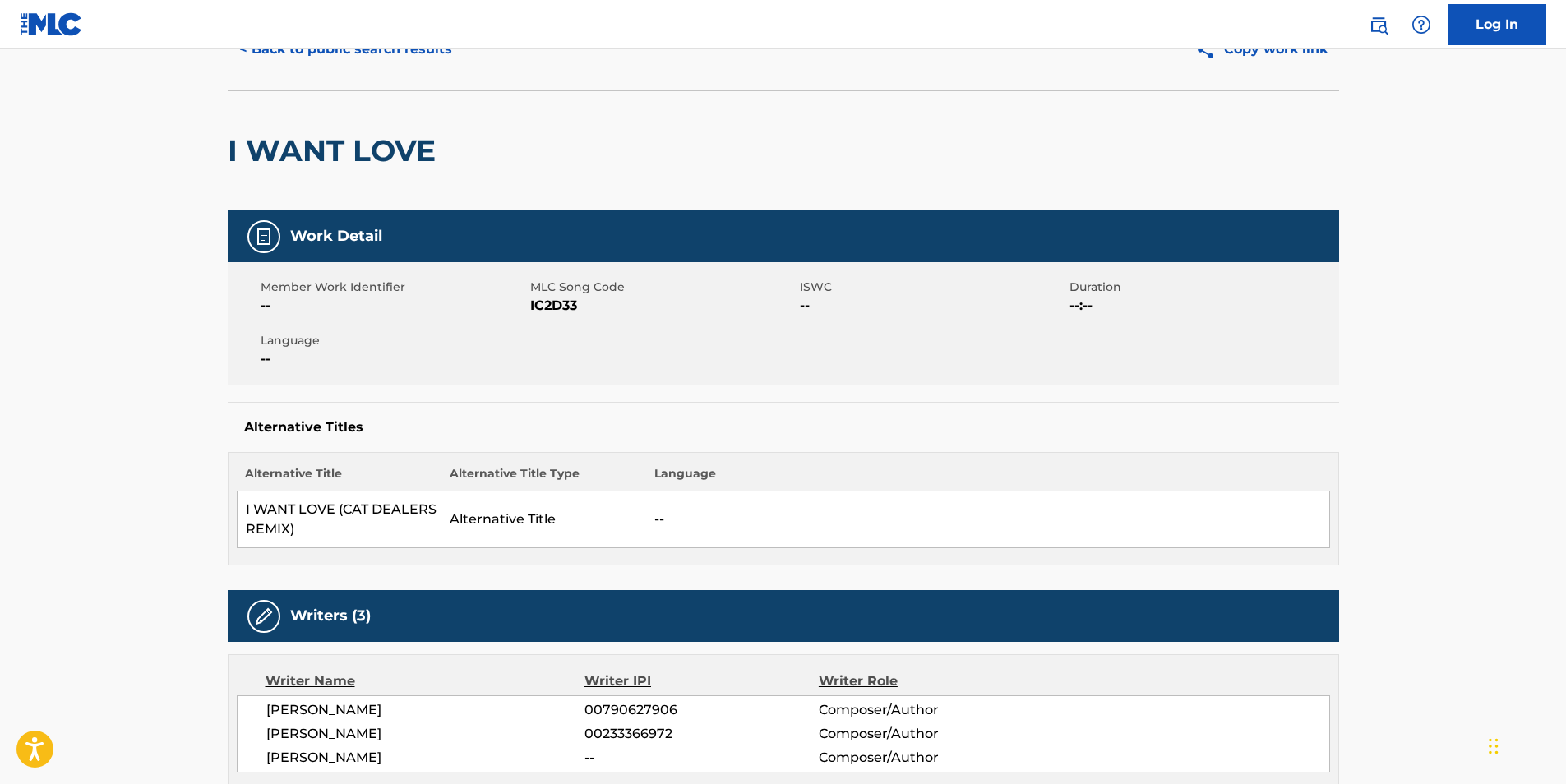
click at [404, 49] on nav "Log In" at bounding box center [783, 24] width 1566 height 50
click at [403, 51] on button "< Back to public search results" at bounding box center [345, 49] width 236 height 41
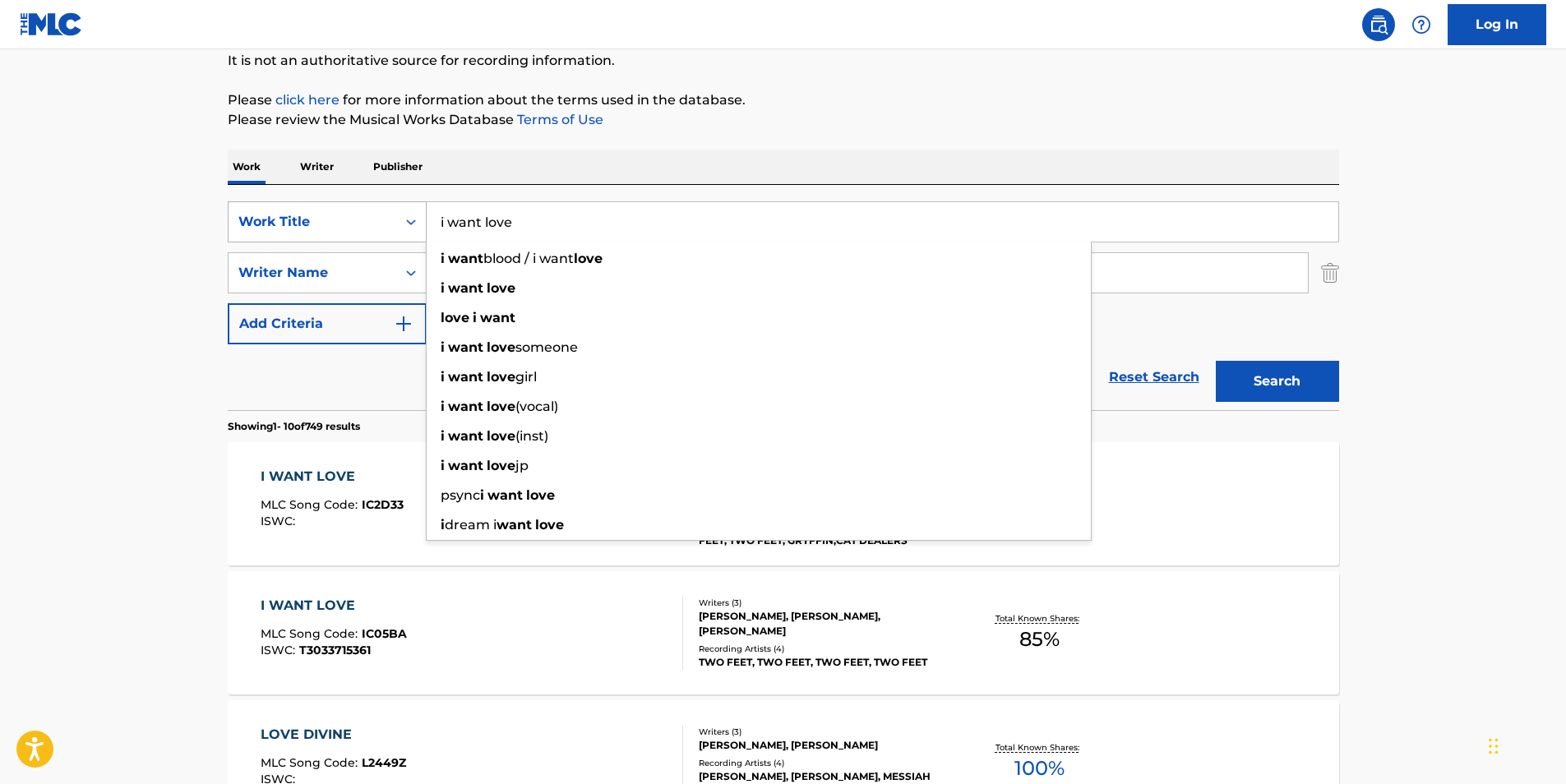
drag, startPoint x: 343, startPoint y: 232, endPoint x: 277, endPoint y: 234, distance: 66.0
click at [277, 233] on div "SearchWithCriteriadb6bc4b4-847a-4f55-81f0-174f46717efc Work Title i want love i…" at bounding box center [783, 221] width 1111 height 41
type input "piece of me"
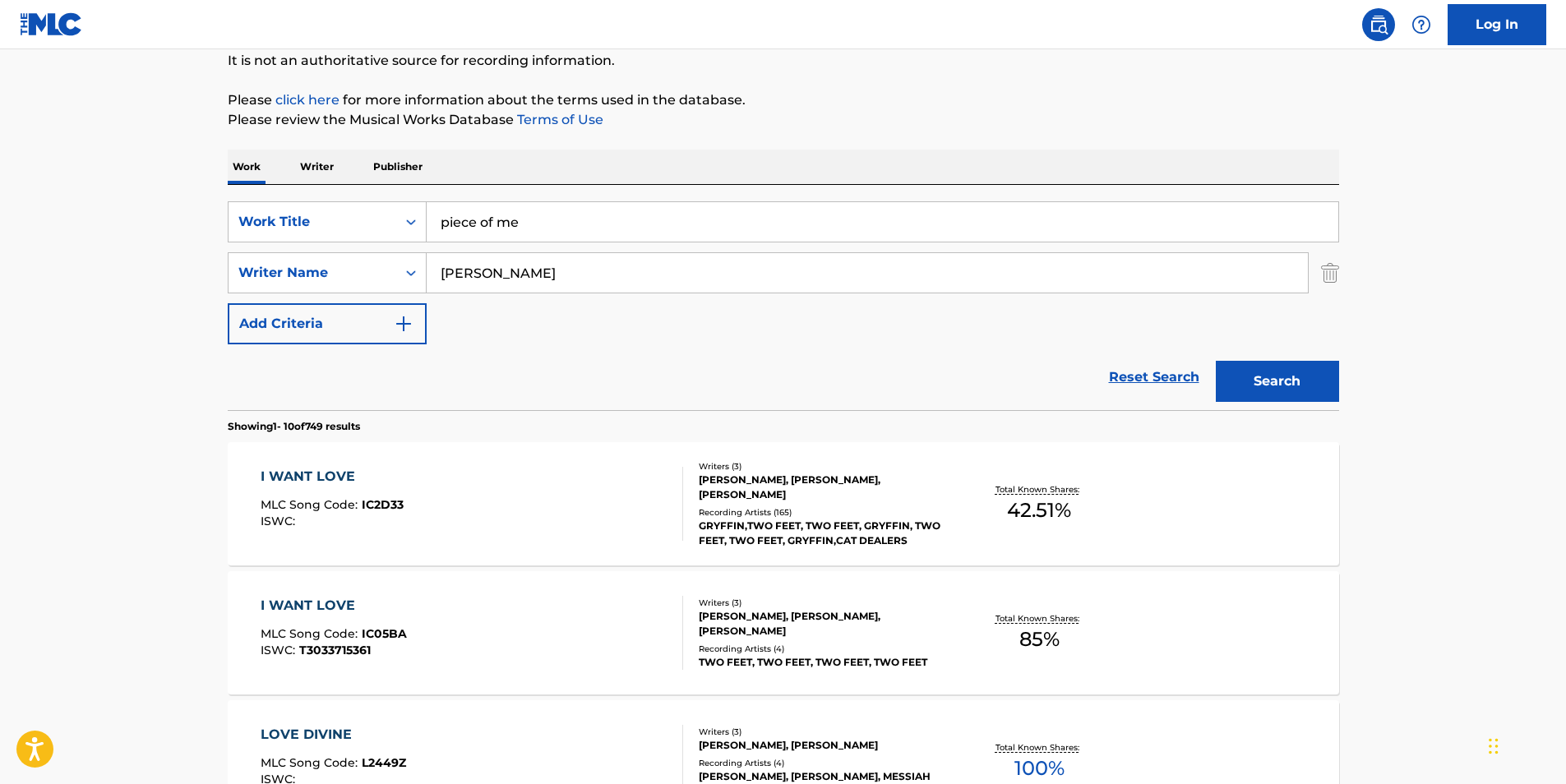
click at [1277, 373] on button "Search" at bounding box center [1277, 380] width 123 height 41
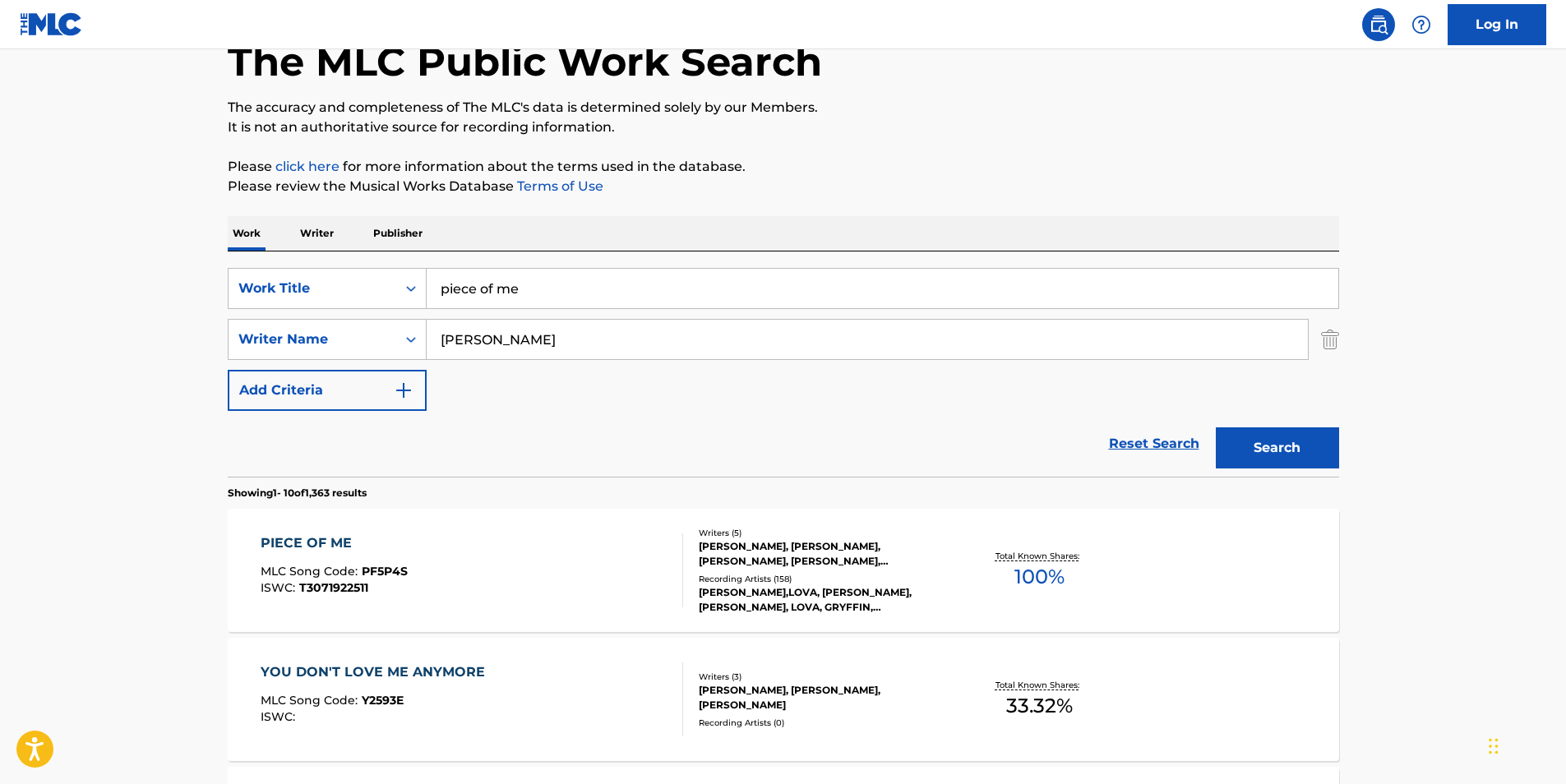
scroll to position [247, 0]
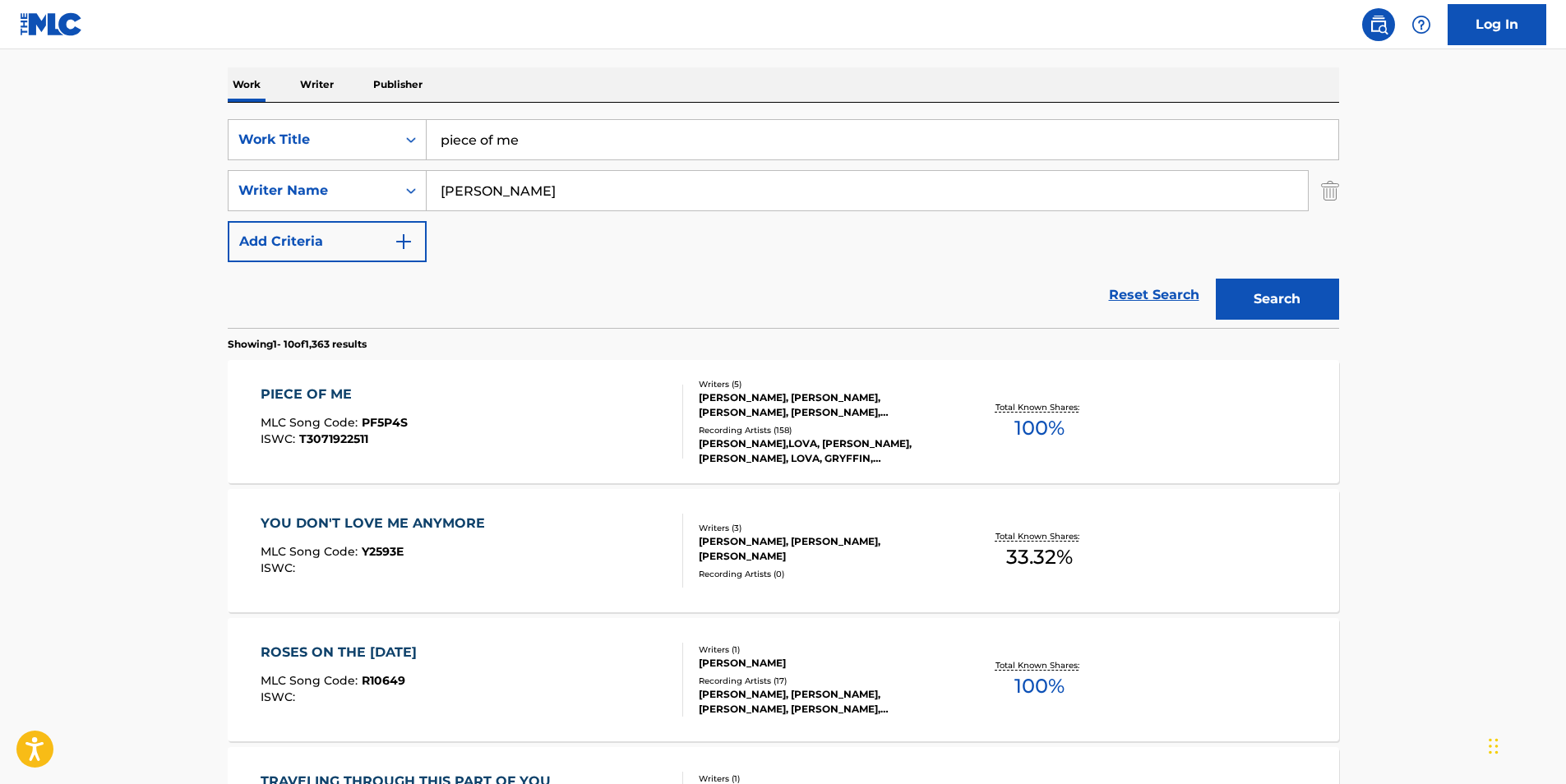
click at [279, 383] on div "PIECE OF ME MLC Song Code : PF5P4S ISWC : T3071922511 Writers ( 5 ) [PERSON_NAM…" at bounding box center [783, 421] width 1111 height 123
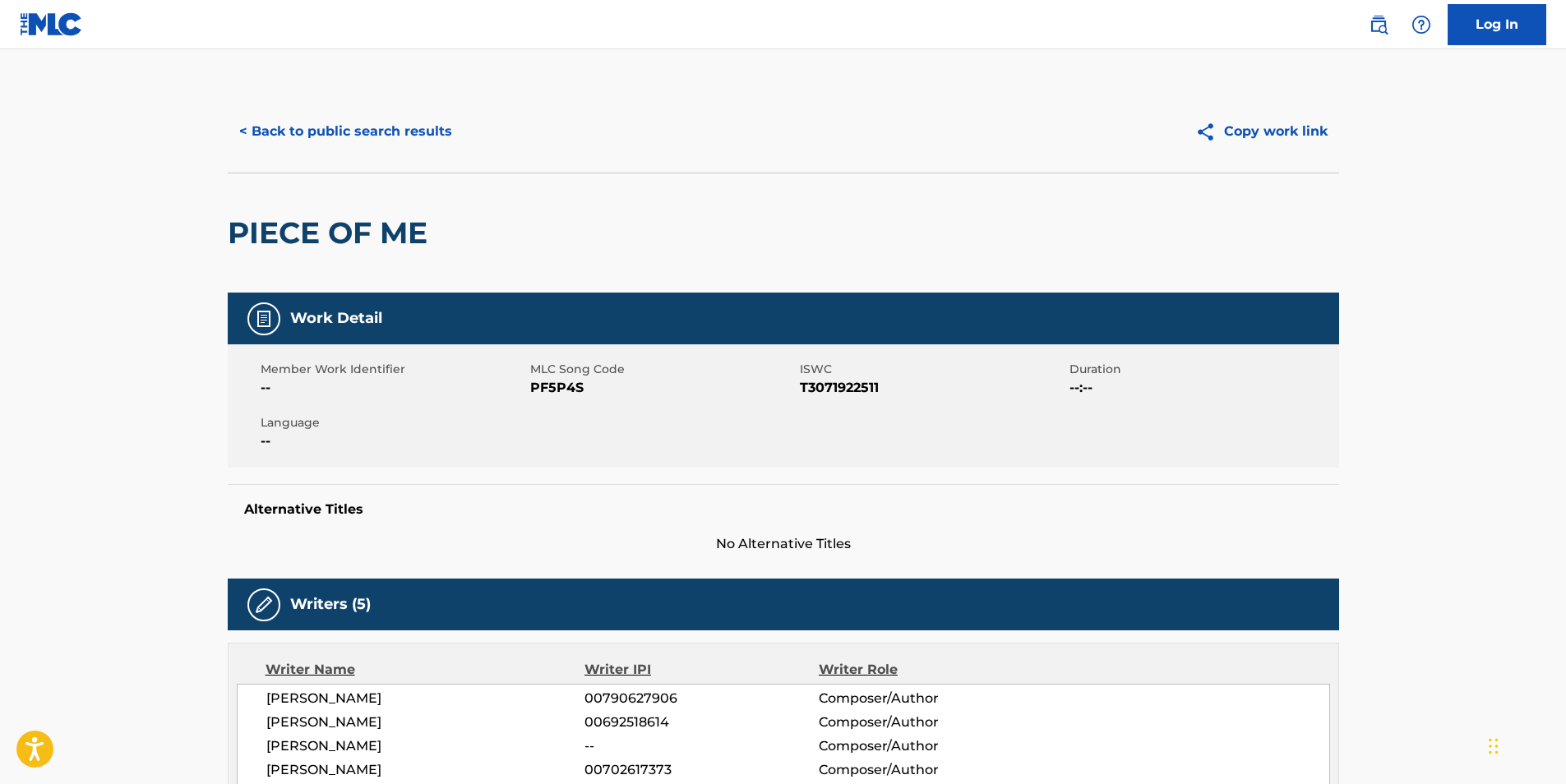
click at [337, 130] on button "< Back to public search results" at bounding box center [345, 131] width 236 height 41
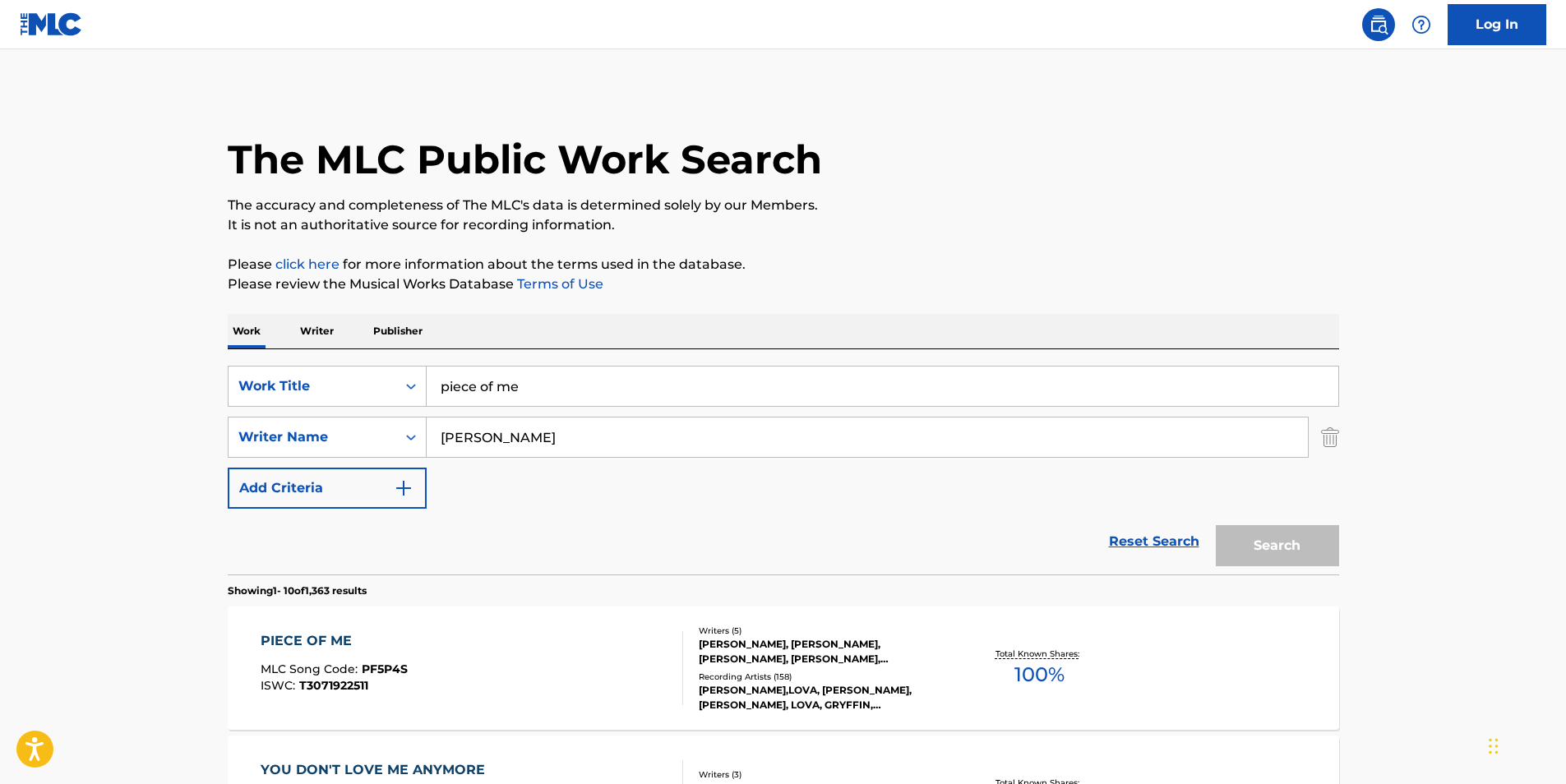
scroll to position [247, 0]
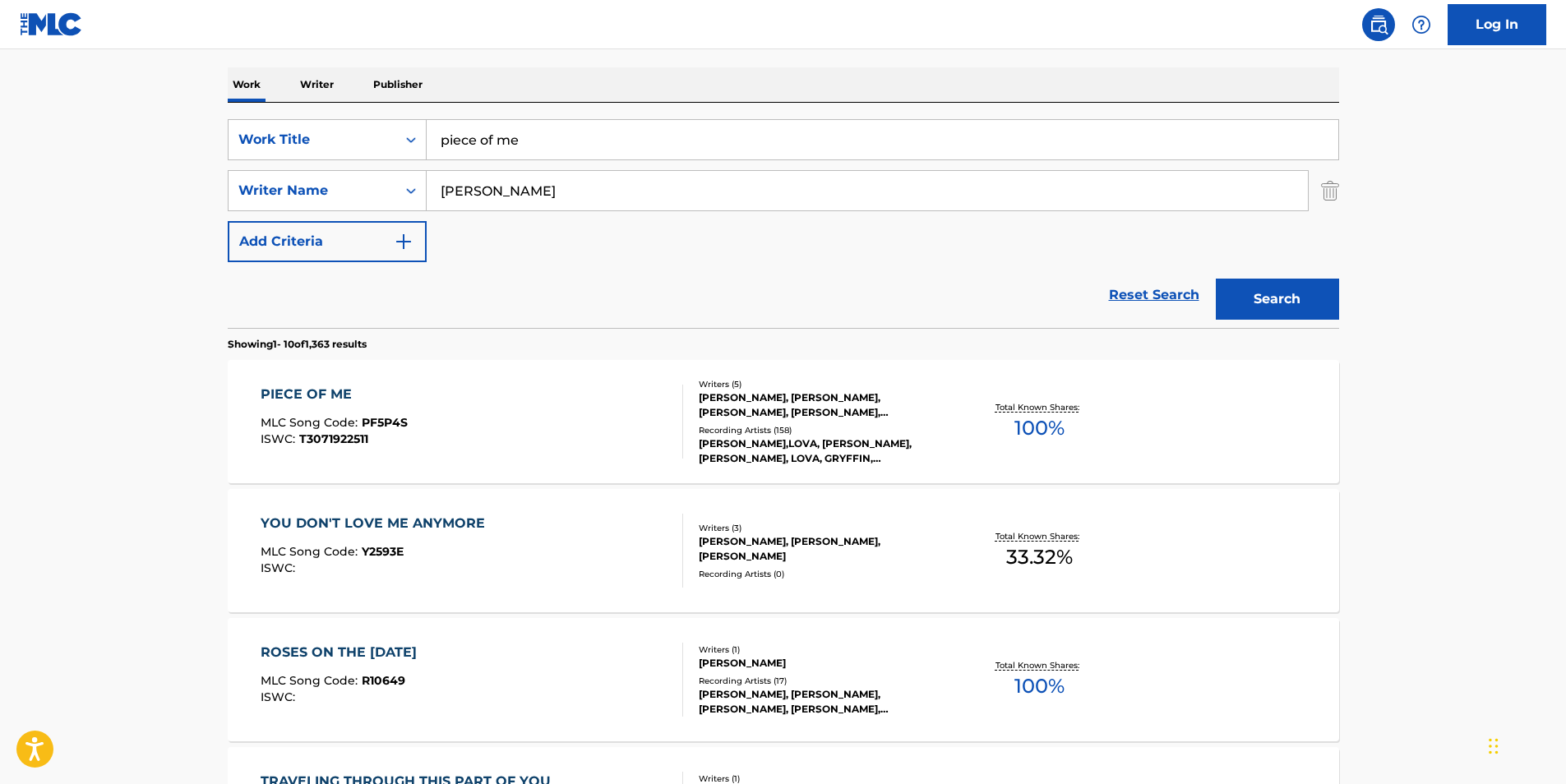
click at [321, 394] on div "PIECE OF ME" at bounding box center [333, 395] width 147 height 20
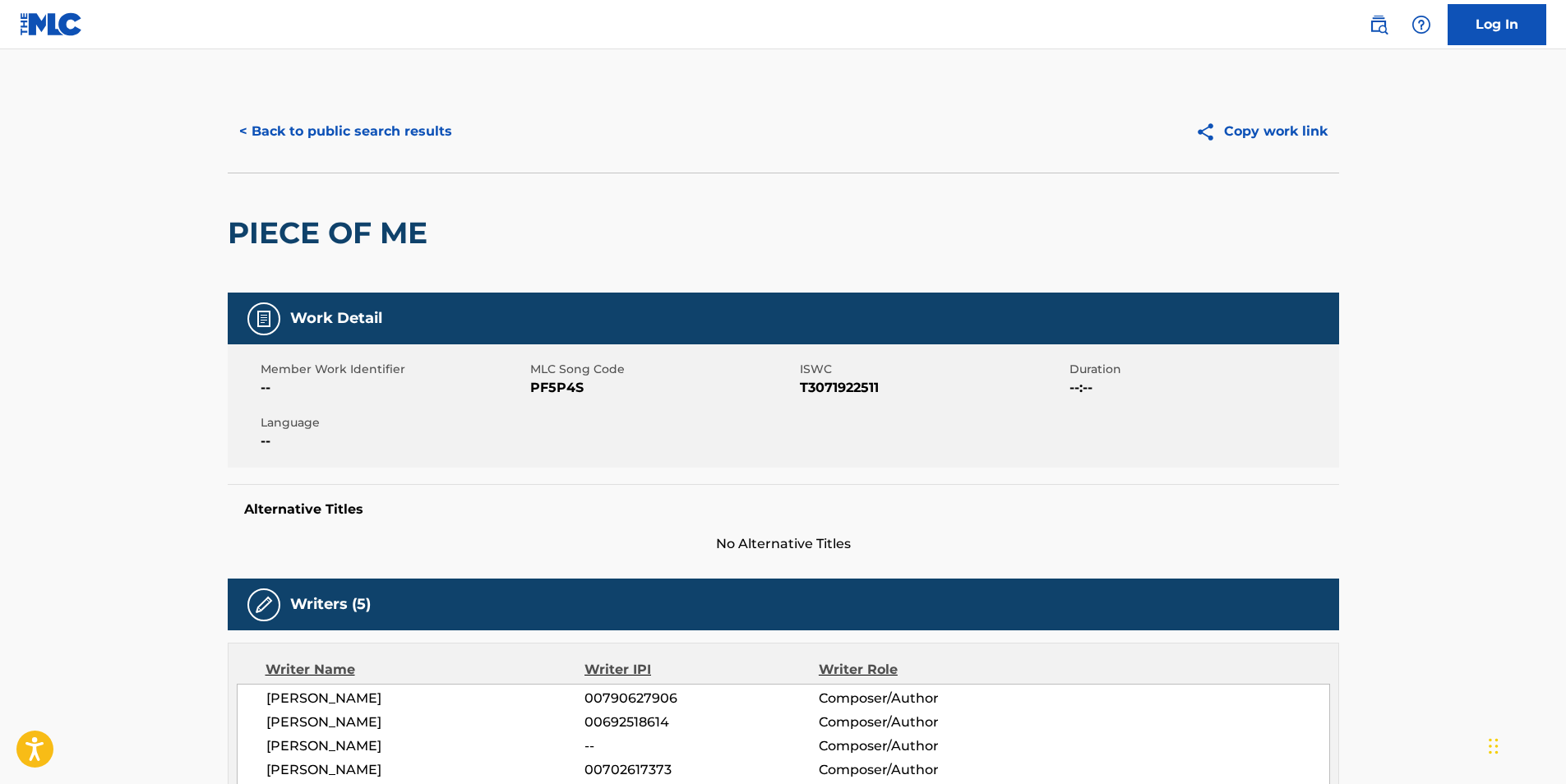
click at [326, 136] on button "< Back to public search results" at bounding box center [345, 131] width 236 height 41
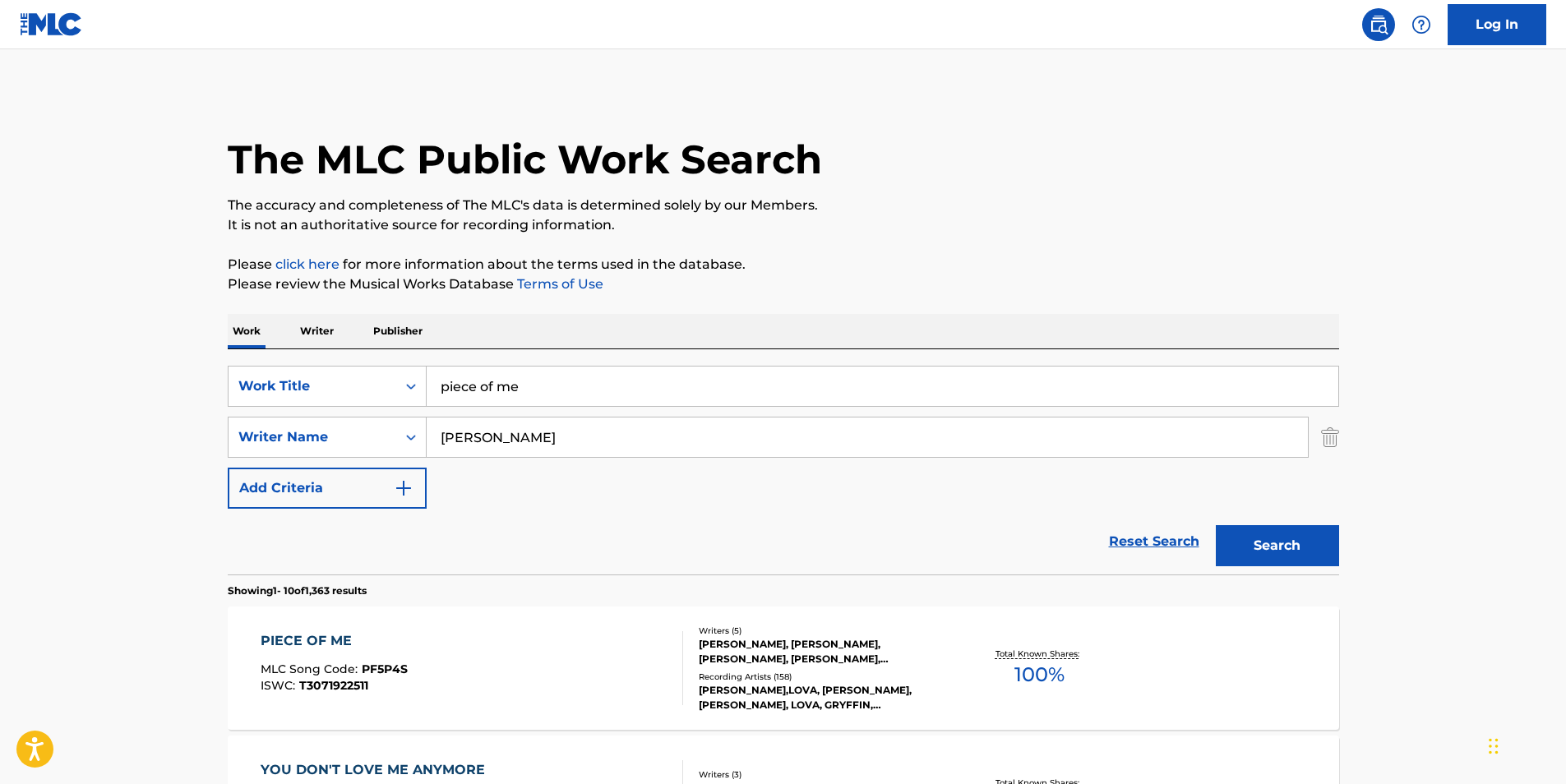
scroll to position [247, 0]
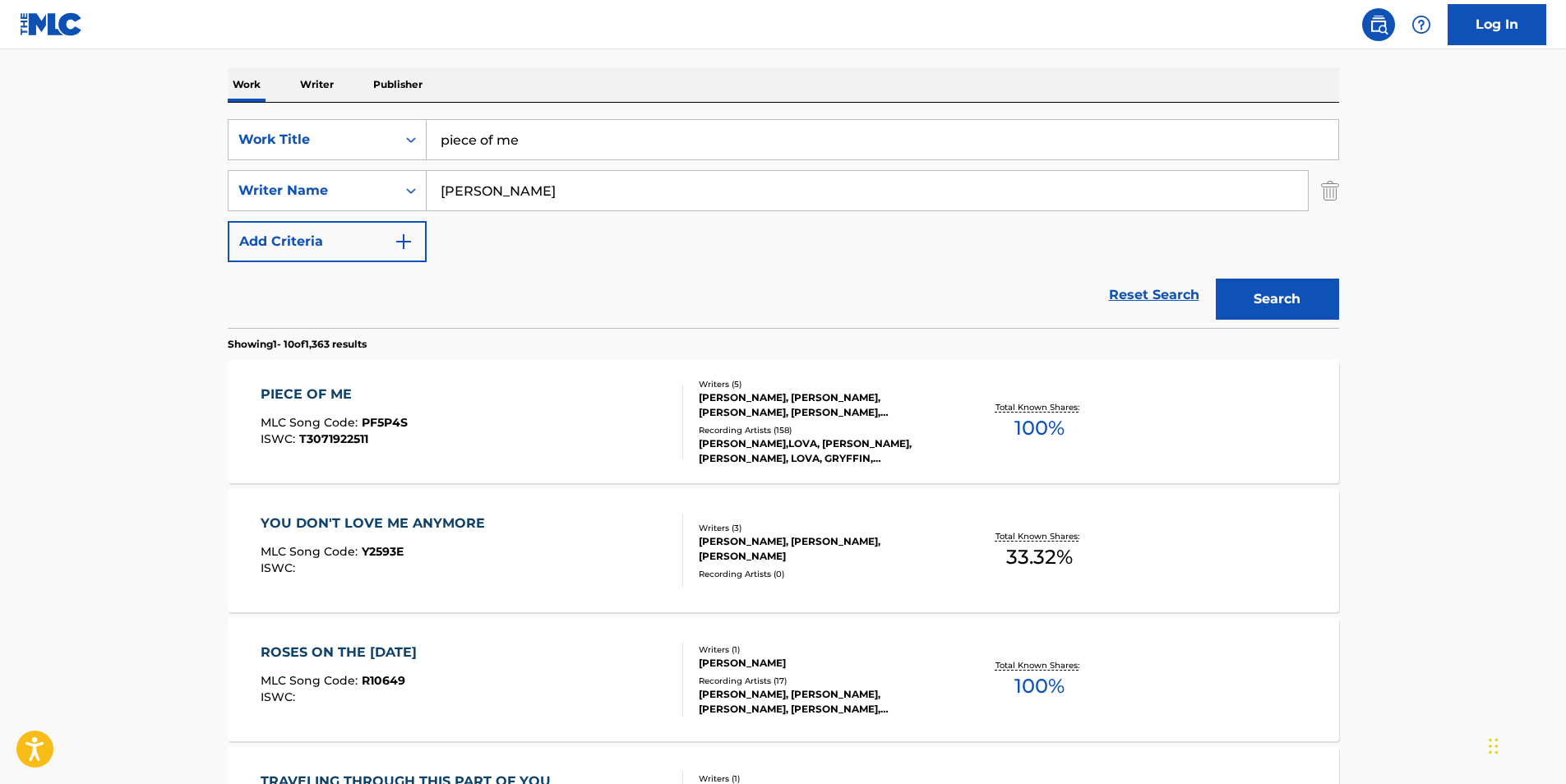
drag, startPoint x: 562, startPoint y: 151, endPoint x: 259, endPoint y: 114, distance: 305.3
click at [259, 112] on div "SearchWithCriteriadb6bc4b4-847a-4f55-81f0-174f46717efc Work Title piece of me S…" at bounding box center [783, 215] width 1111 height 225
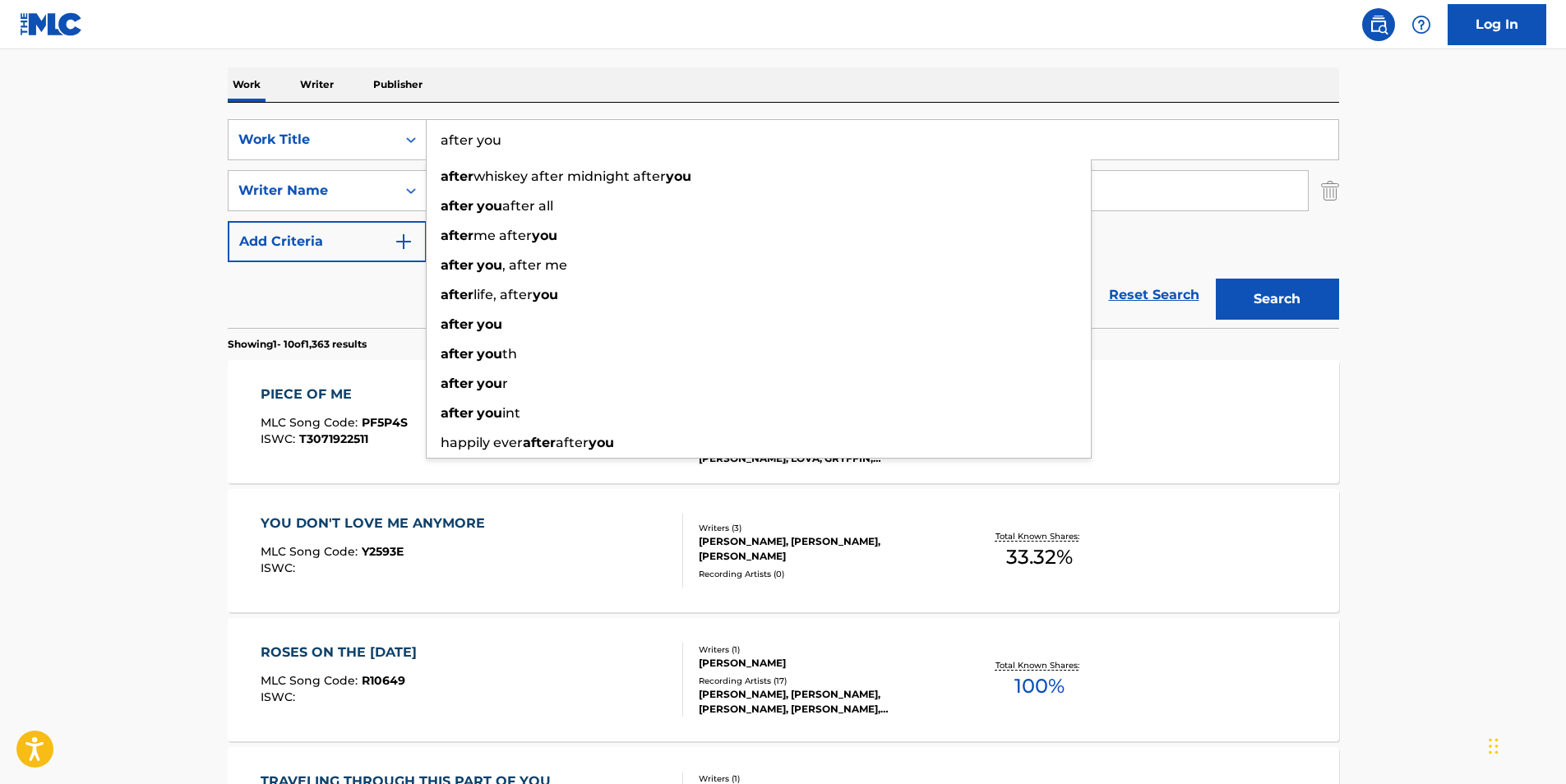
type input "after you"
click at [1215, 278] on button "Search" at bounding box center [1277, 298] width 123 height 41
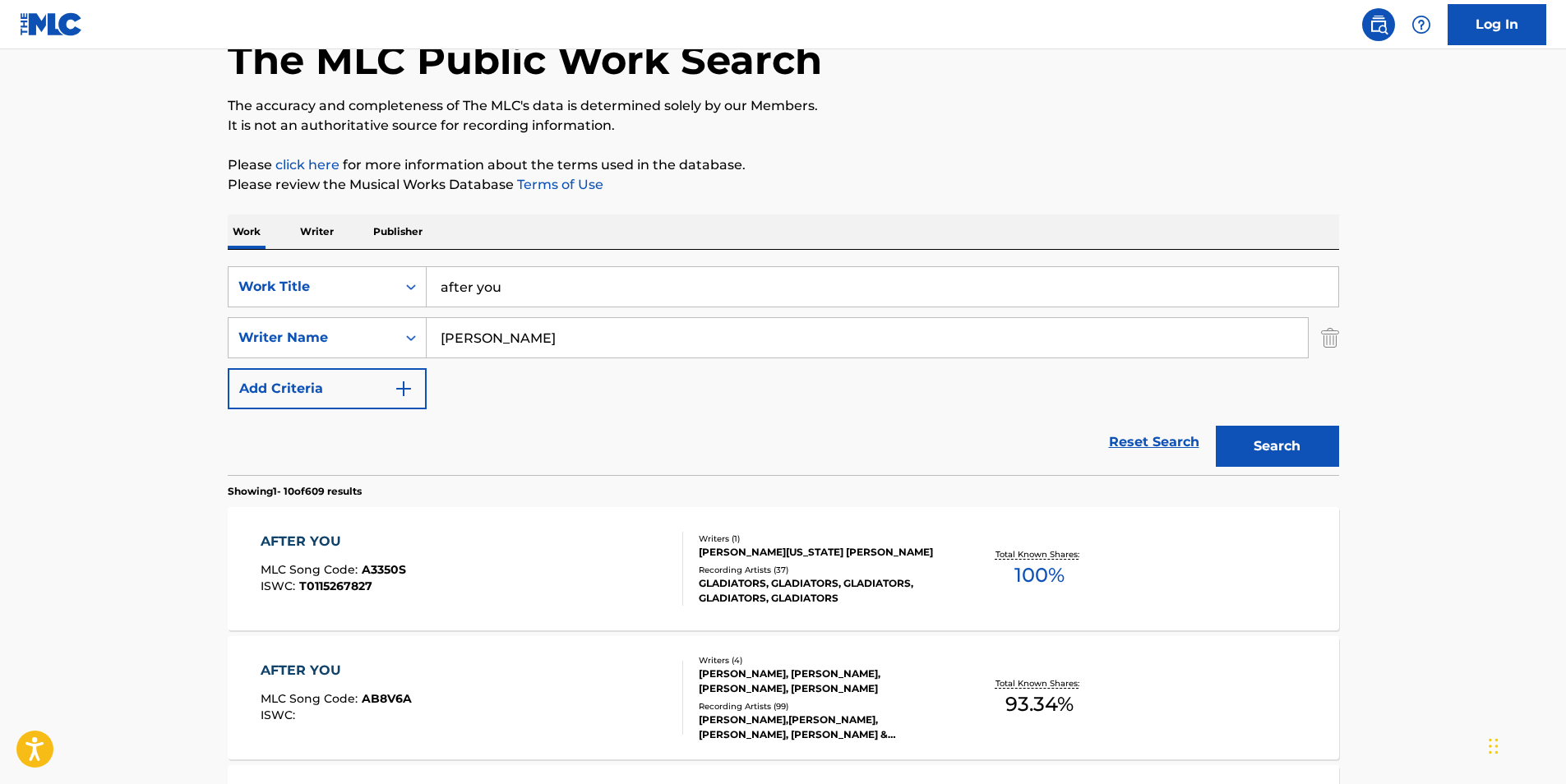
scroll to position [329, 0]
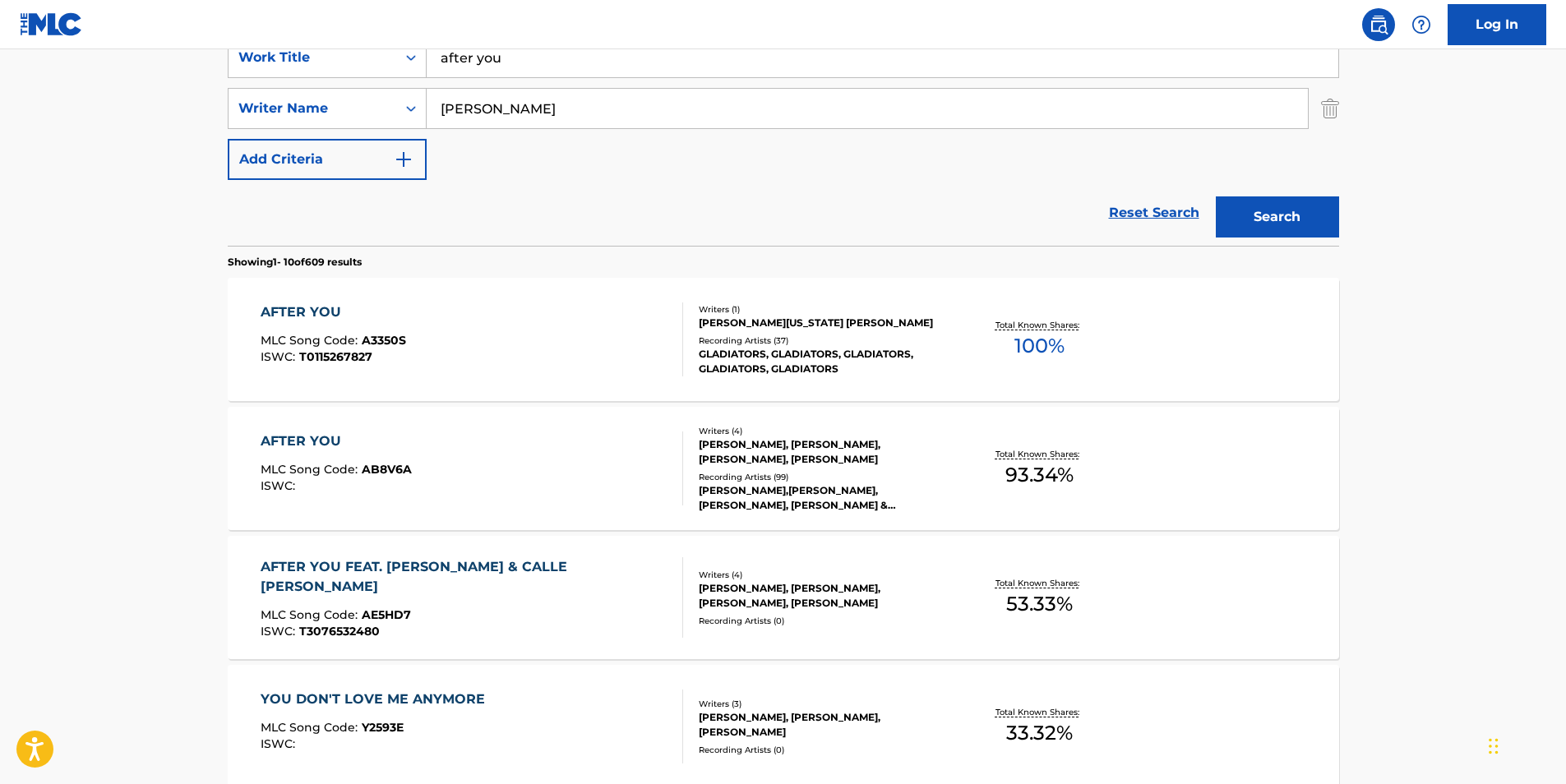
click at [314, 438] on div "AFTER YOU" at bounding box center [335, 442] width 151 height 20
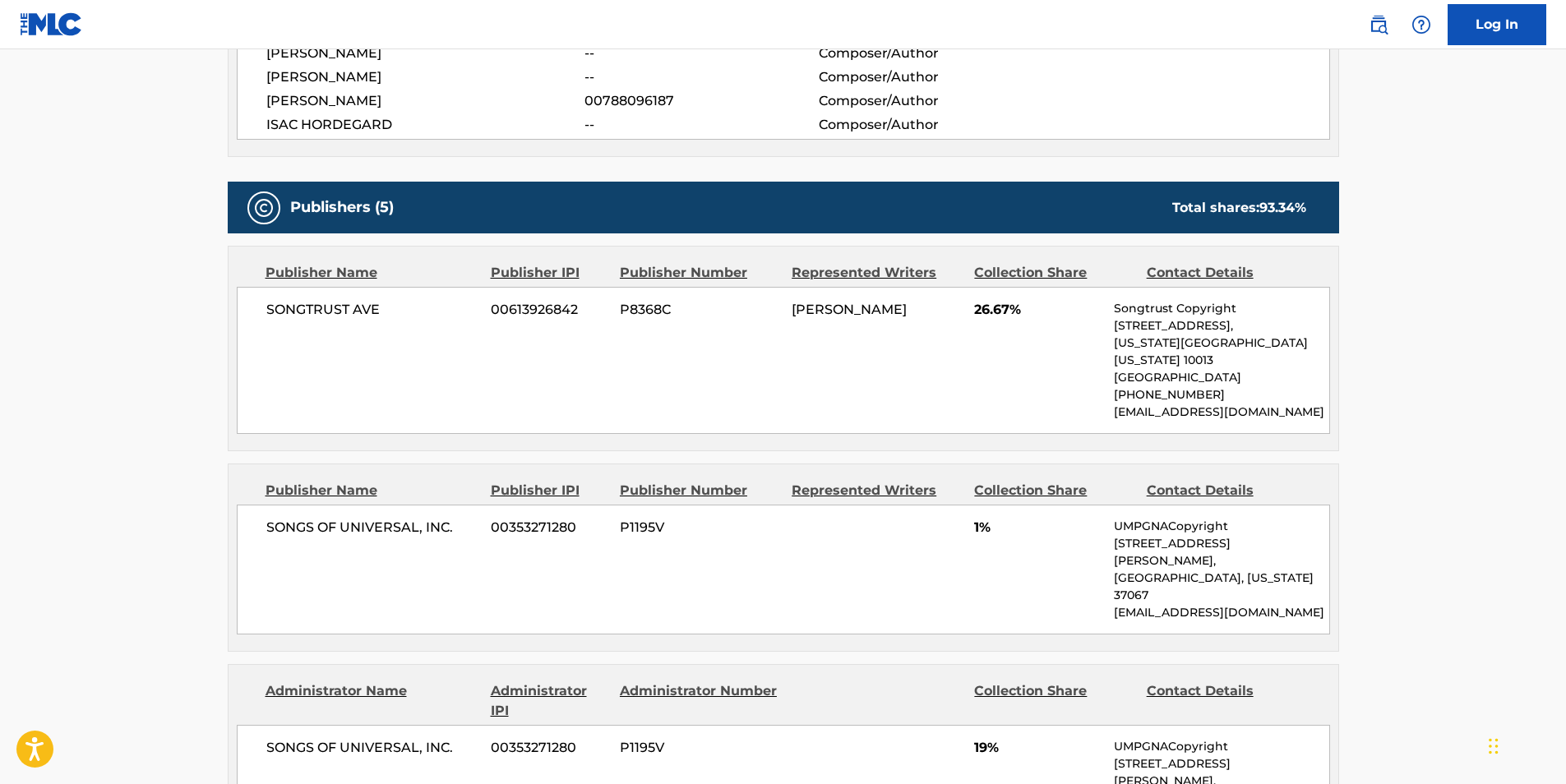
scroll to position [822, 0]
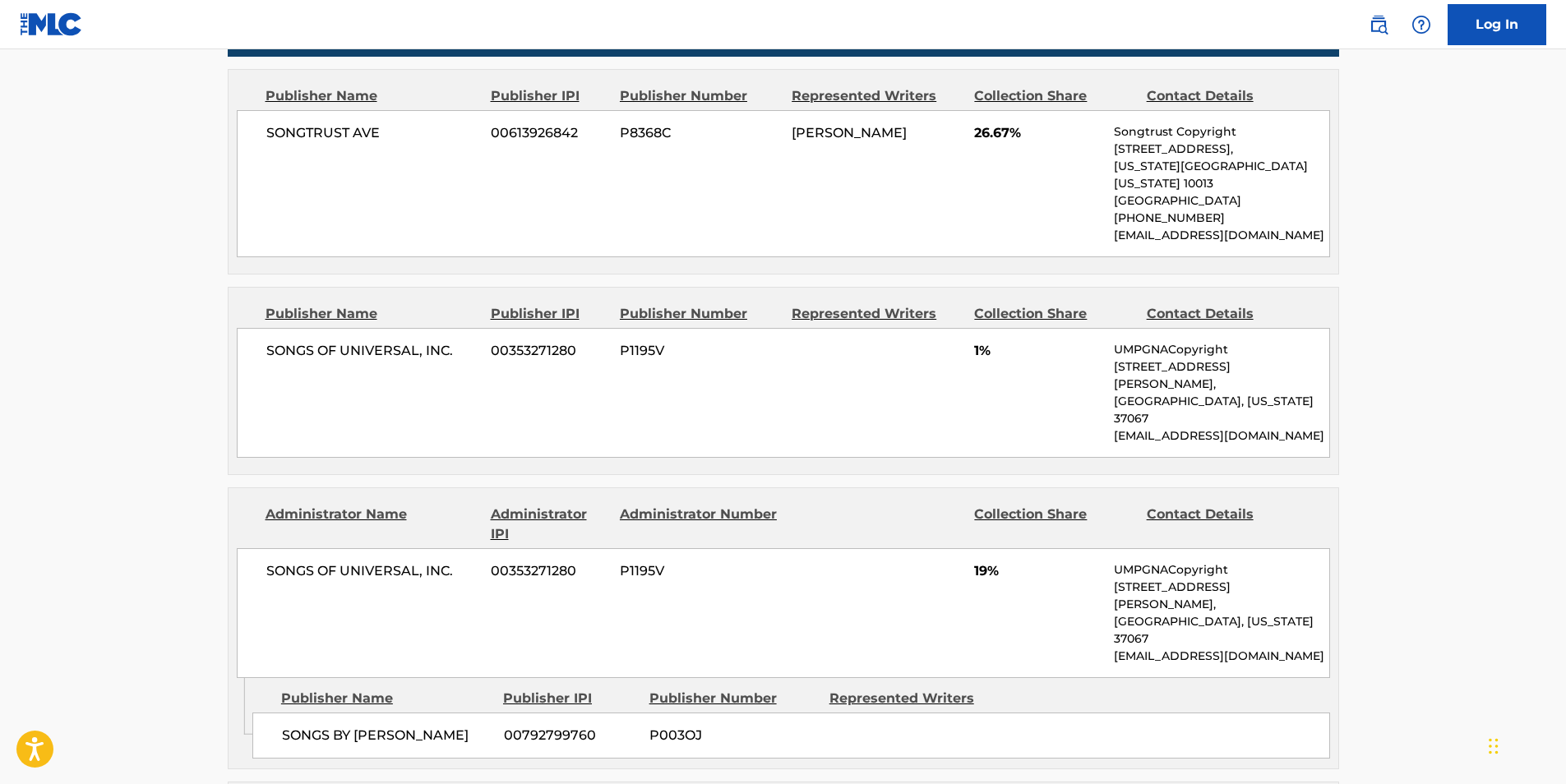
click at [1106, 141] on div "SONGTRUST AVE 00613926842 P8368C [PERSON_NAME] 26.67% Songtrust Copyright [STRE…" at bounding box center [783, 183] width 1093 height 147
drag, startPoint x: 1112, startPoint y: 148, endPoint x: 1270, endPoint y: 161, distance: 158.5
click at [1270, 161] on div "SONGTRUST AVE 00613926842 P8368C [PERSON_NAME] 26.67% Songtrust Copyright [STRE…" at bounding box center [783, 183] width 1093 height 147
copy div "[STREET_ADDRESS][US_STATE][US_STATE]"
click at [1369, 215] on main "< Back to public search results Copy work link AFTER YOU Work Detail Member Wor…" at bounding box center [783, 588] width 1566 height 2721
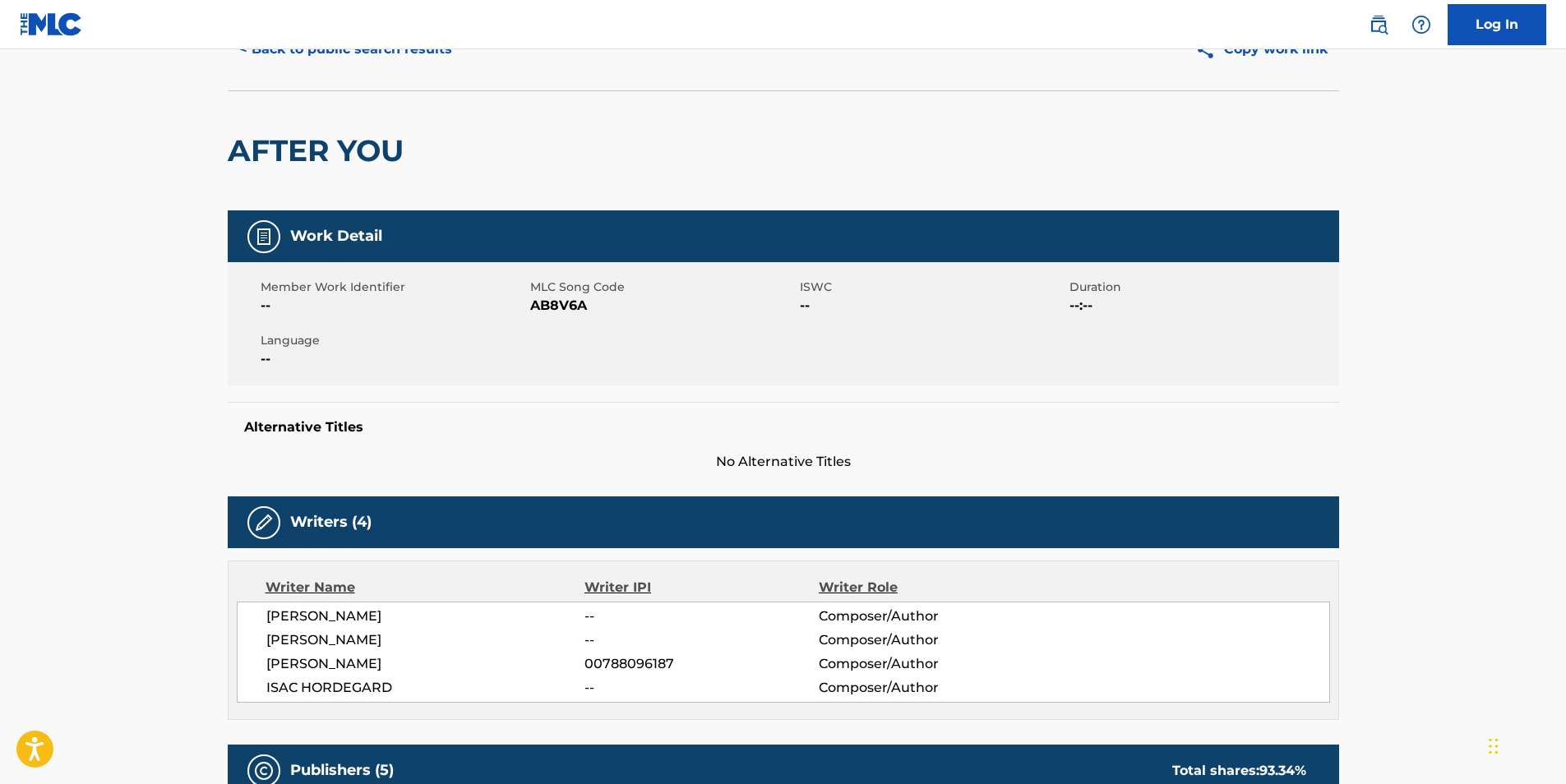
scroll to position [0, 0]
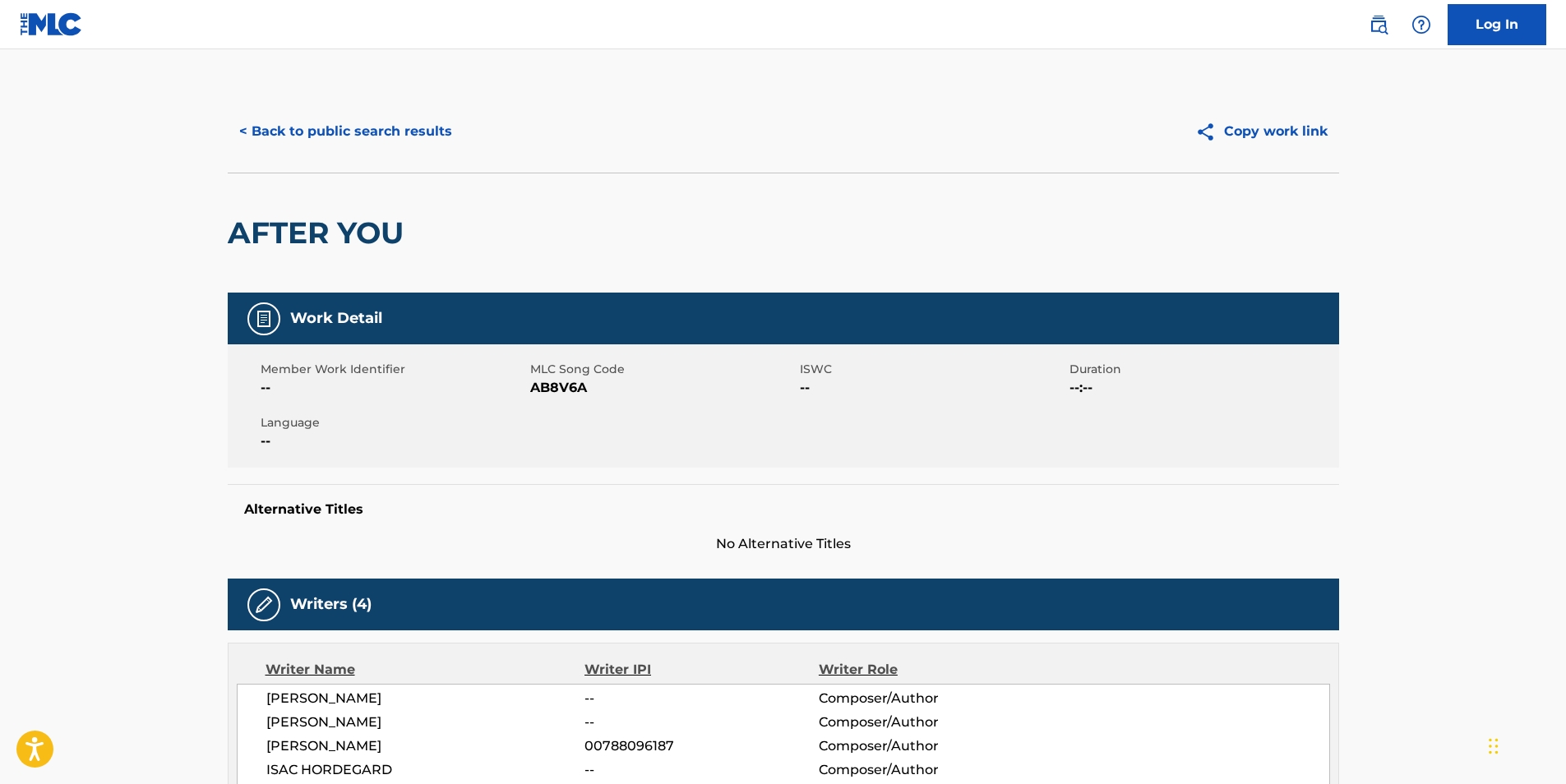
click at [277, 122] on button "< Back to public search results" at bounding box center [345, 131] width 236 height 41
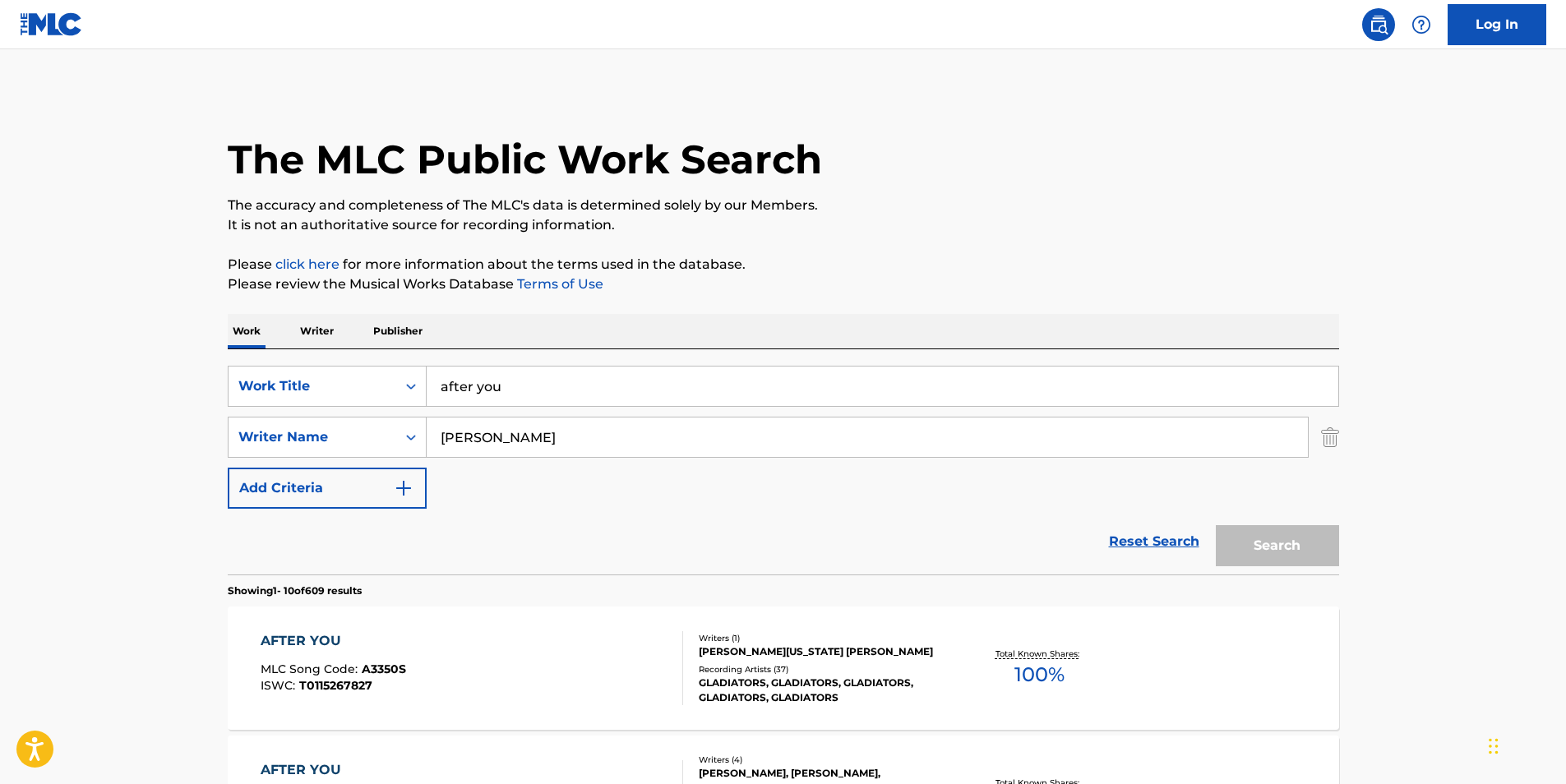
scroll to position [329, 0]
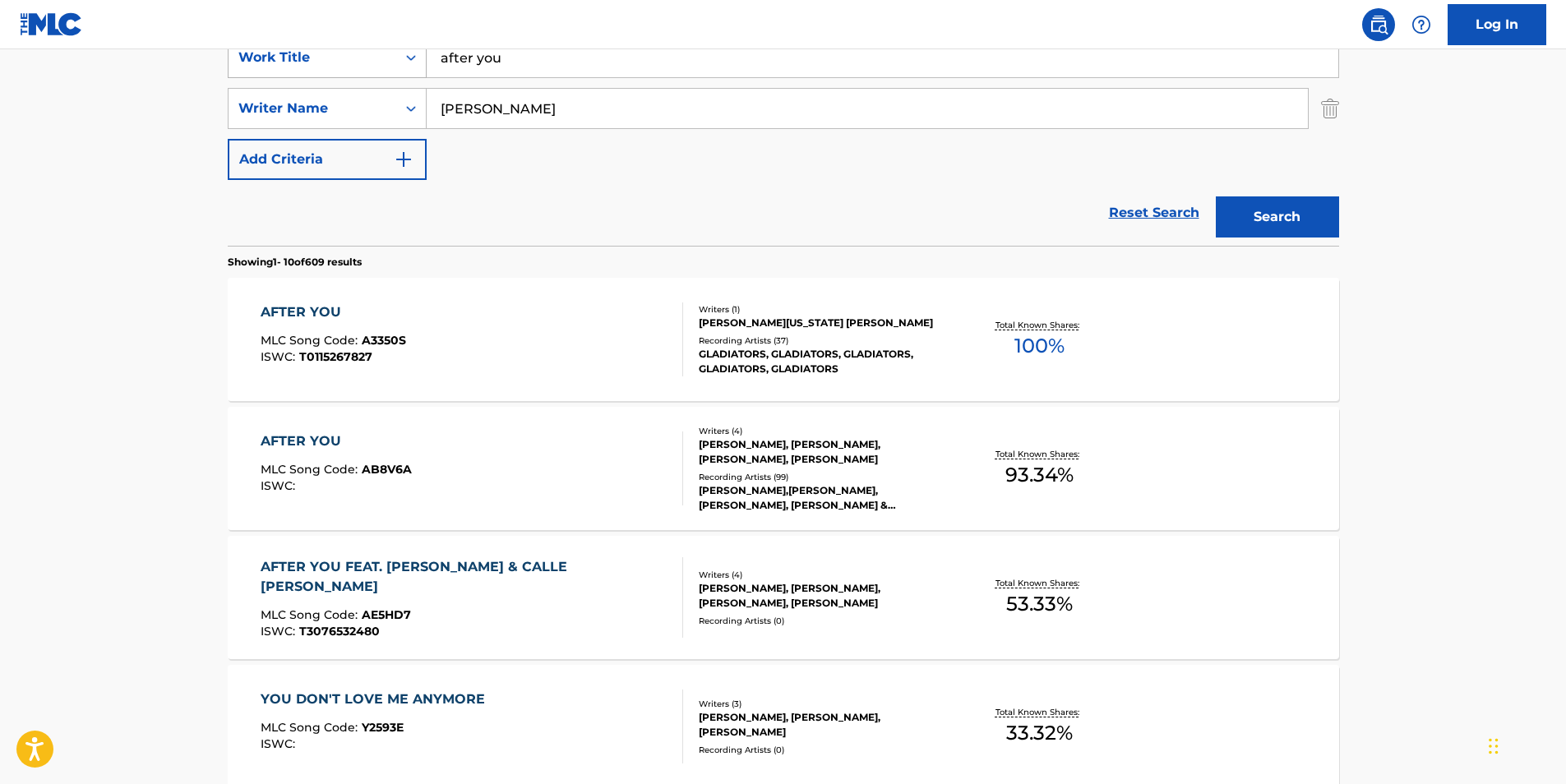
drag, startPoint x: 530, startPoint y: 64, endPoint x: 398, endPoint y: 65, distance: 132.0
click at [399, 63] on div "SearchWithCriteriadb6bc4b4-847a-4f55-81f0-174f46717efc Work Title after you" at bounding box center [783, 57] width 1111 height 41
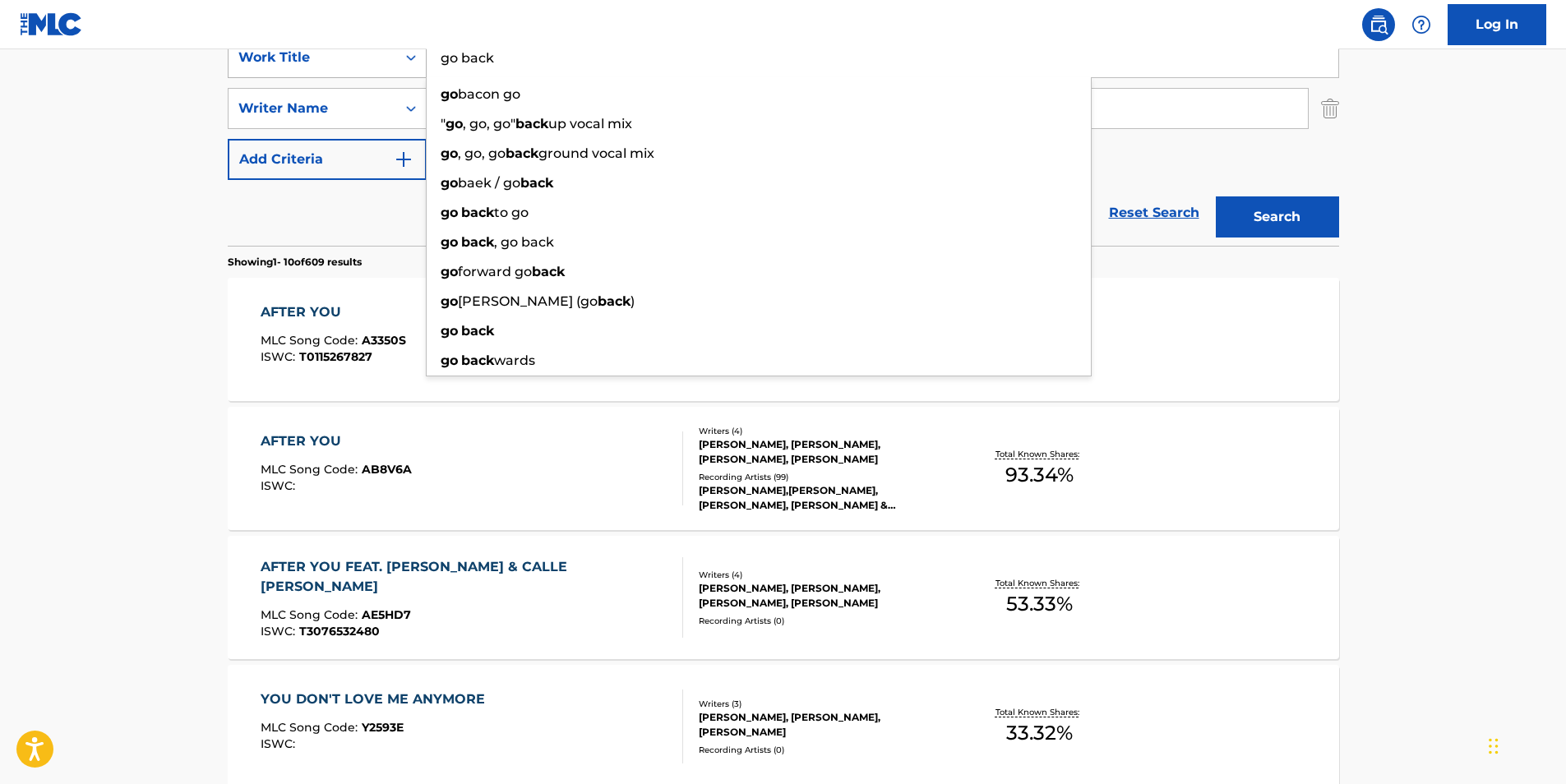
type input "go back"
click at [1215, 196] on button "Search" at bounding box center [1277, 216] width 123 height 41
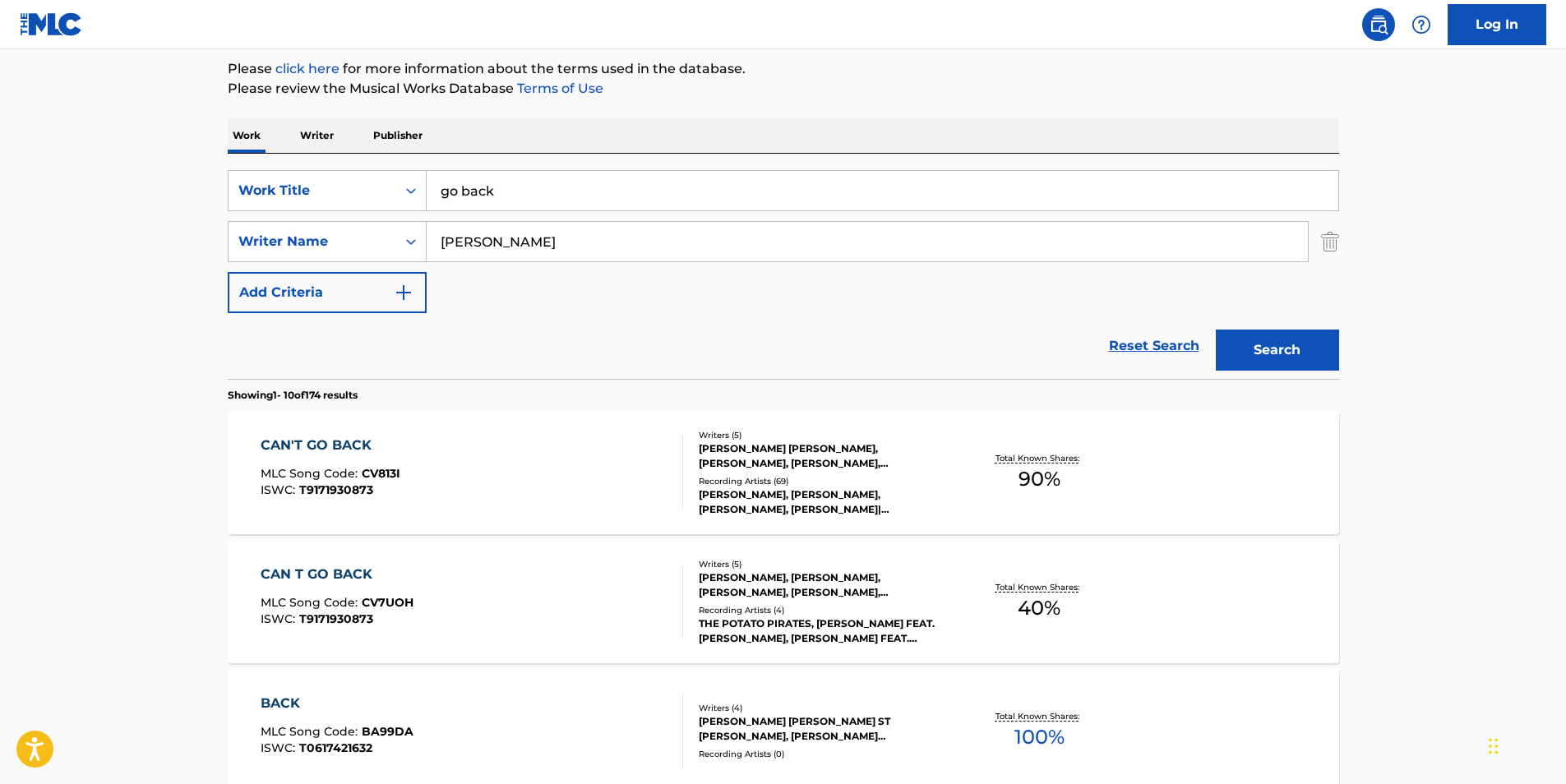
scroll to position [0, 0]
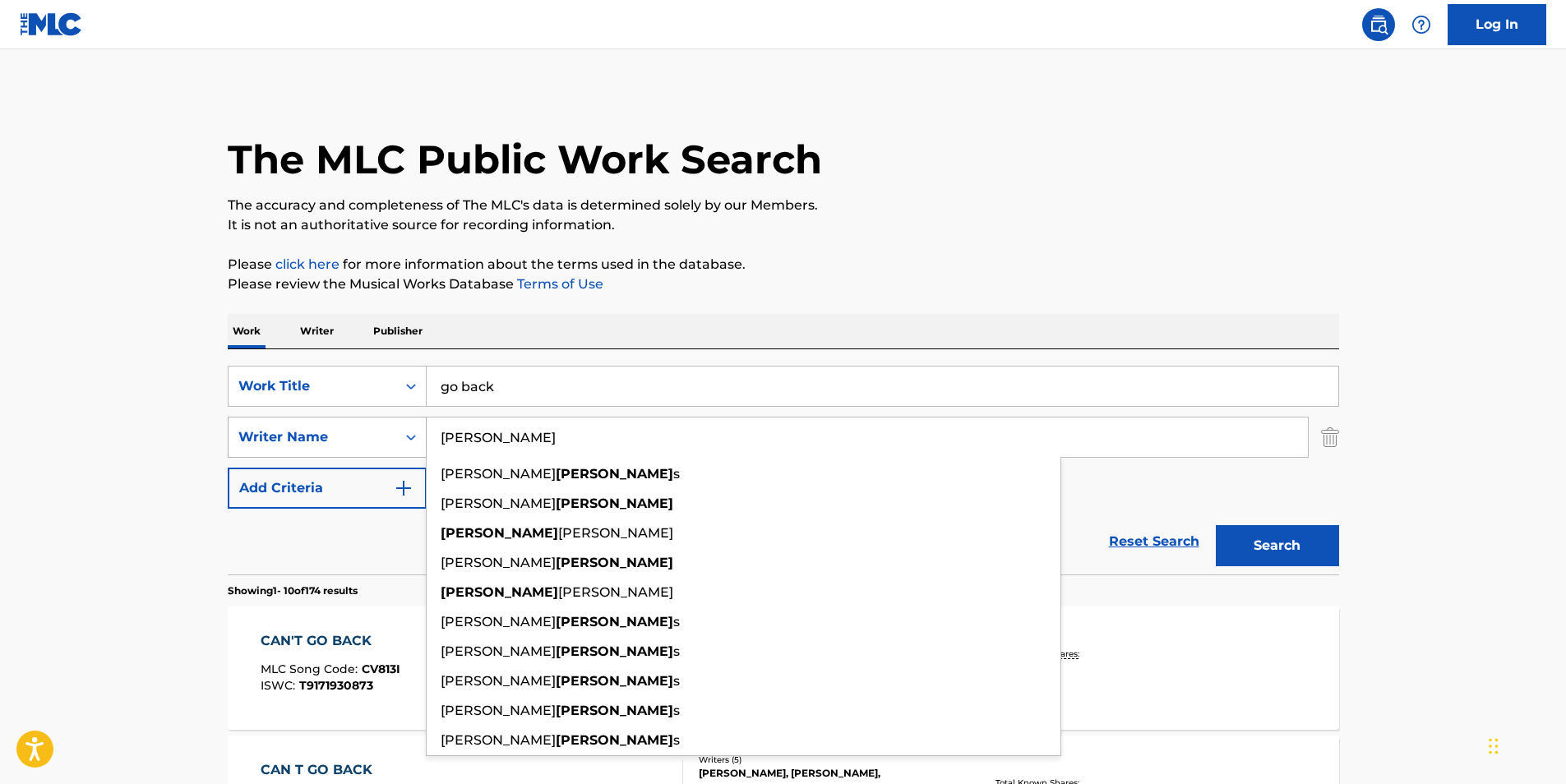
drag, startPoint x: 512, startPoint y: 448, endPoint x: 330, endPoint y: 435, distance: 182.5
click at [330, 435] on div "SearchWithCriteria002b340c-dcec-40a9-85e6-4e87542a4df0 Writer Name [PERSON_NAME…" at bounding box center [783, 436] width 1111 height 41
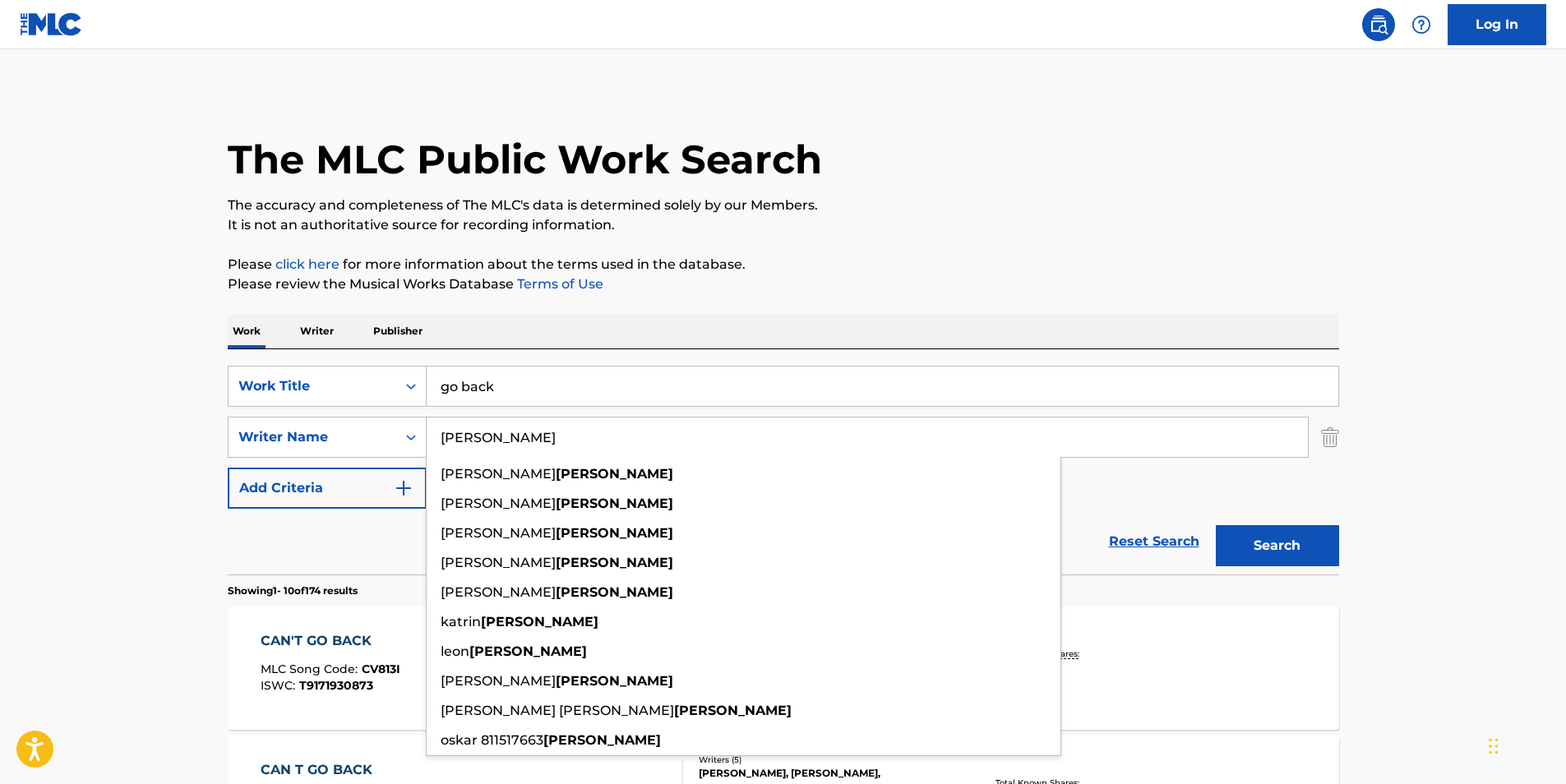
type input "[PERSON_NAME]"
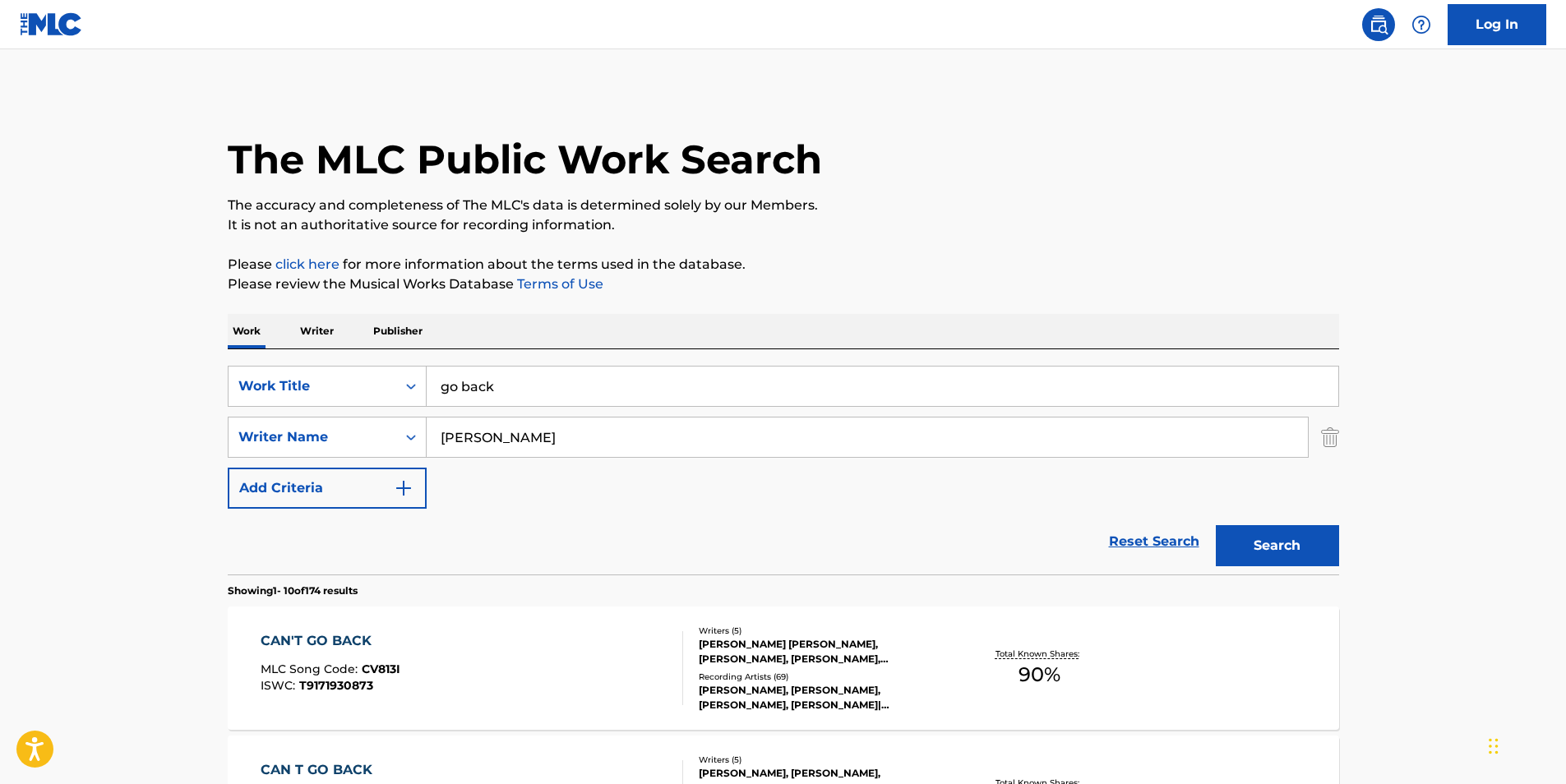
click at [1304, 541] on button "Search" at bounding box center [1277, 545] width 123 height 41
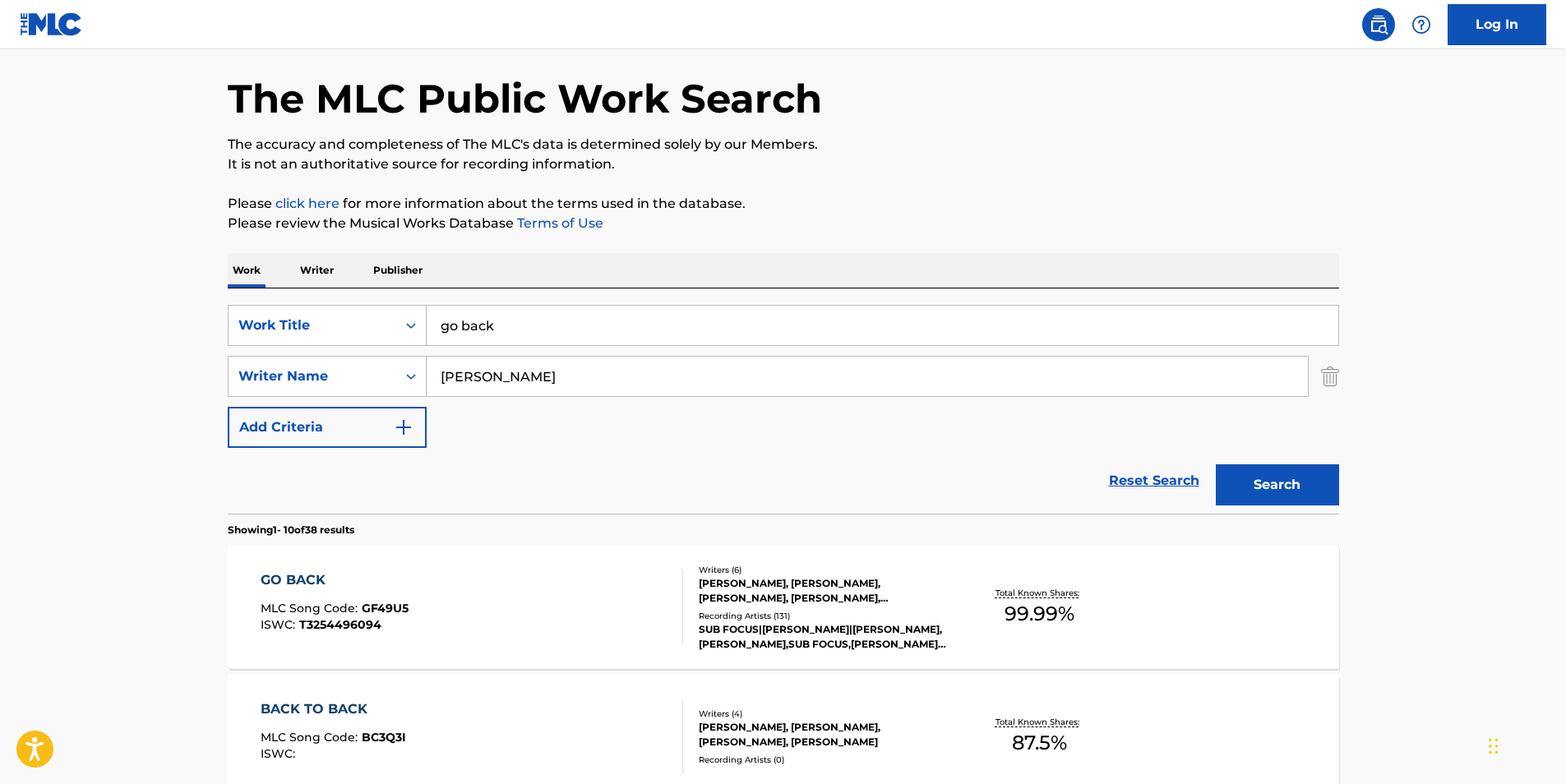
scroll to position [164, 0]
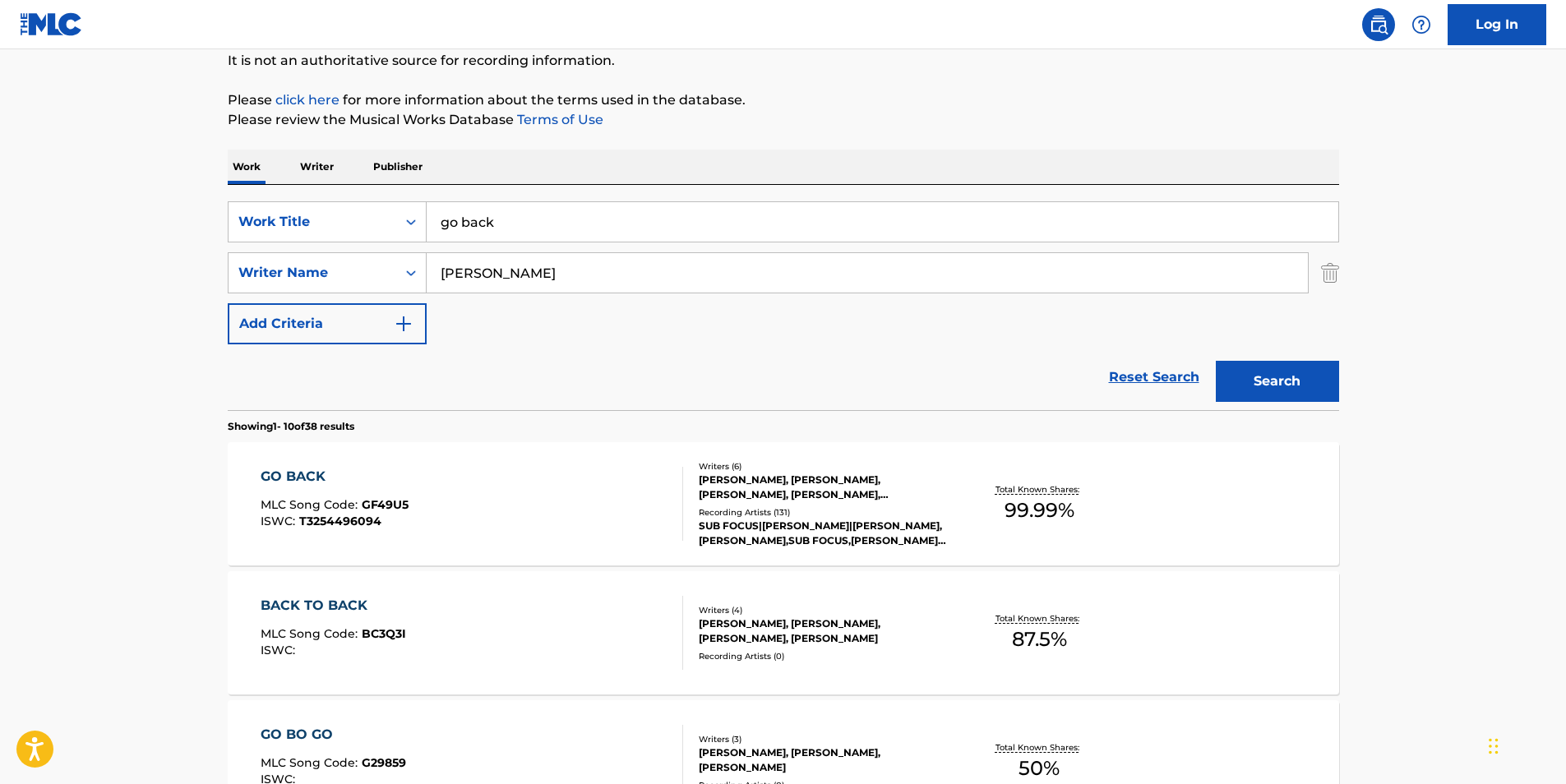
click at [278, 479] on div "GO BACK" at bounding box center [334, 477] width 148 height 20
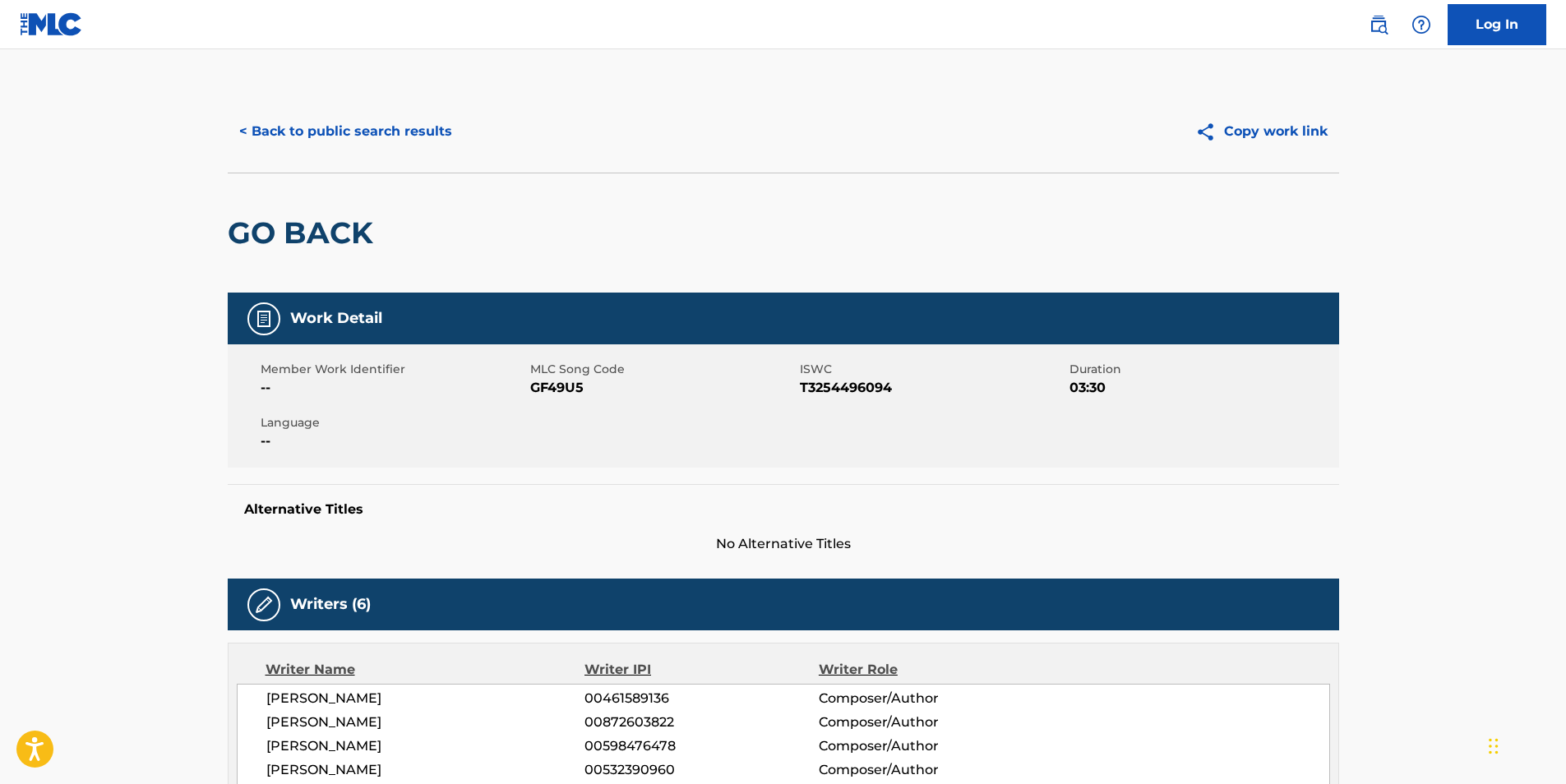
click at [398, 137] on button "< Back to public search results" at bounding box center [345, 131] width 236 height 41
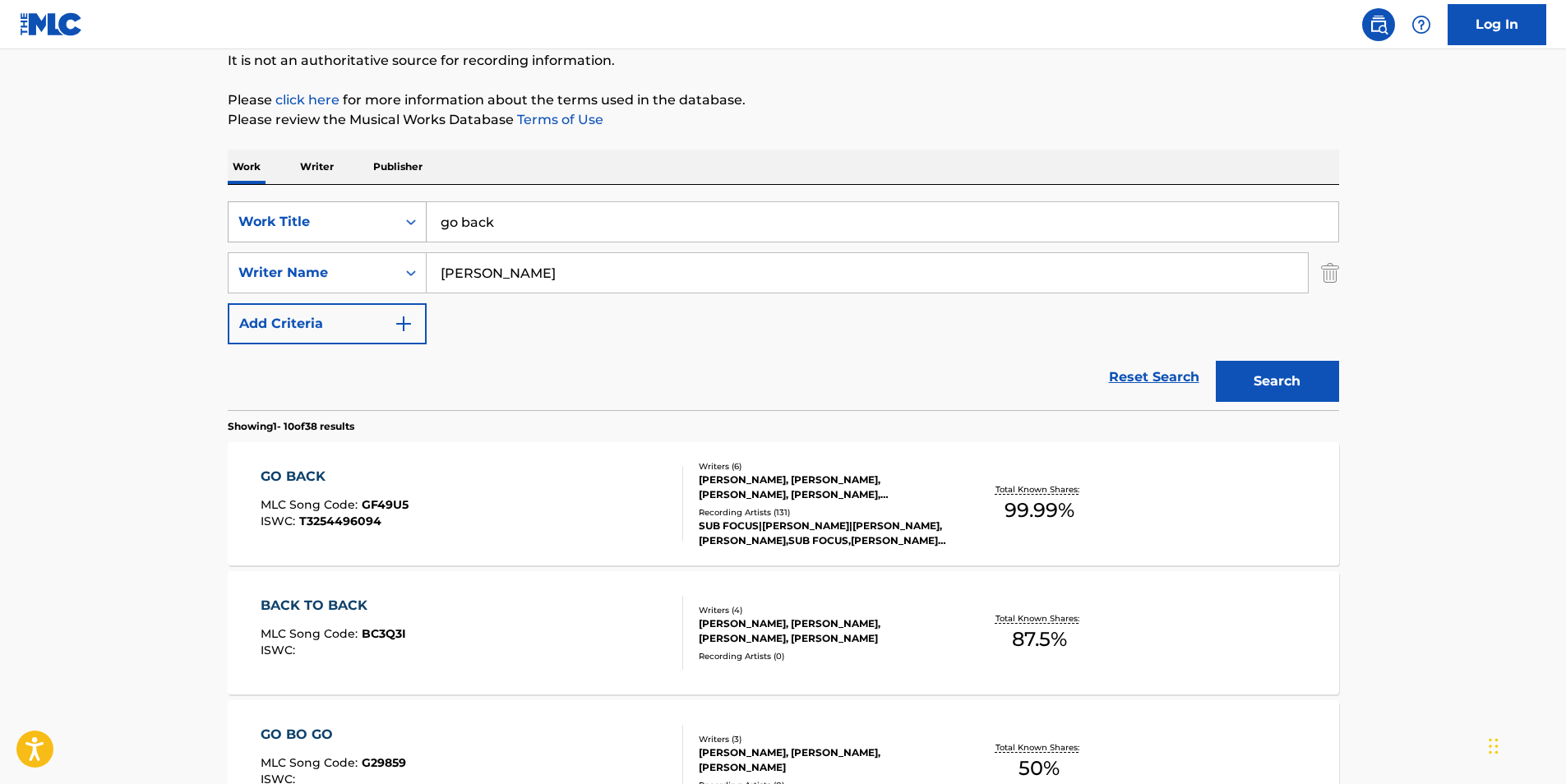
drag, startPoint x: 549, startPoint y: 231, endPoint x: 327, endPoint y: 212, distance: 222.8
click at [327, 211] on div "SearchWithCriteriadb6bc4b4-847a-4f55-81f0-174f46717efc Work Title go back" at bounding box center [783, 221] width 1111 height 41
paste input "Palm of my Hands"
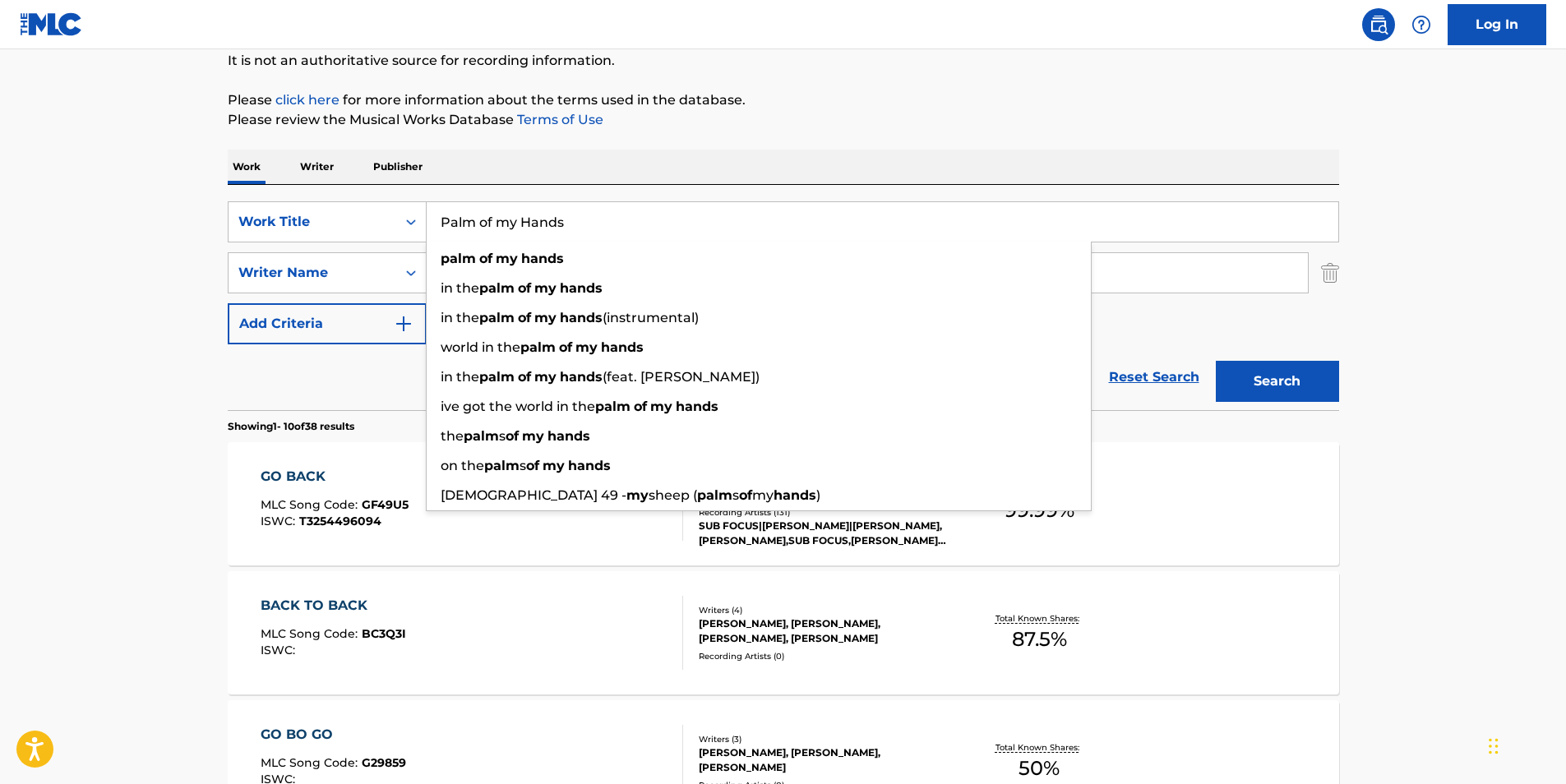
type input "Palm of my Hands"
click at [1254, 382] on button "Search" at bounding box center [1277, 380] width 123 height 41
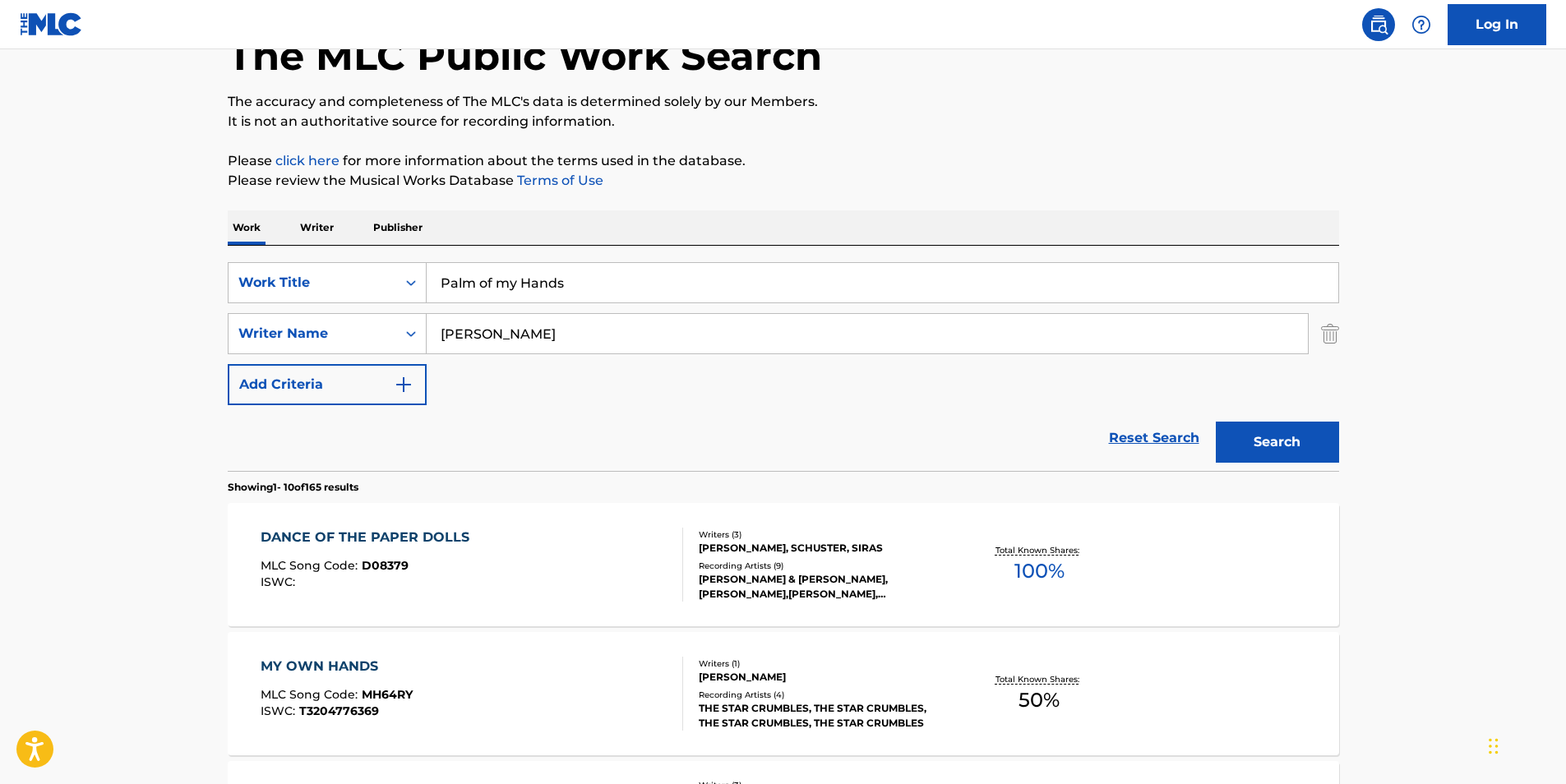
scroll to position [0, 0]
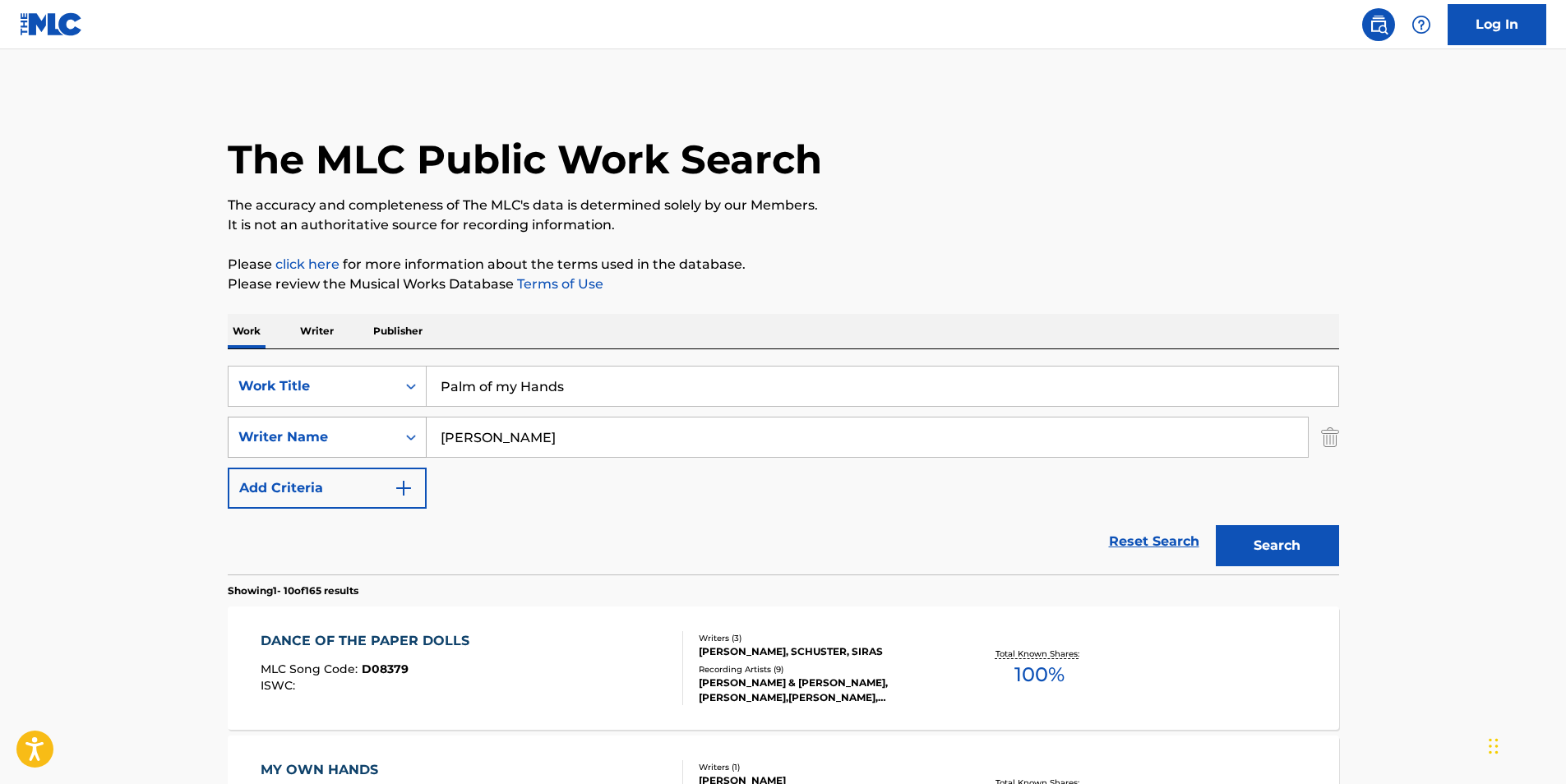
drag, startPoint x: 526, startPoint y: 445, endPoint x: 230, endPoint y: 434, distance: 296.2
click at [230, 434] on div "SearchWithCriteria002b340c-dcec-40a9-85e6-4e87542a4df0 Writer Name [PERSON_NAME]" at bounding box center [783, 436] width 1111 height 41
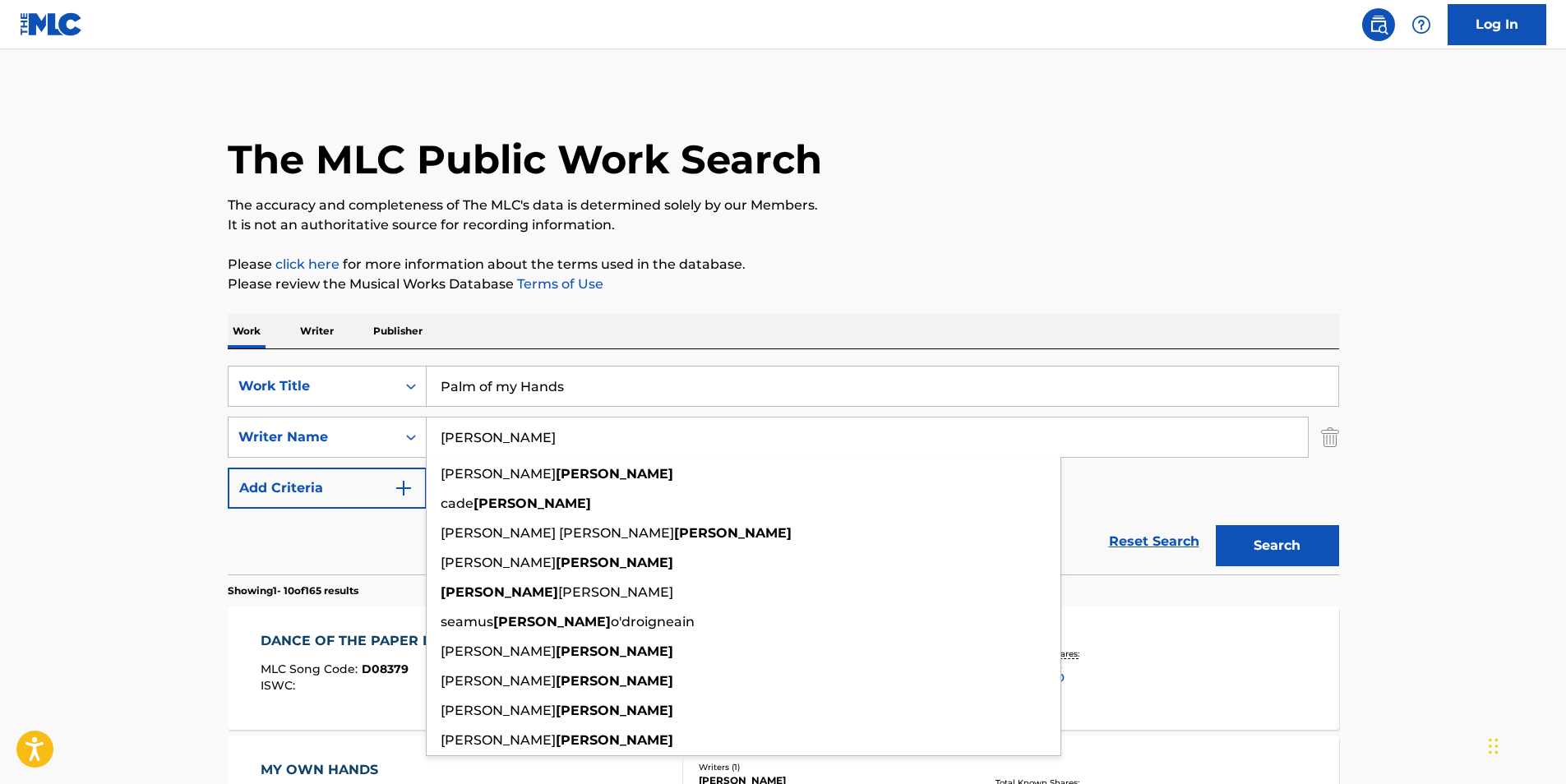
type input "[PERSON_NAME]"
click at [1215, 525] on button "Search" at bounding box center [1277, 545] width 123 height 41
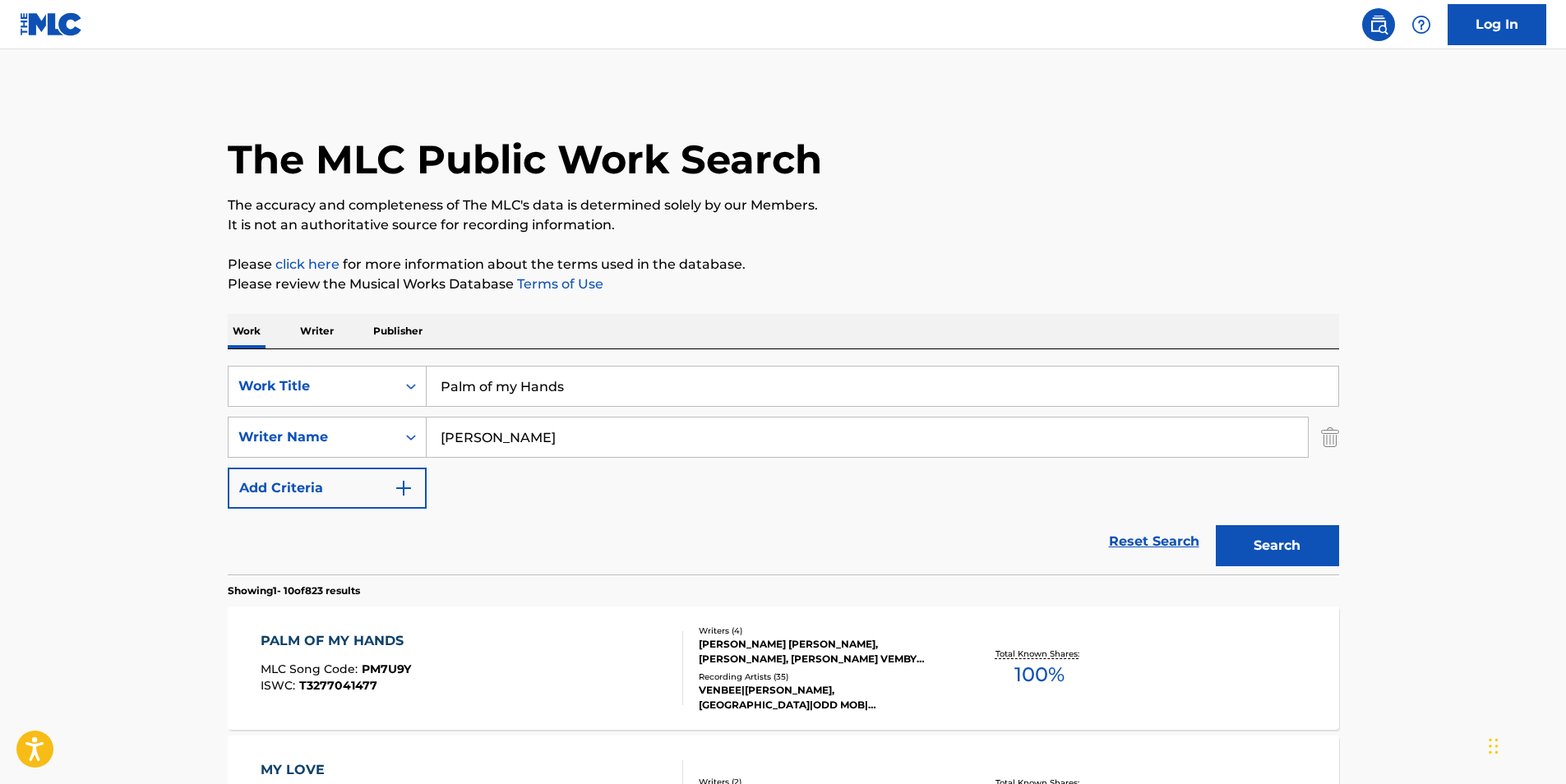
click at [323, 631] on div "PALM OF MY HANDS" at bounding box center [335, 641] width 151 height 20
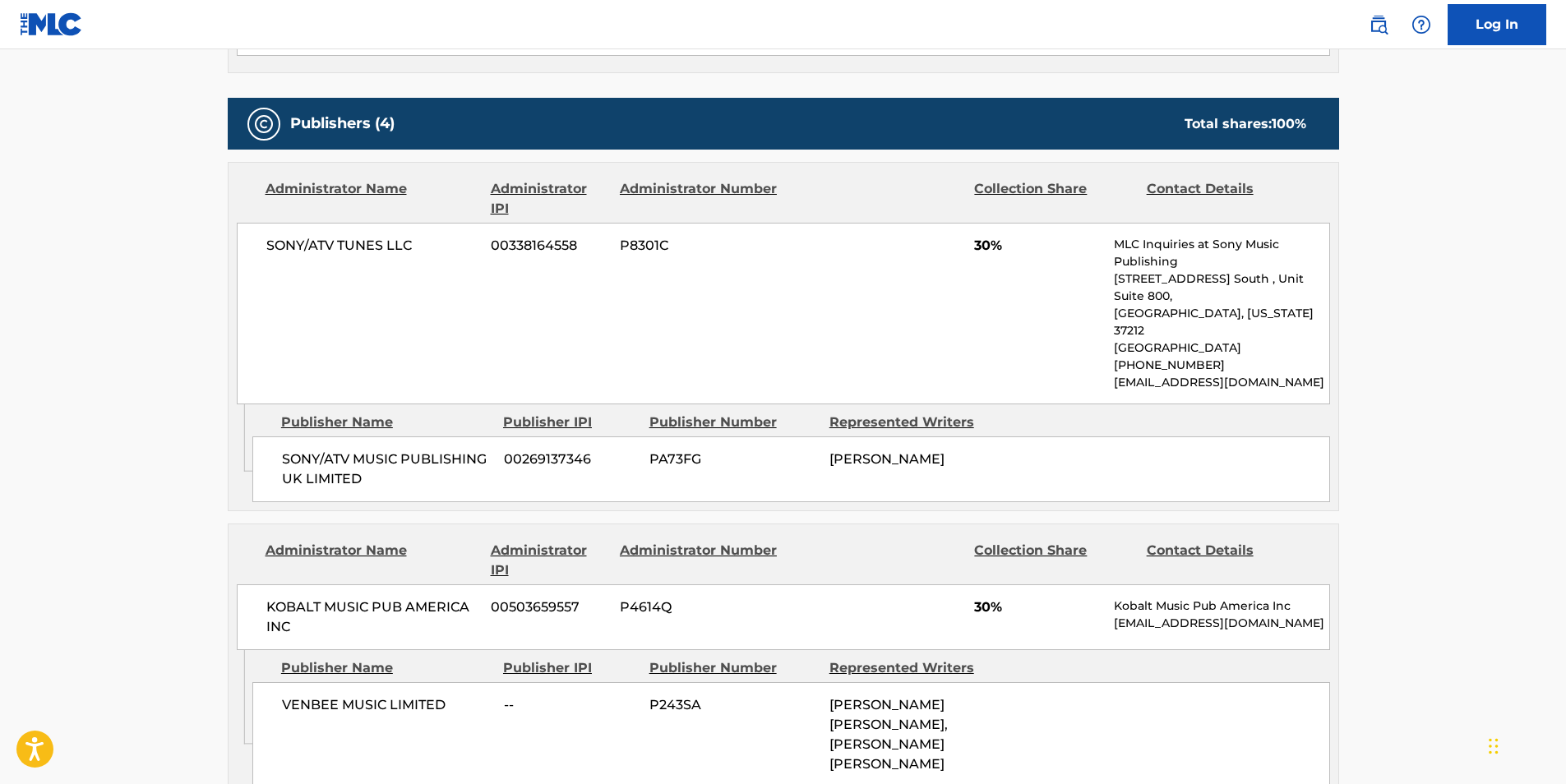
scroll to position [822, 0]
click at [724, 293] on div "SONY/ATV TUNES LLC 00338164558 P8301C 30% MLC Inquiries at Sony Music Publishin…" at bounding box center [783, 313] width 1093 height 182
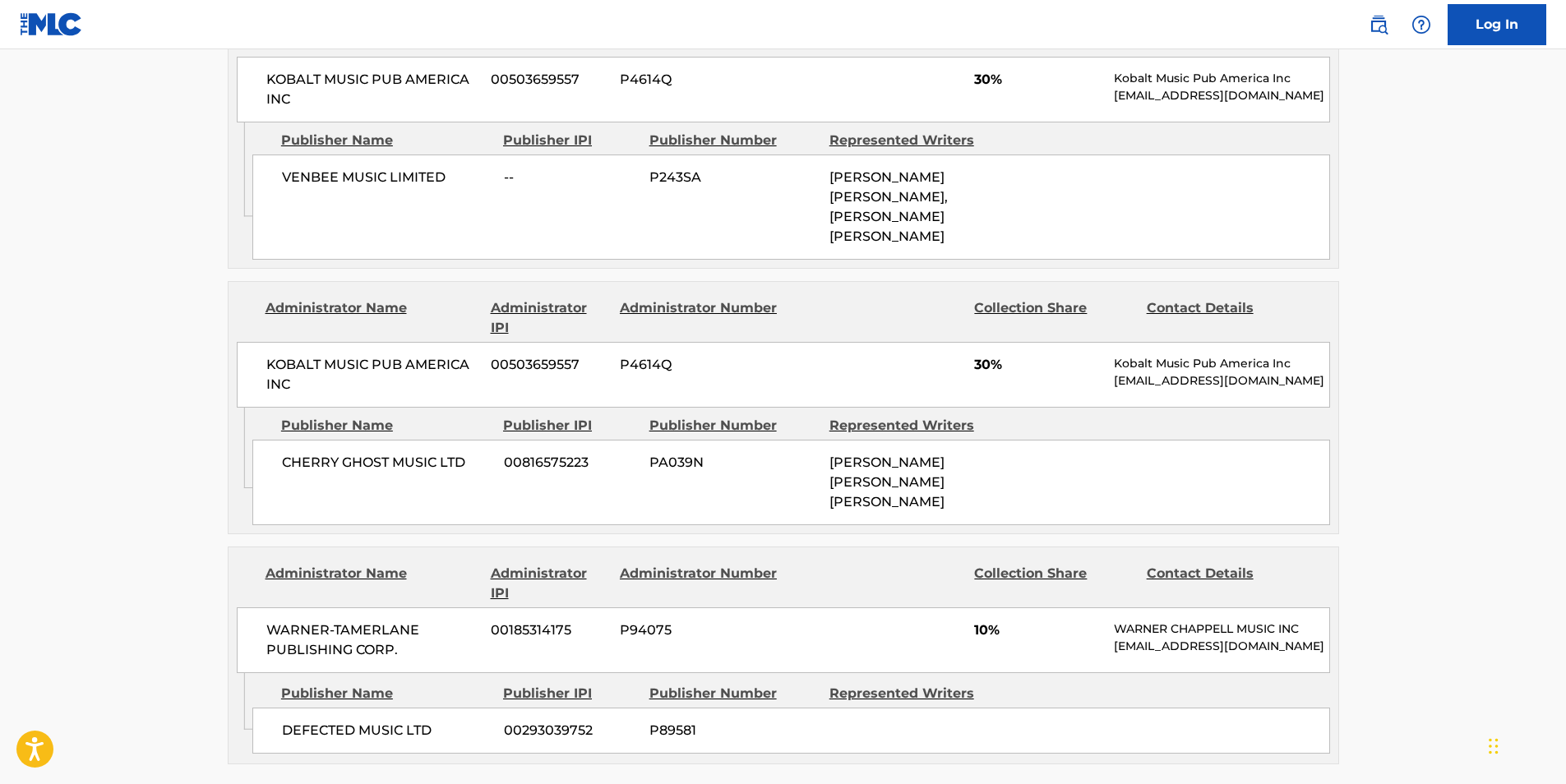
scroll to position [1561, 0]
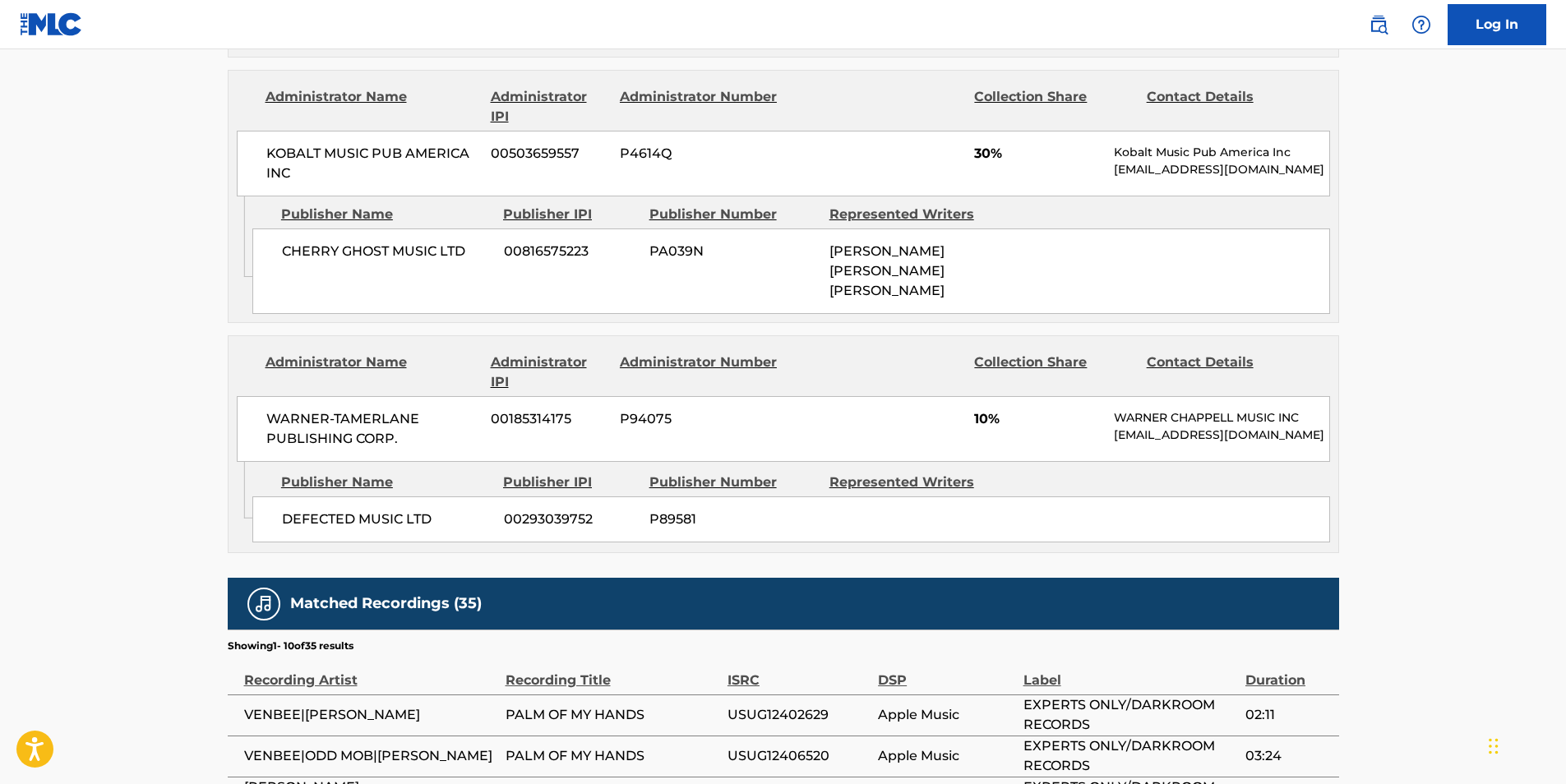
click at [363, 409] on span "WARNER-TAMERLANE PUBLISHING CORP." at bounding box center [373, 429] width 213 height 40
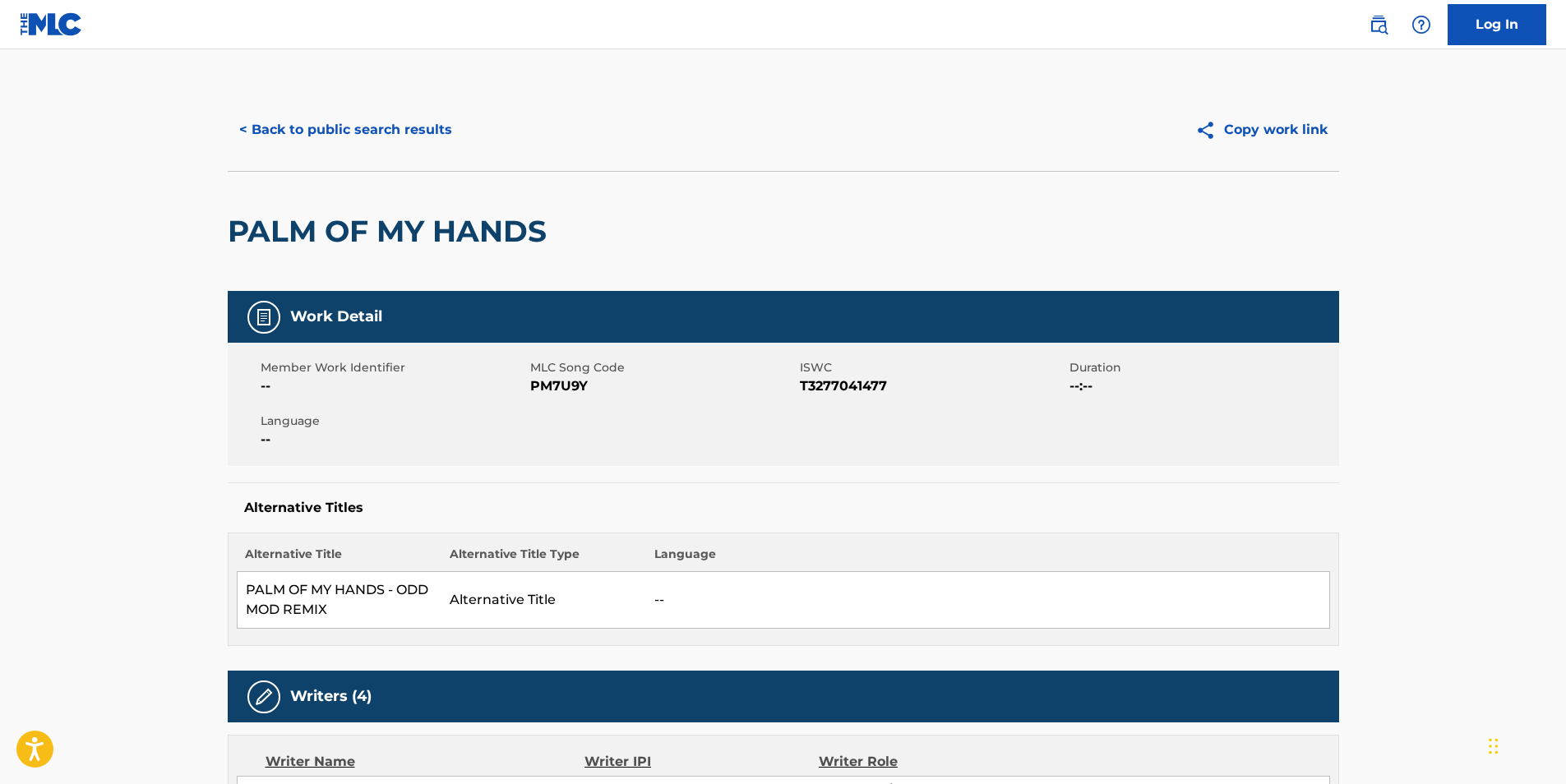
scroll to position [0, 0]
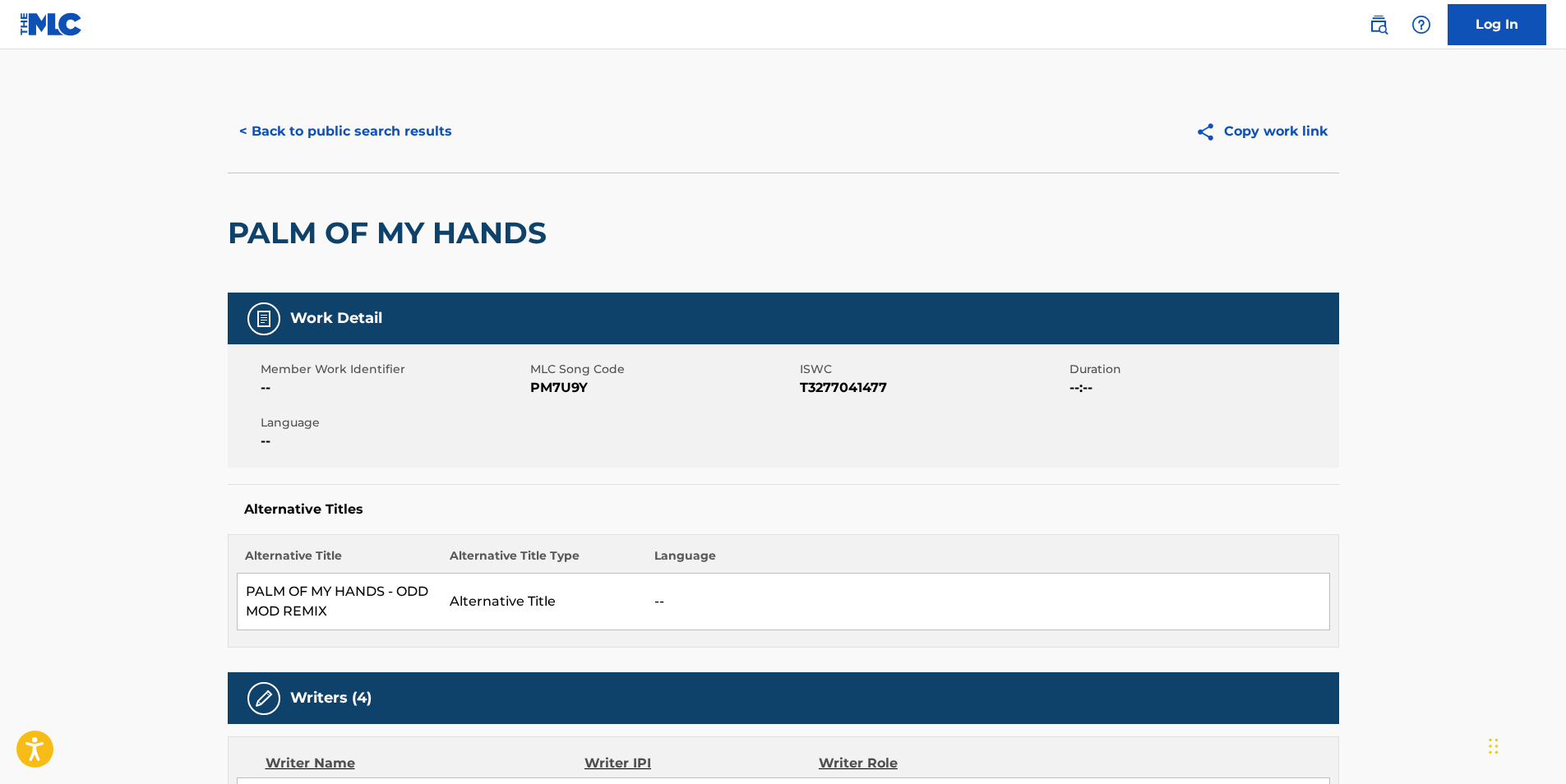
click at [313, 123] on button "< Back to public search results" at bounding box center [345, 131] width 236 height 41
